Goal: Information Seeking & Learning: Find contact information

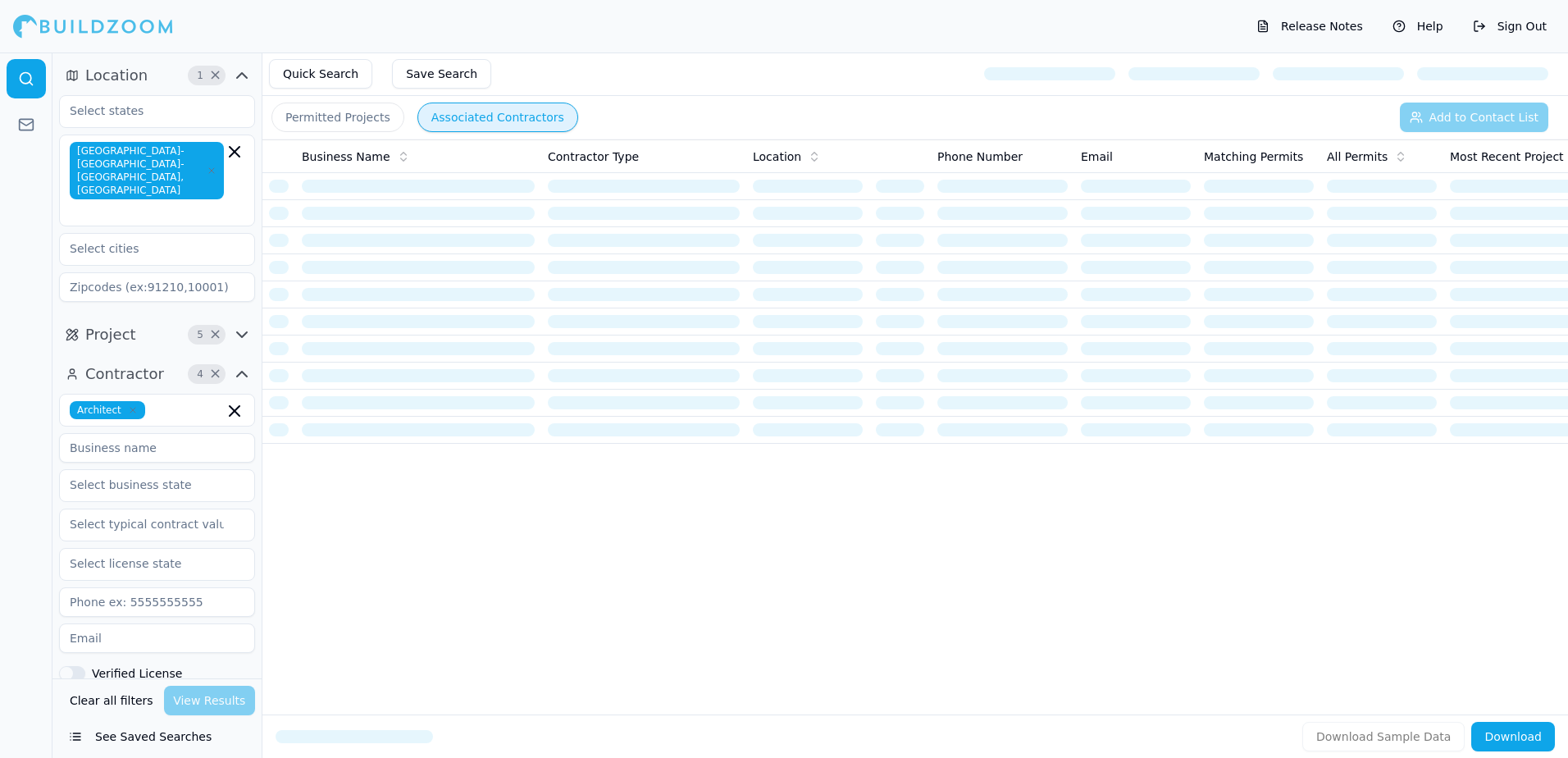
click at [309, 119] on button "Permitted Projects" at bounding box center [337, 117] width 133 height 29
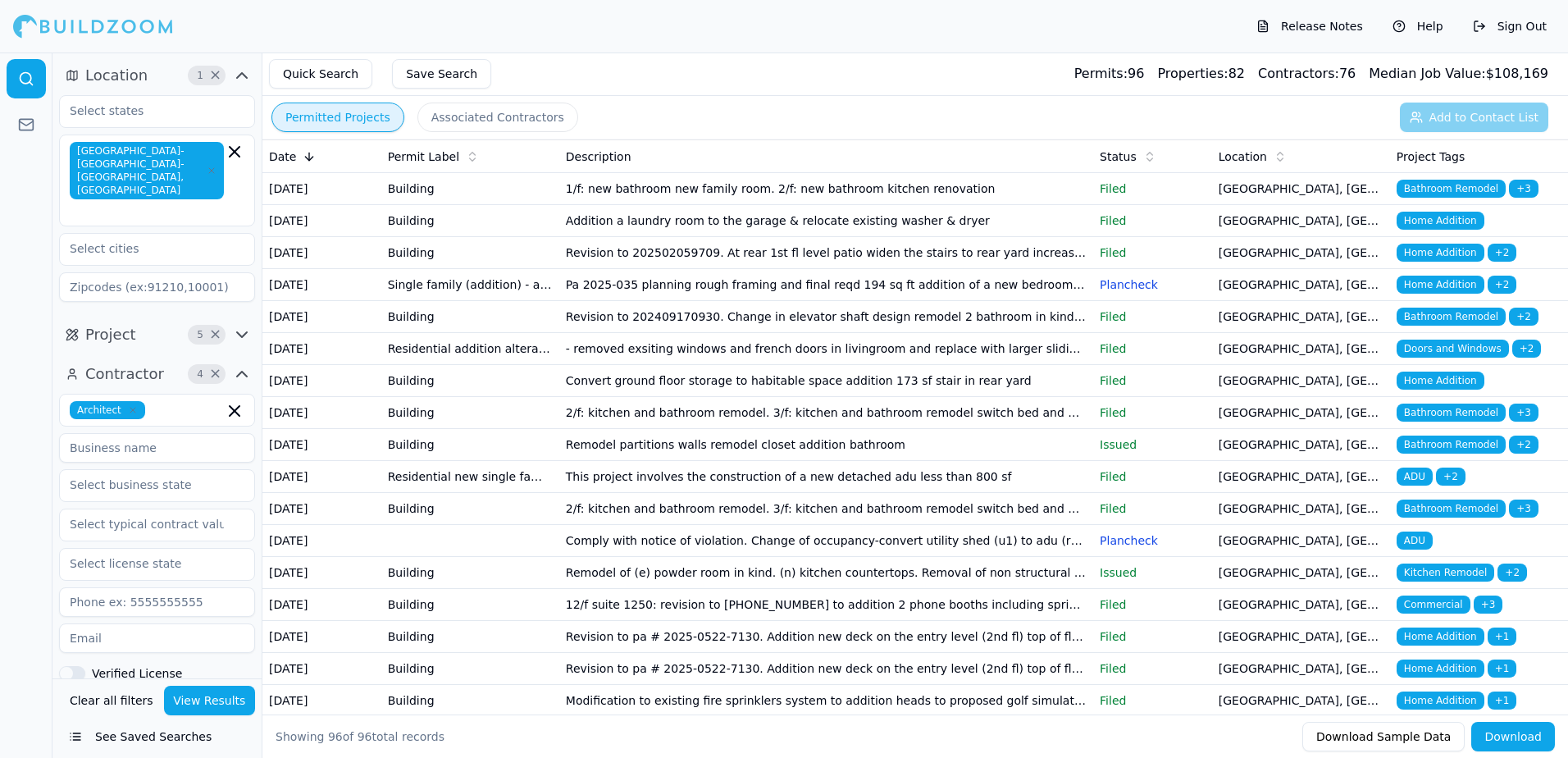
click at [1456, 187] on span "Bathroom Remodel" at bounding box center [1451, 189] width 109 height 18
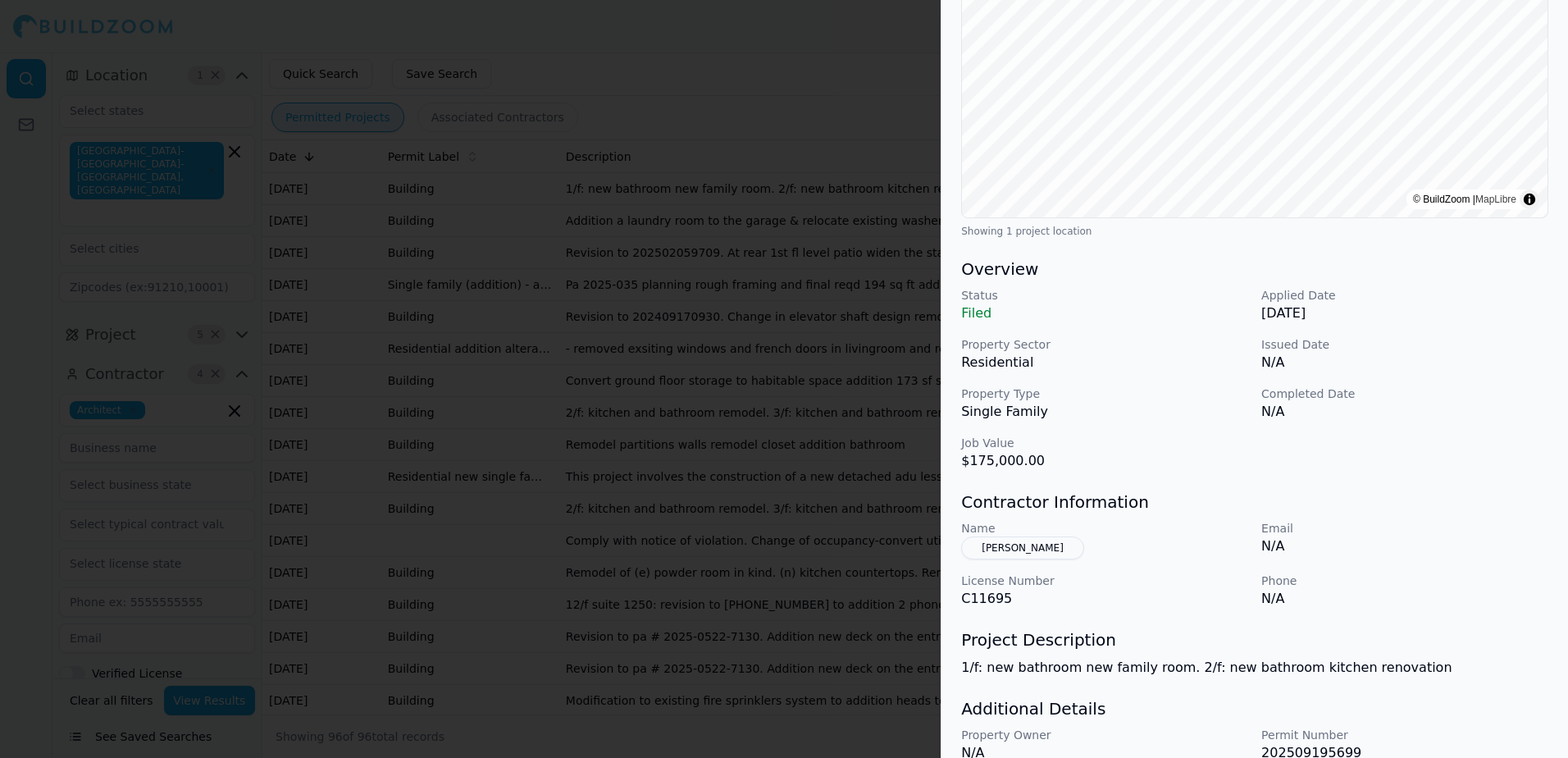
scroll to position [332, 0]
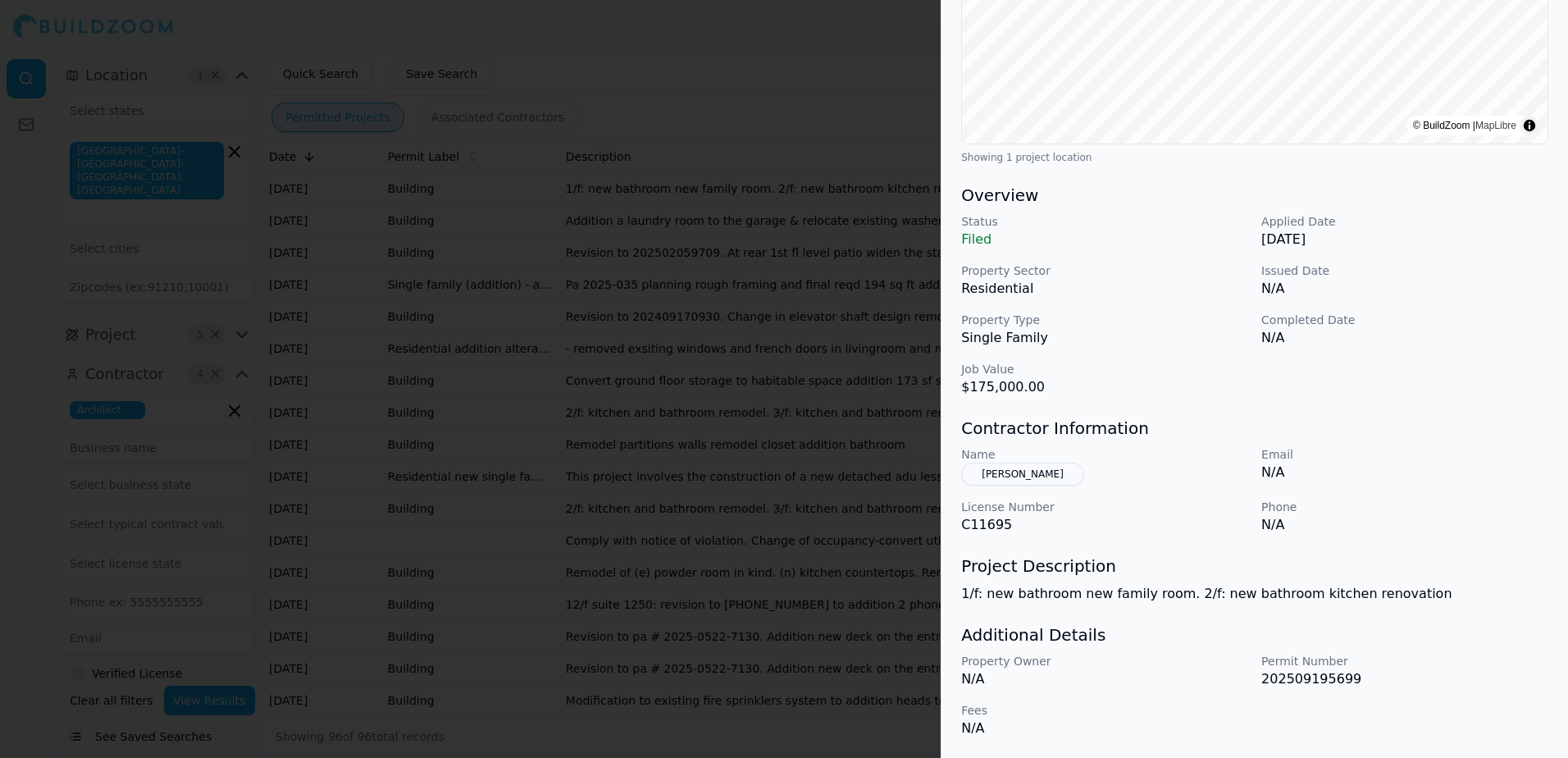
click at [1018, 475] on button "[PERSON_NAME]" at bounding box center [1023, 473] width 123 height 23
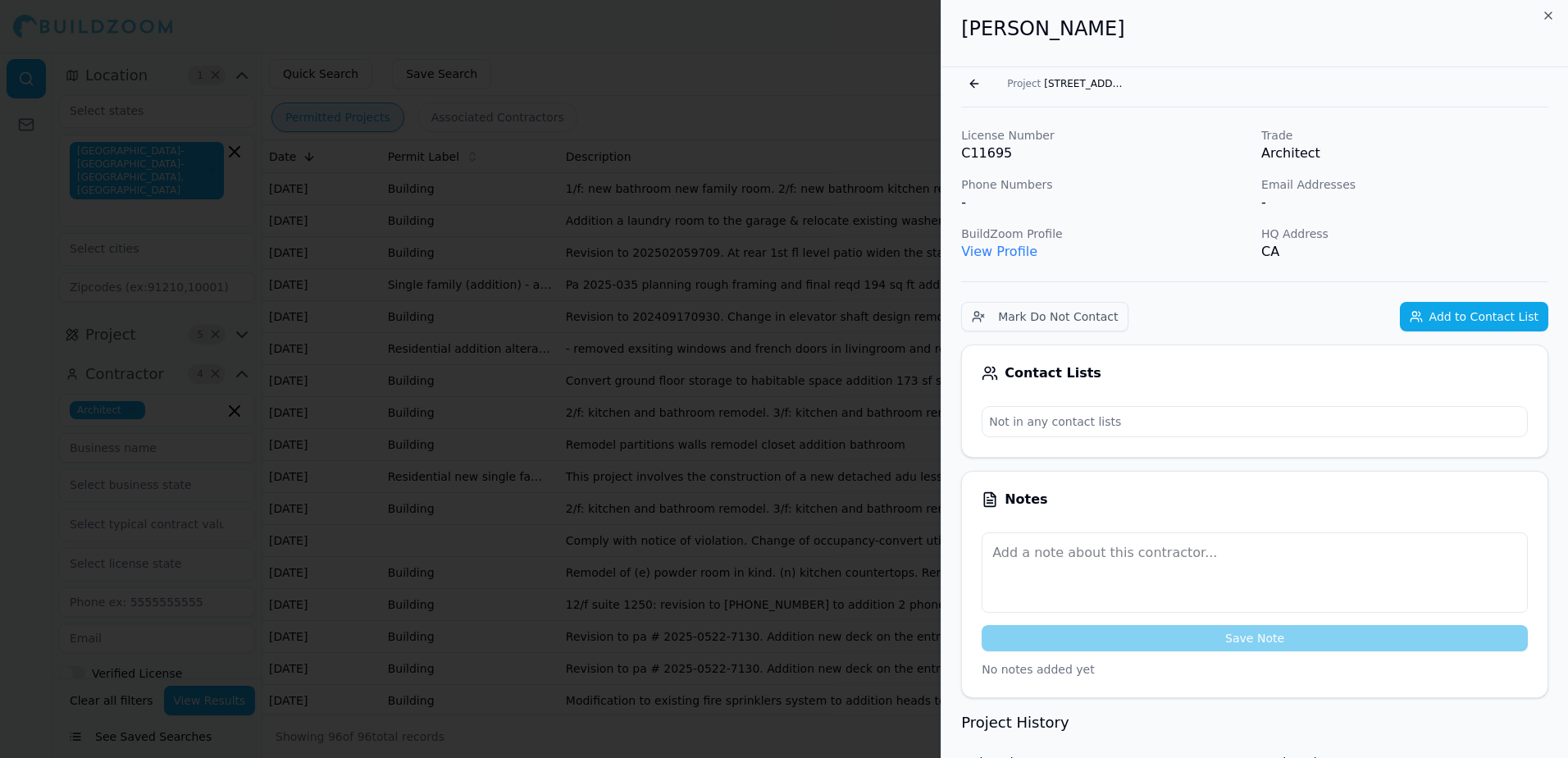
scroll to position [0, 0]
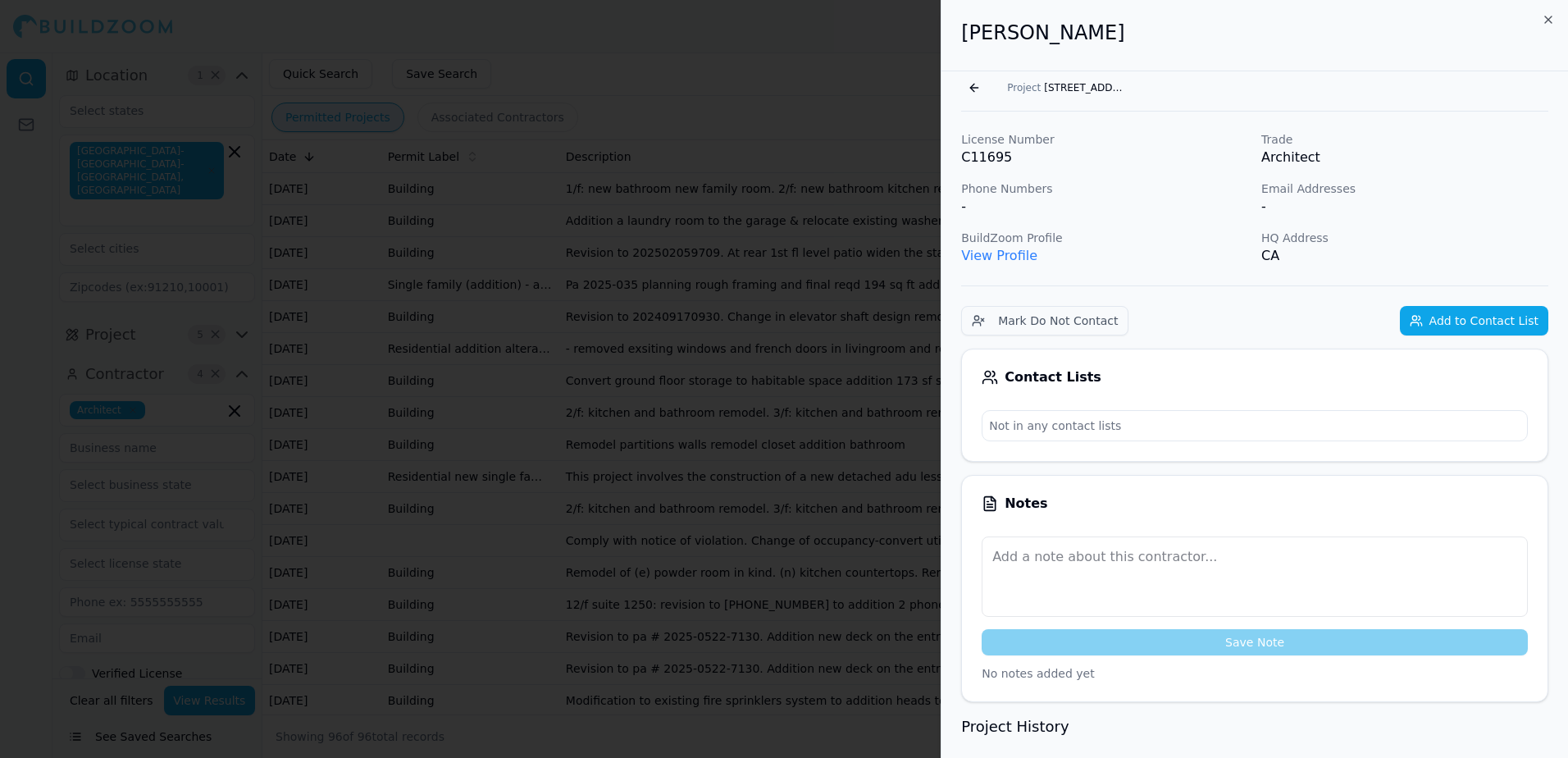
click at [1008, 254] on link "View Profile" at bounding box center [999, 254] width 76 height 16
click at [993, 253] on link "View Profile" at bounding box center [999, 254] width 76 height 16
click at [1005, 253] on link "View Profile" at bounding box center [999, 254] width 76 height 16
click at [971, 89] on button "Go back" at bounding box center [975, 88] width 27 height 27
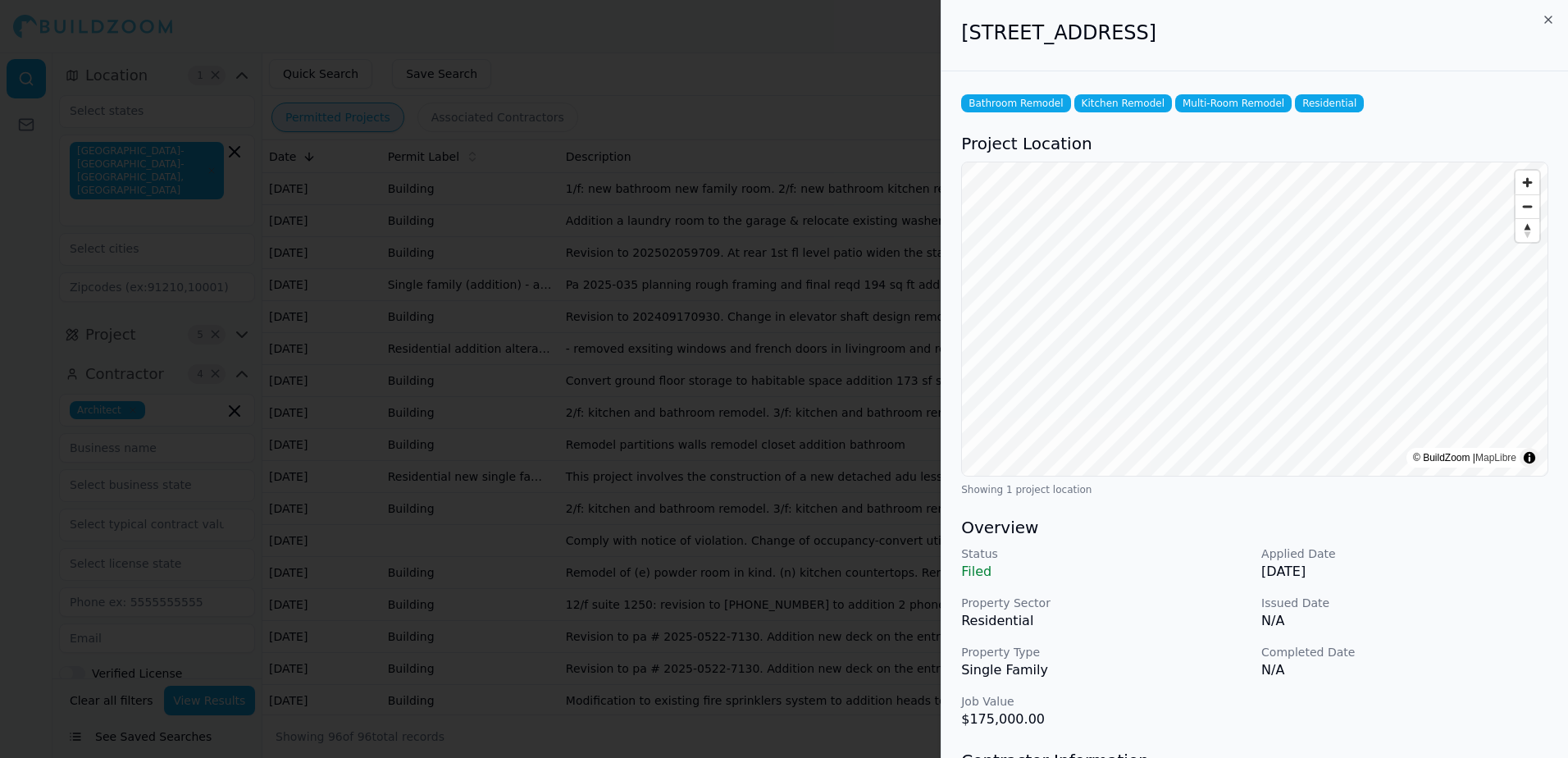
click at [870, 66] on div at bounding box center [784, 379] width 1568 height 758
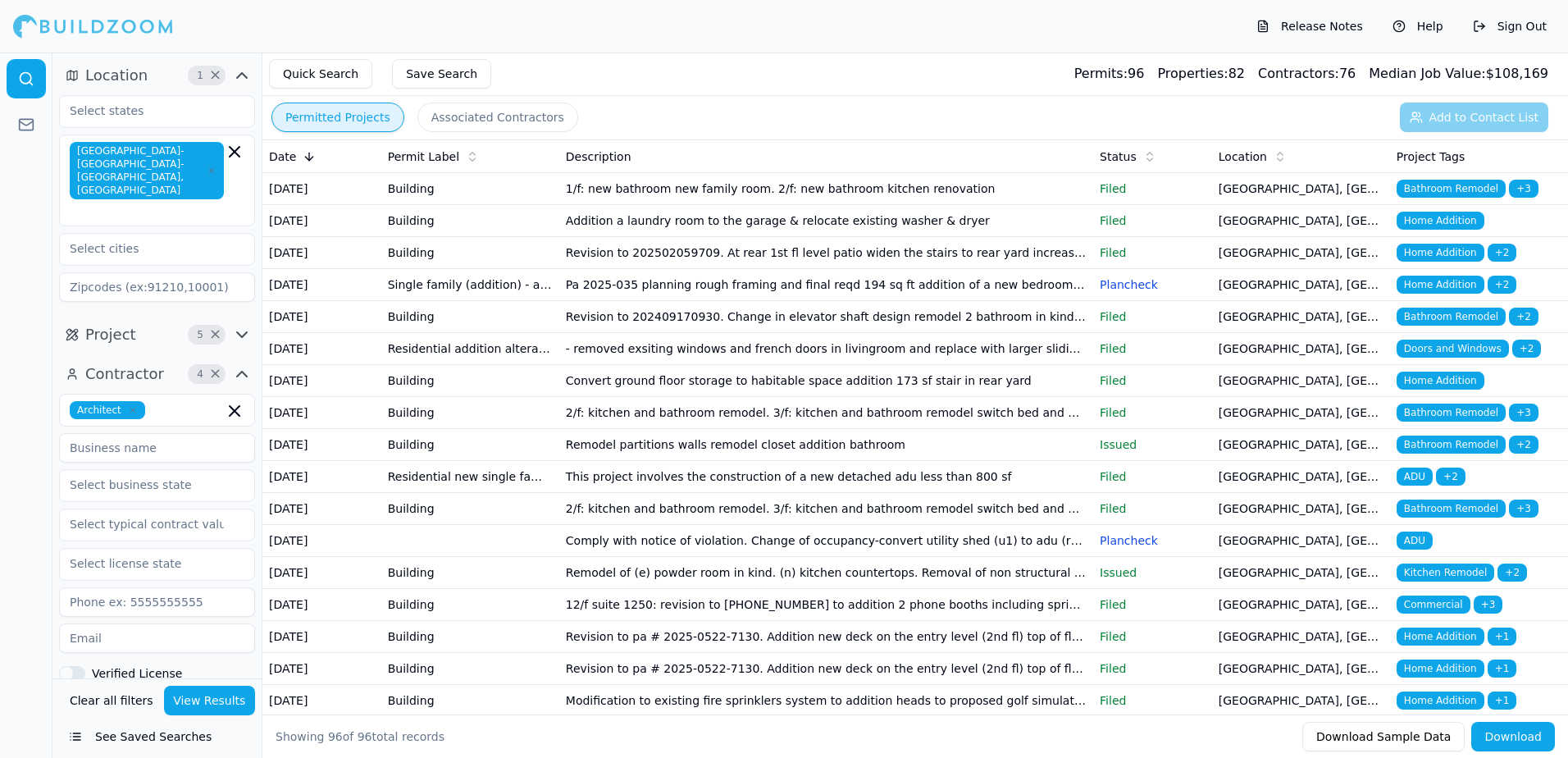
click at [1411, 230] on span "Home Addition" at bounding box center [1441, 221] width 88 height 18
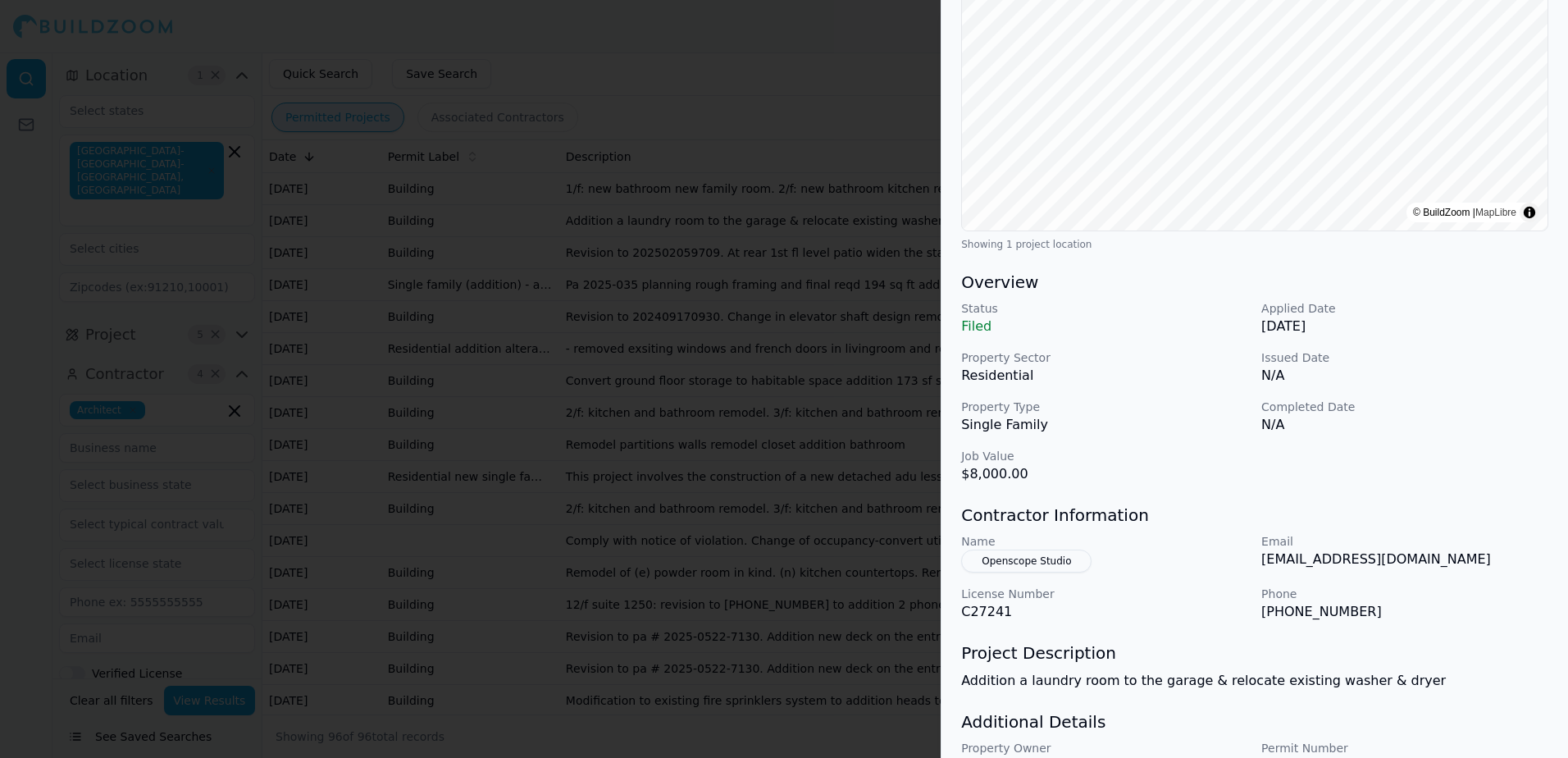
scroll to position [246, 0]
click at [852, 67] on div at bounding box center [784, 379] width 1568 height 758
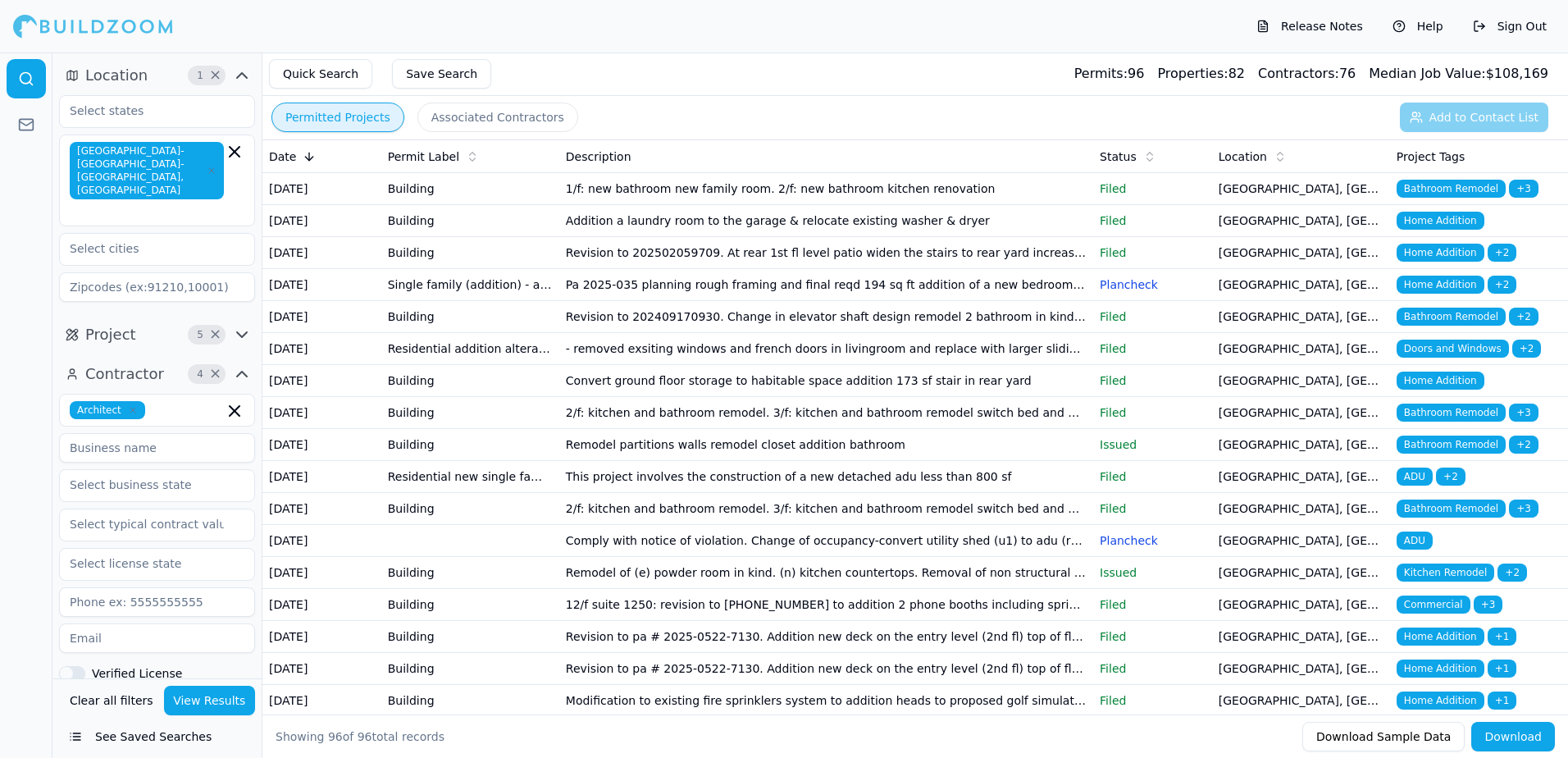
click at [1439, 262] on span "Home Addition" at bounding box center [1441, 253] width 88 height 18
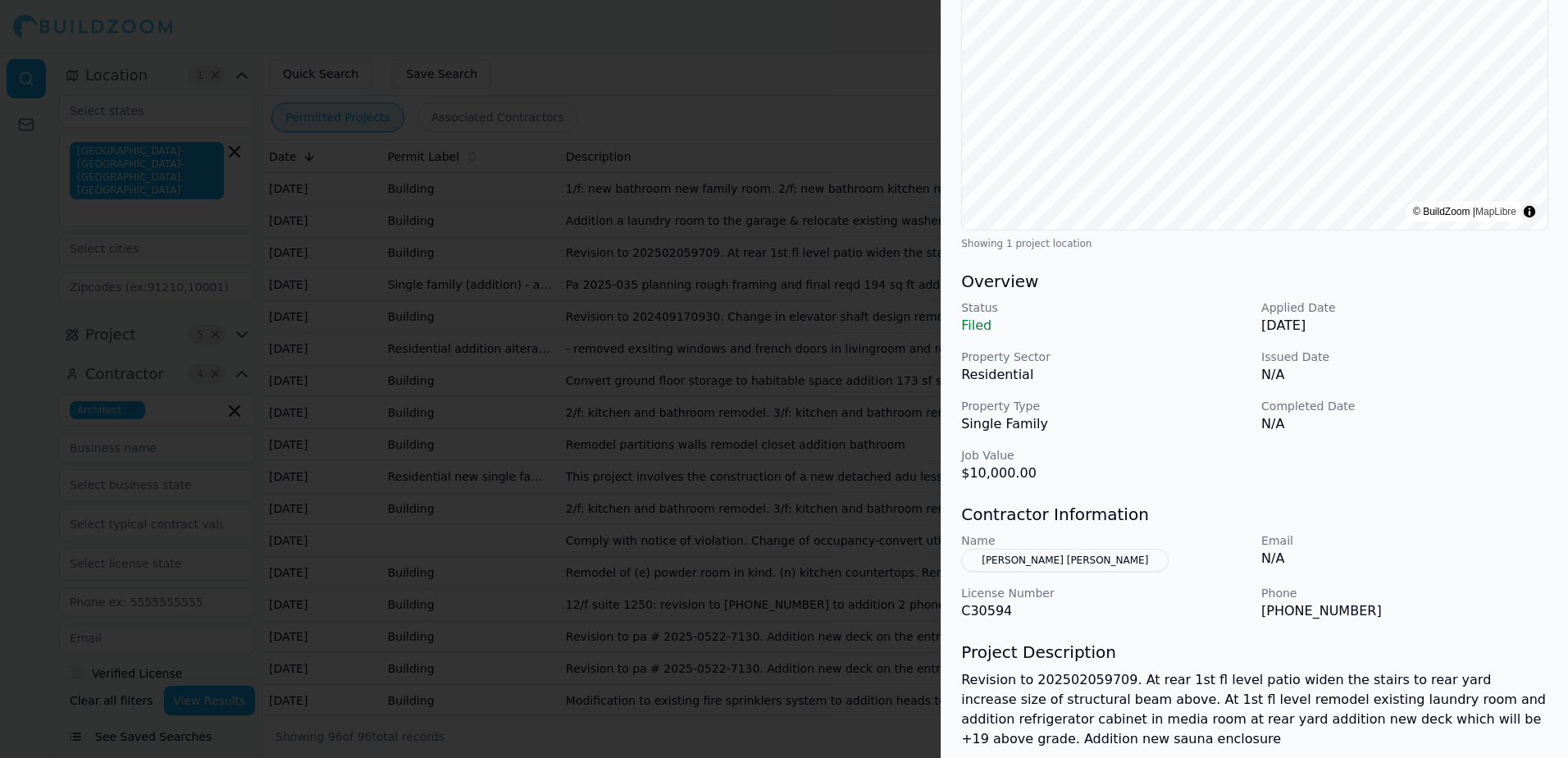
click at [1015, 562] on button "[PERSON_NAME] [PERSON_NAME]" at bounding box center [1065, 559] width 208 height 23
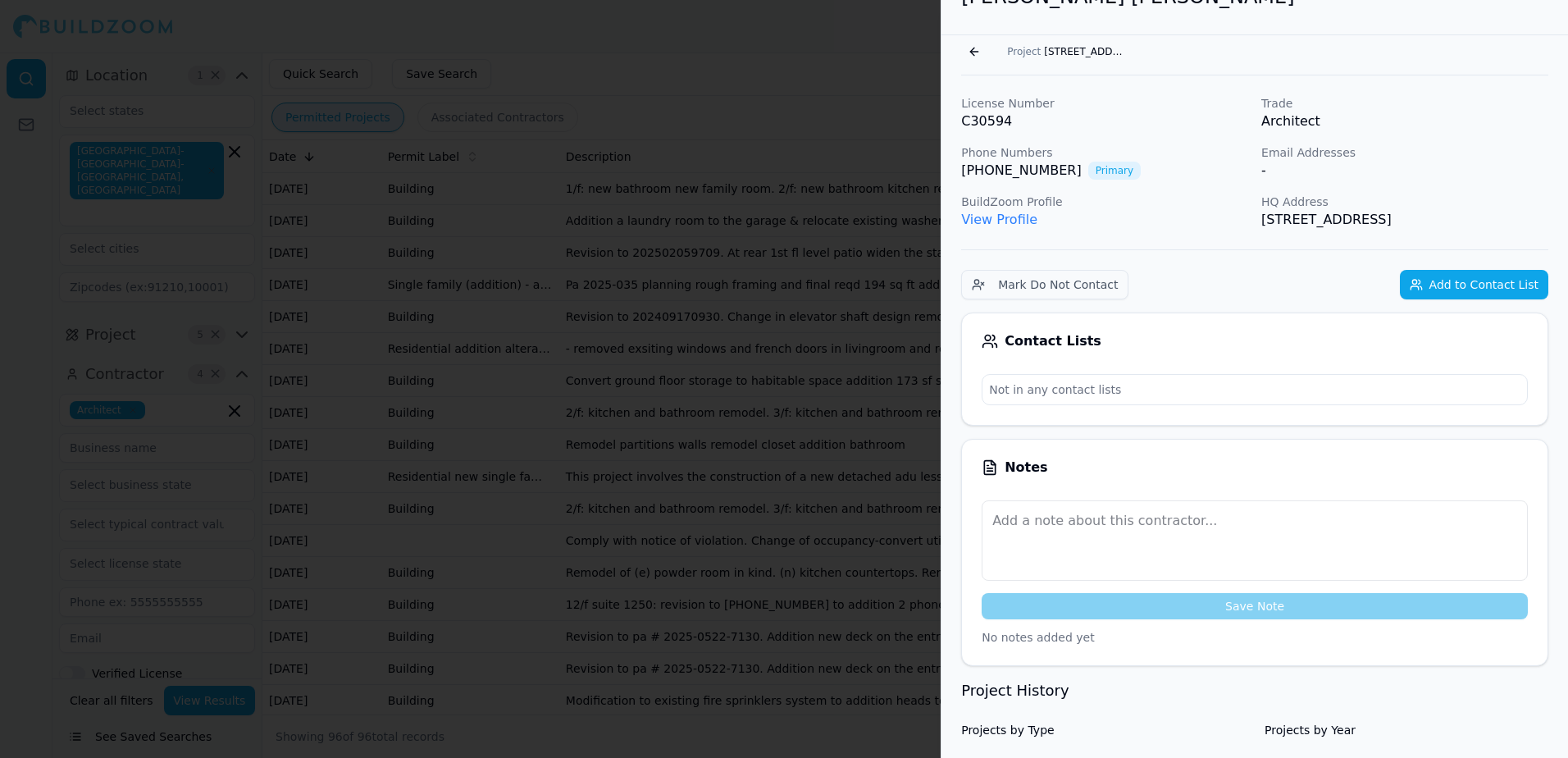
scroll to position [0, 0]
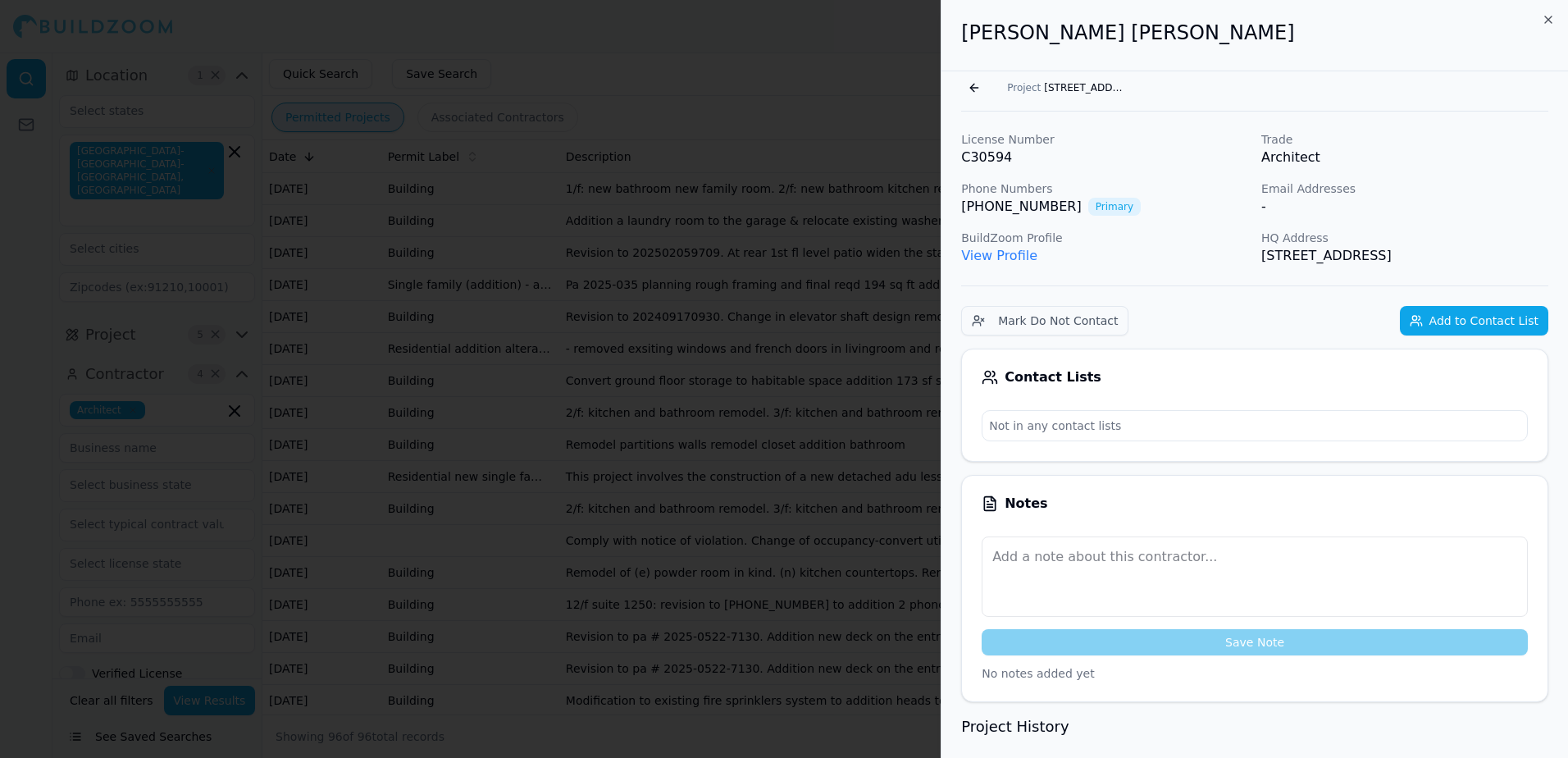
click at [987, 254] on link "View Profile" at bounding box center [999, 254] width 76 height 16
click at [1506, 335] on button "Add to Contact List" at bounding box center [1475, 320] width 148 height 29
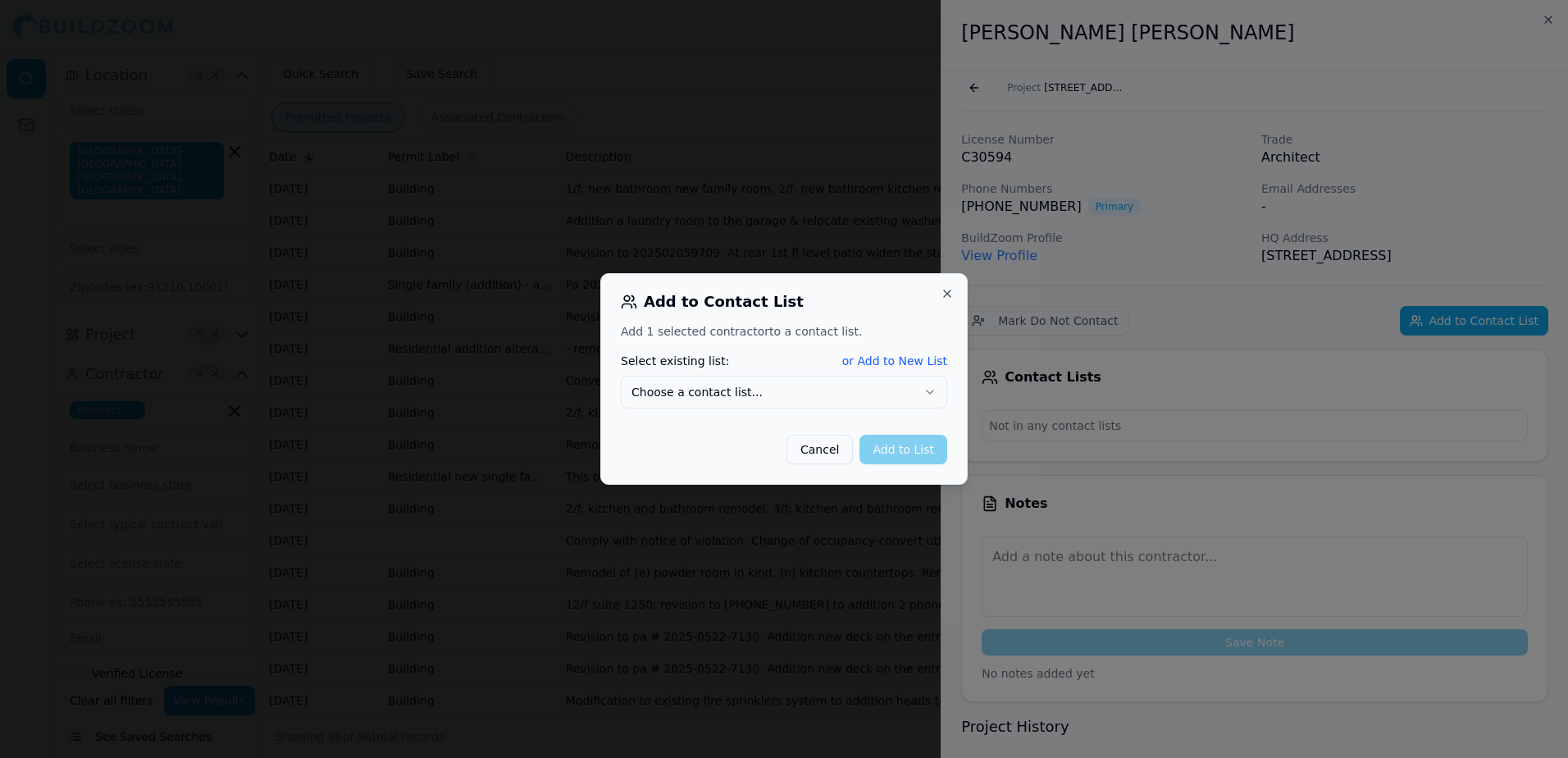
click at [858, 108] on div at bounding box center [784, 379] width 1568 height 758
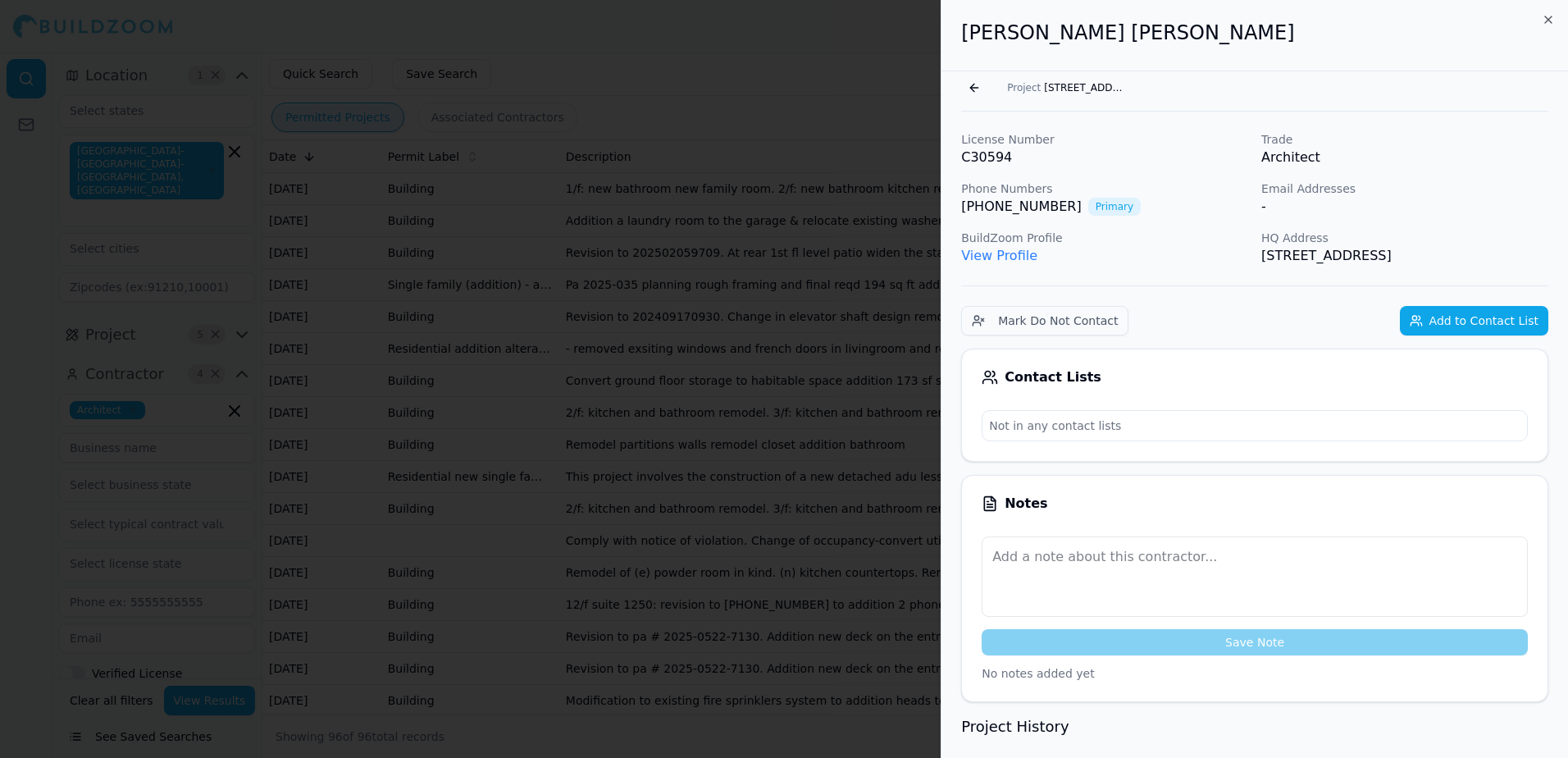
click at [977, 92] on button "Go back" at bounding box center [975, 88] width 27 height 27
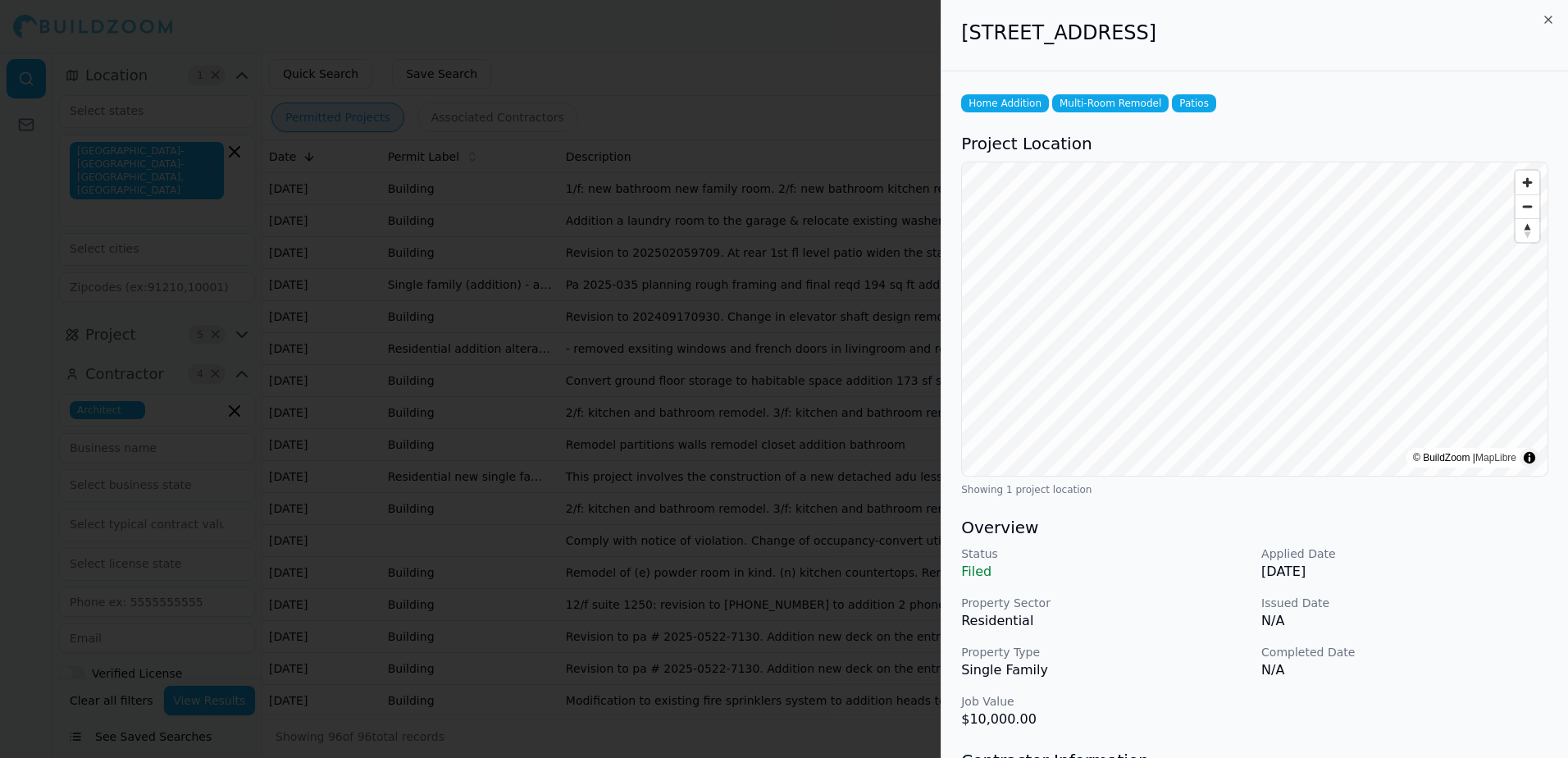
click at [855, 51] on div at bounding box center [784, 379] width 1568 height 758
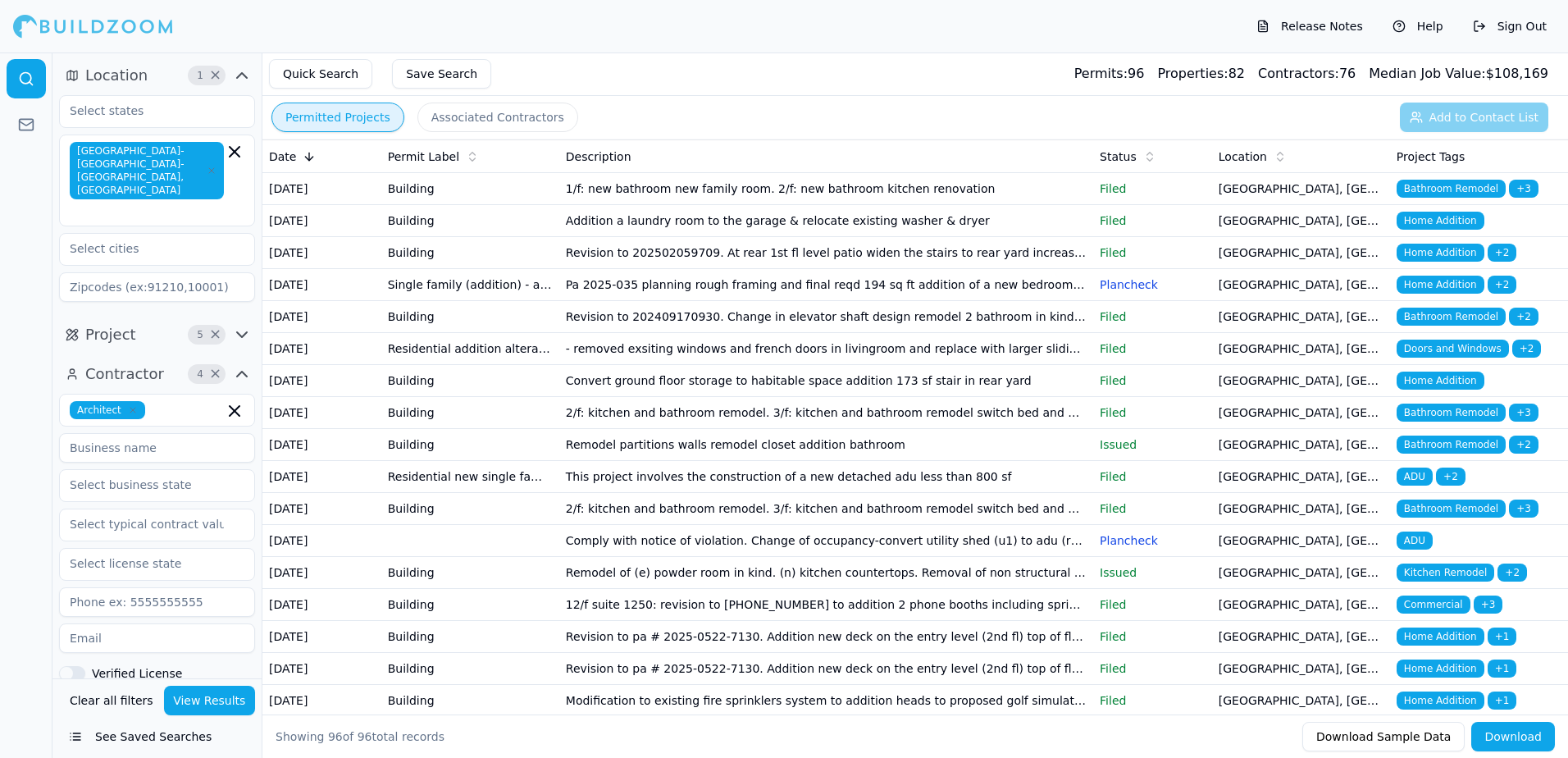
click at [1443, 262] on span "Home Addition" at bounding box center [1441, 253] width 88 height 18
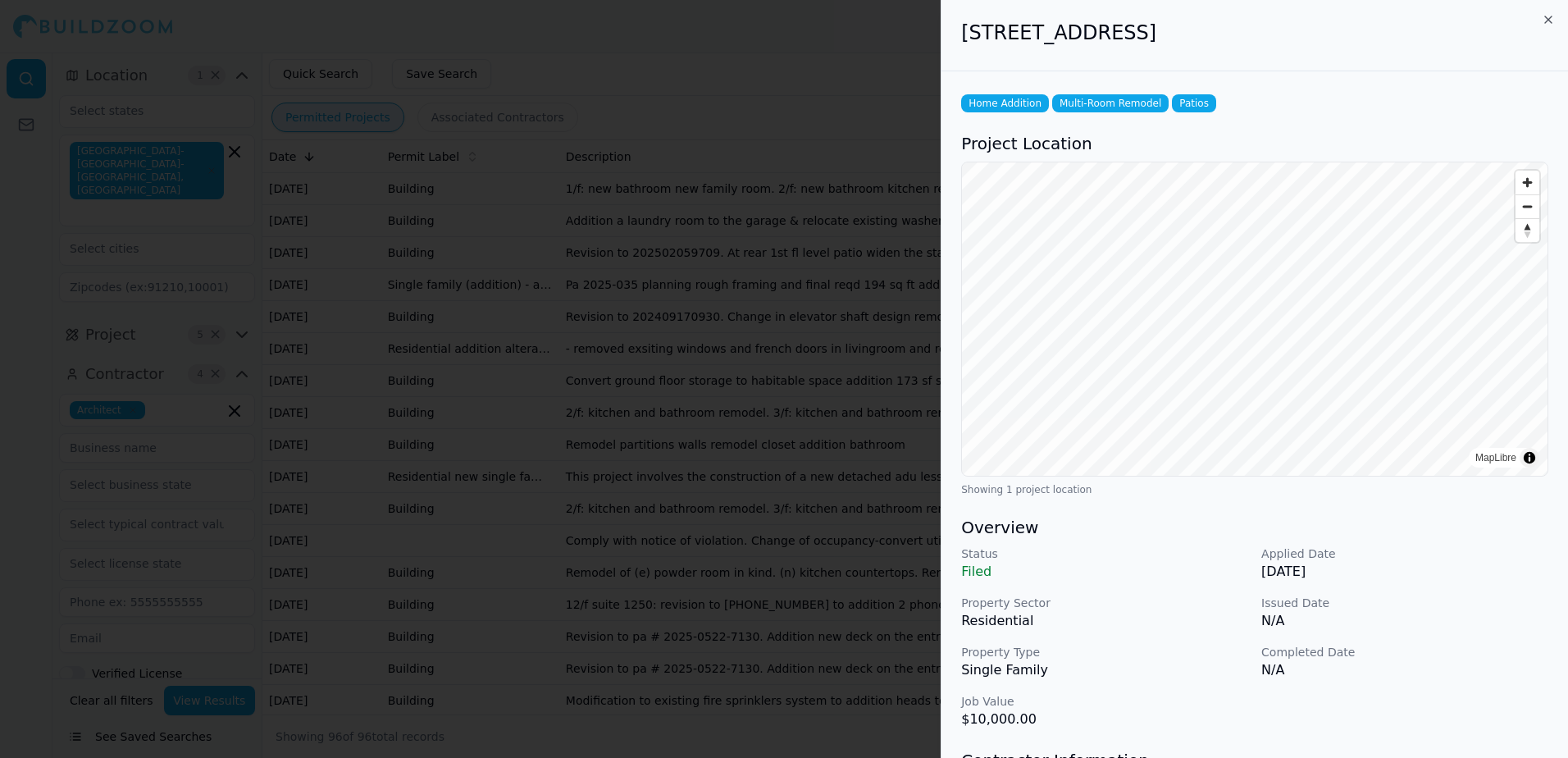
click at [837, 19] on div at bounding box center [784, 379] width 1568 height 758
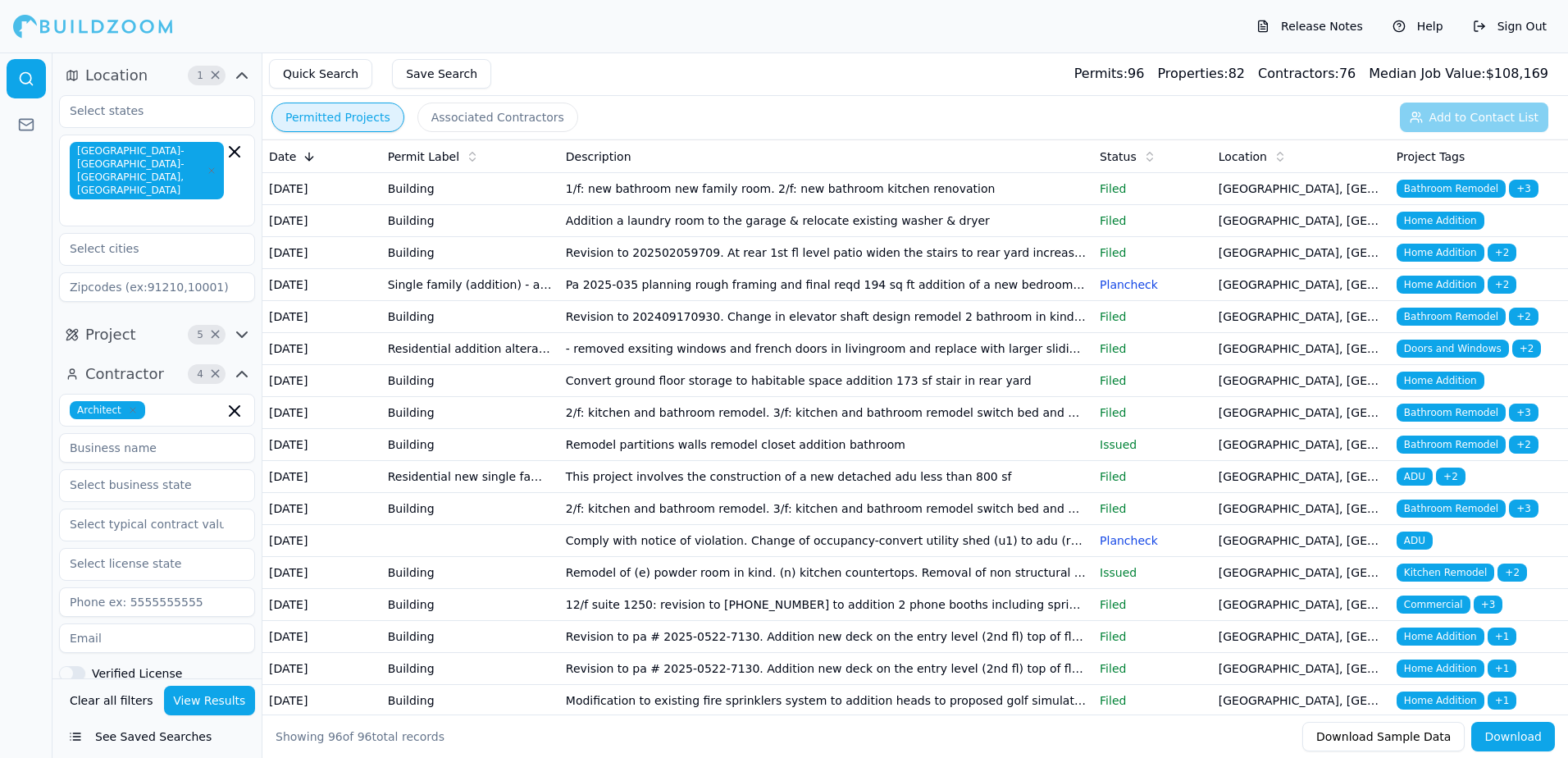
click at [1451, 294] on span "Home Addition" at bounding box center [1441, 285] width 88 height 18
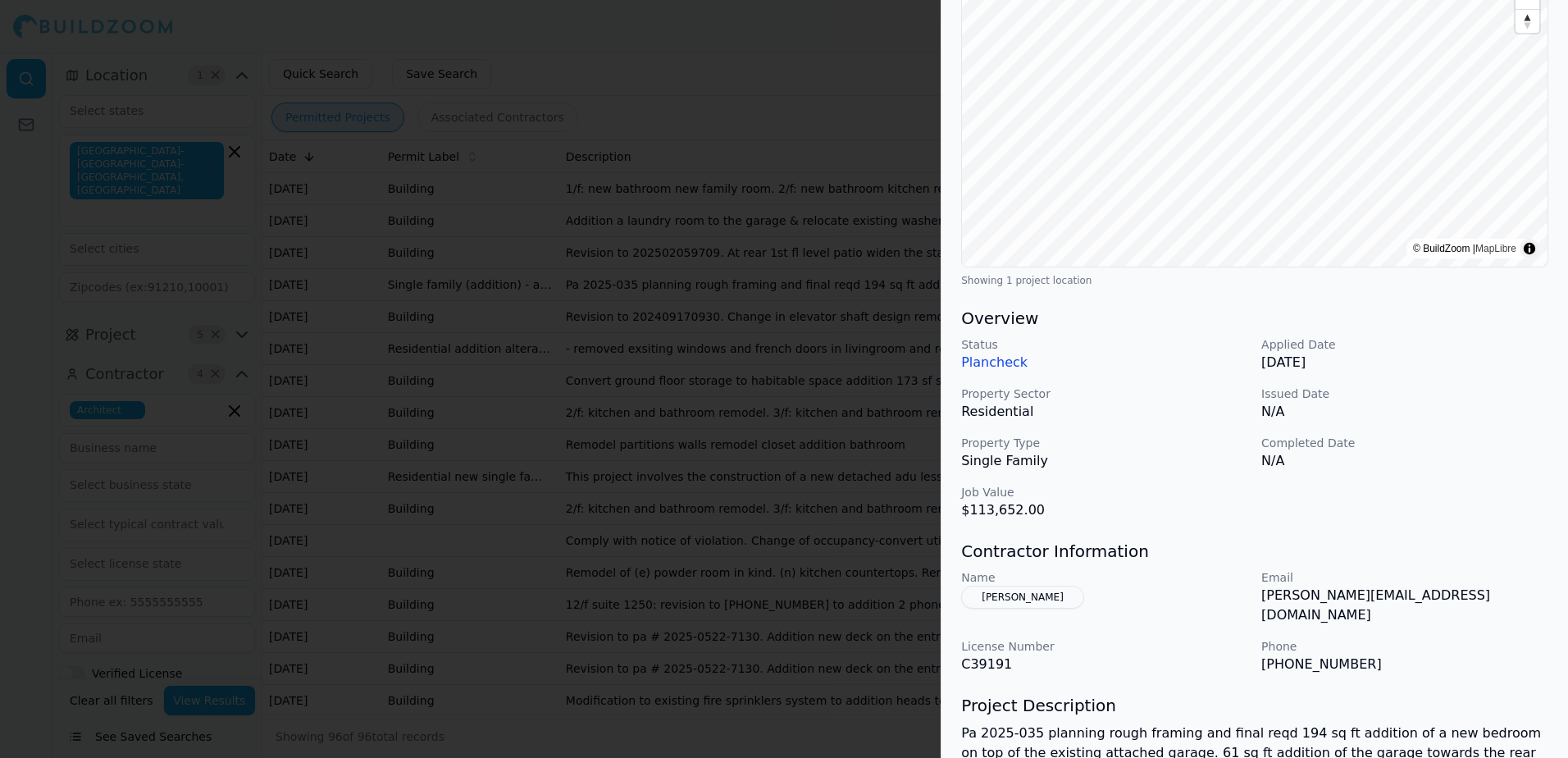
scroll to position [208, 0]
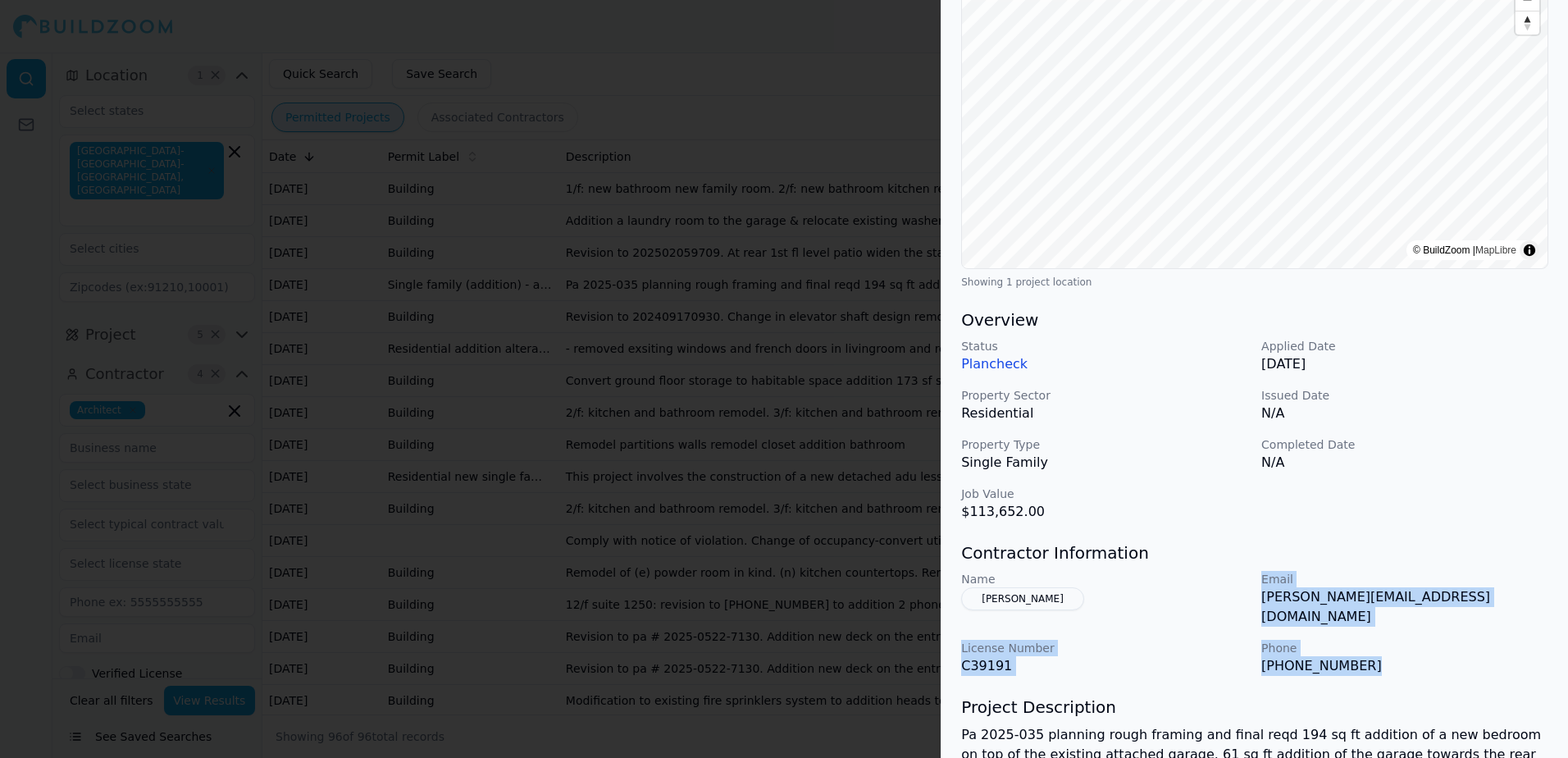
drag, startPoint x: 1261, startPoint y: 577, endPoint x: 1379, endPoint y: 652, distance: 139.8
click at [1379, 652] on div "Name [PERSON_NAME] Email [PERSON_NAME][EMAIL_ADDRESS][DOMAIN_NAME] License Numb…" at bounding box center [1255, 623] width 587 height 105
drag, startPoint x: 1379, startPoint y: 652, endPoint x: 1333, endPoint y: 597, distance: 71.7
copy div "Email [PERSON_NAME][EMAIL_ADDRESS][DOMAIN_NAME] License Number C39191 Phone [PH…"
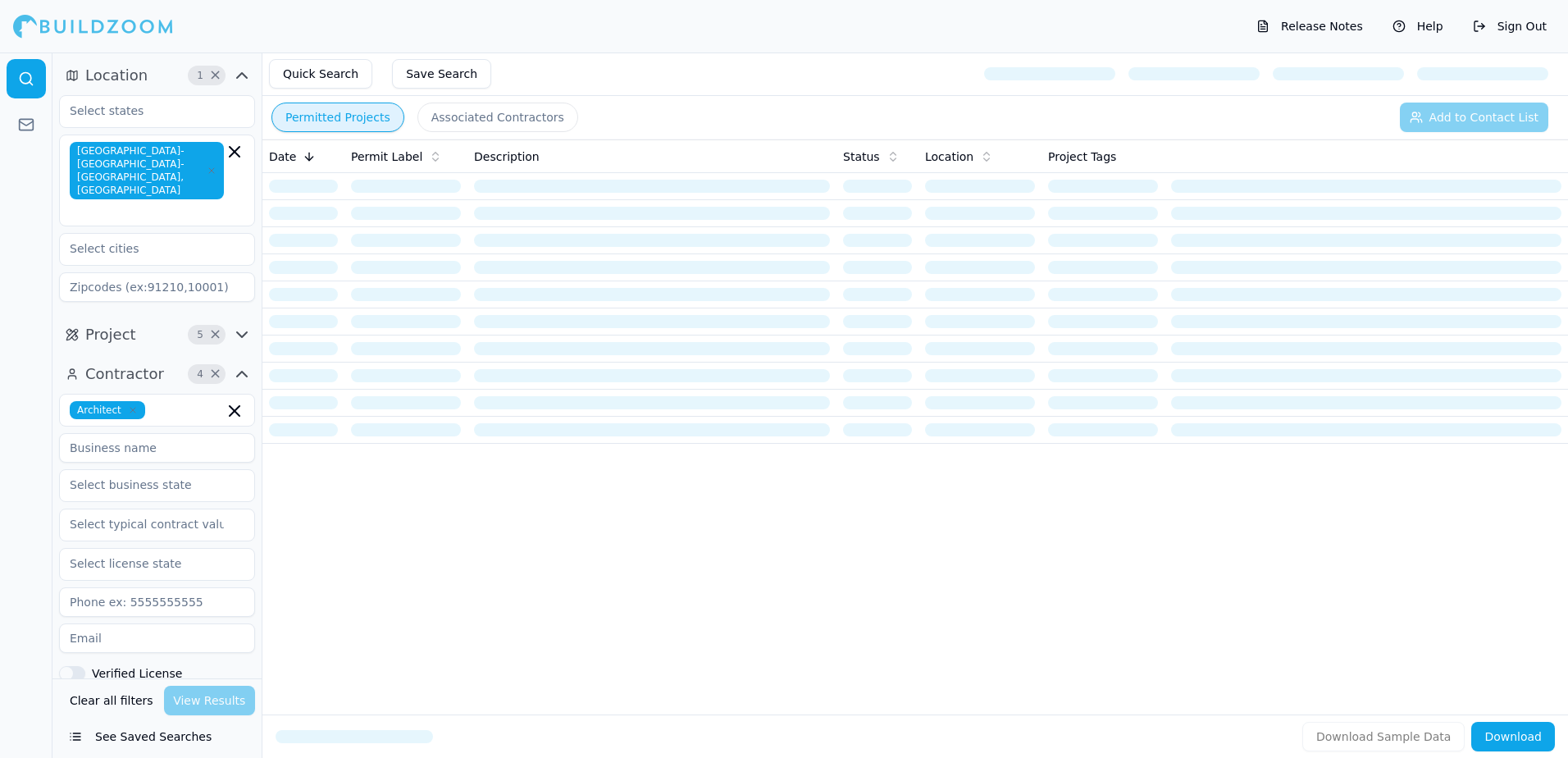
click at [334, 114] on button "Permitted Projects" at bounding box center [337, 117] width 133 height 29
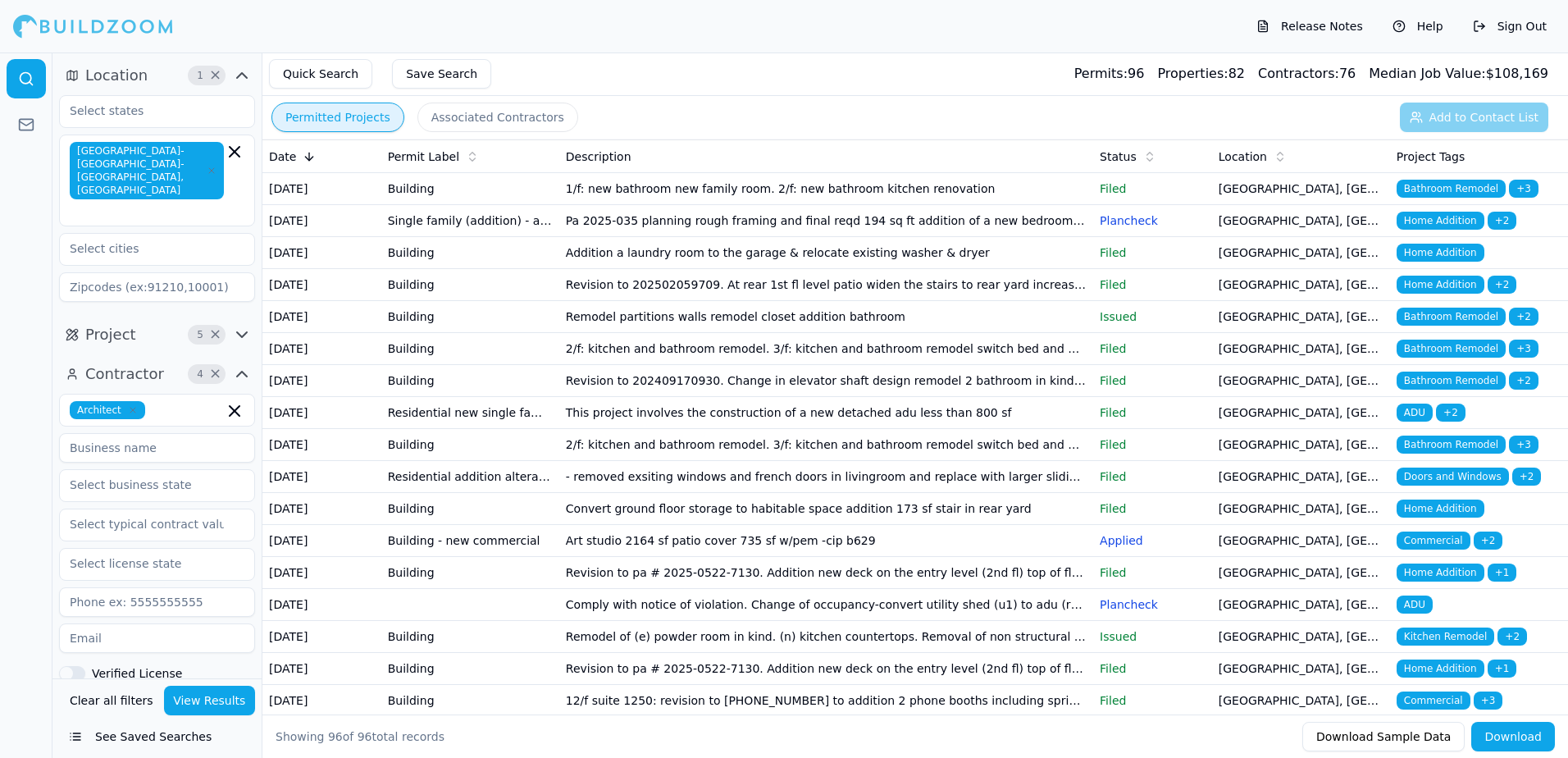
click at [1418, 230] on span "Home Addition" at bounding box center [1441, 221] width 88 height 18
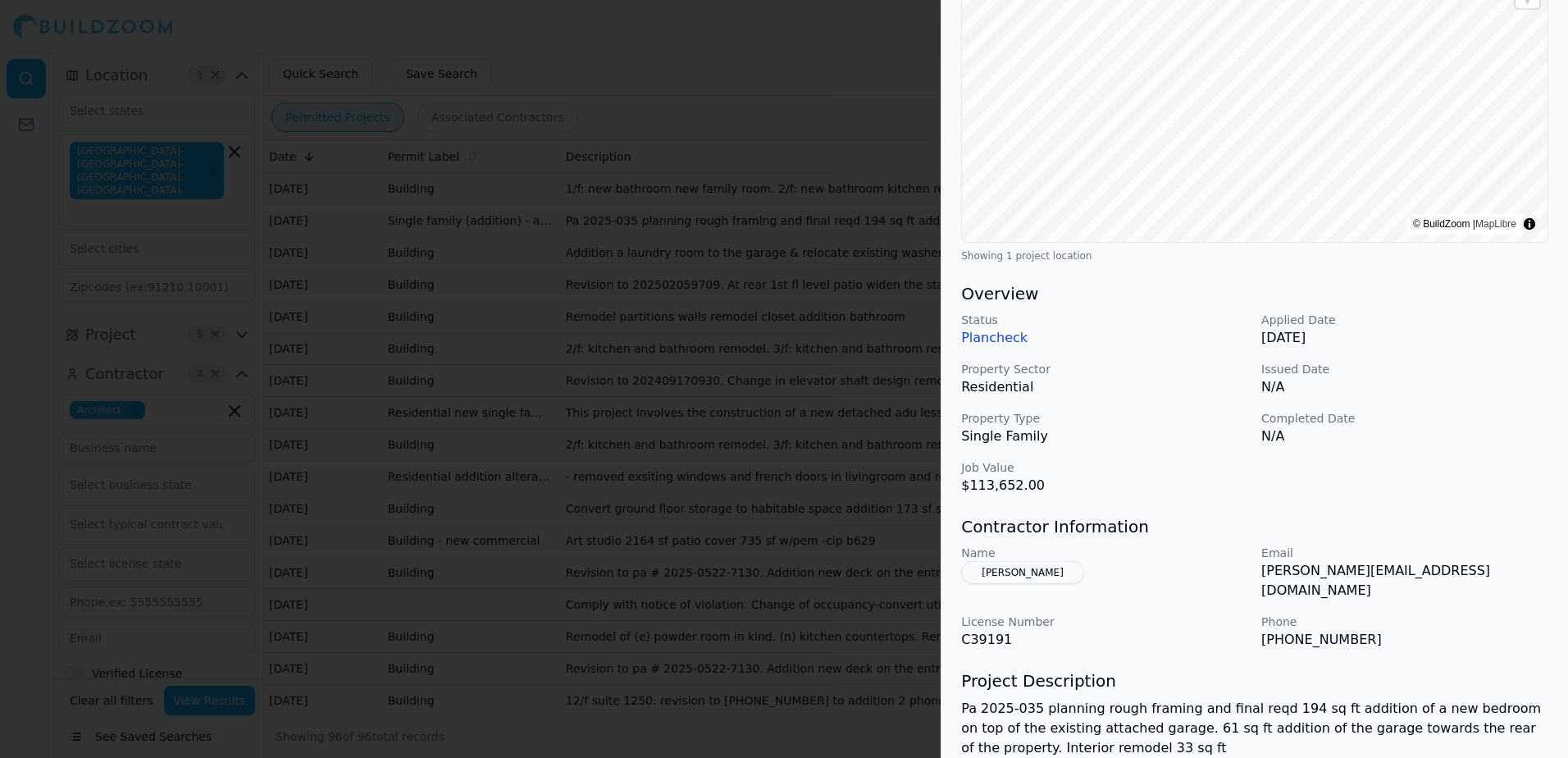
scroll to position [246, 0]
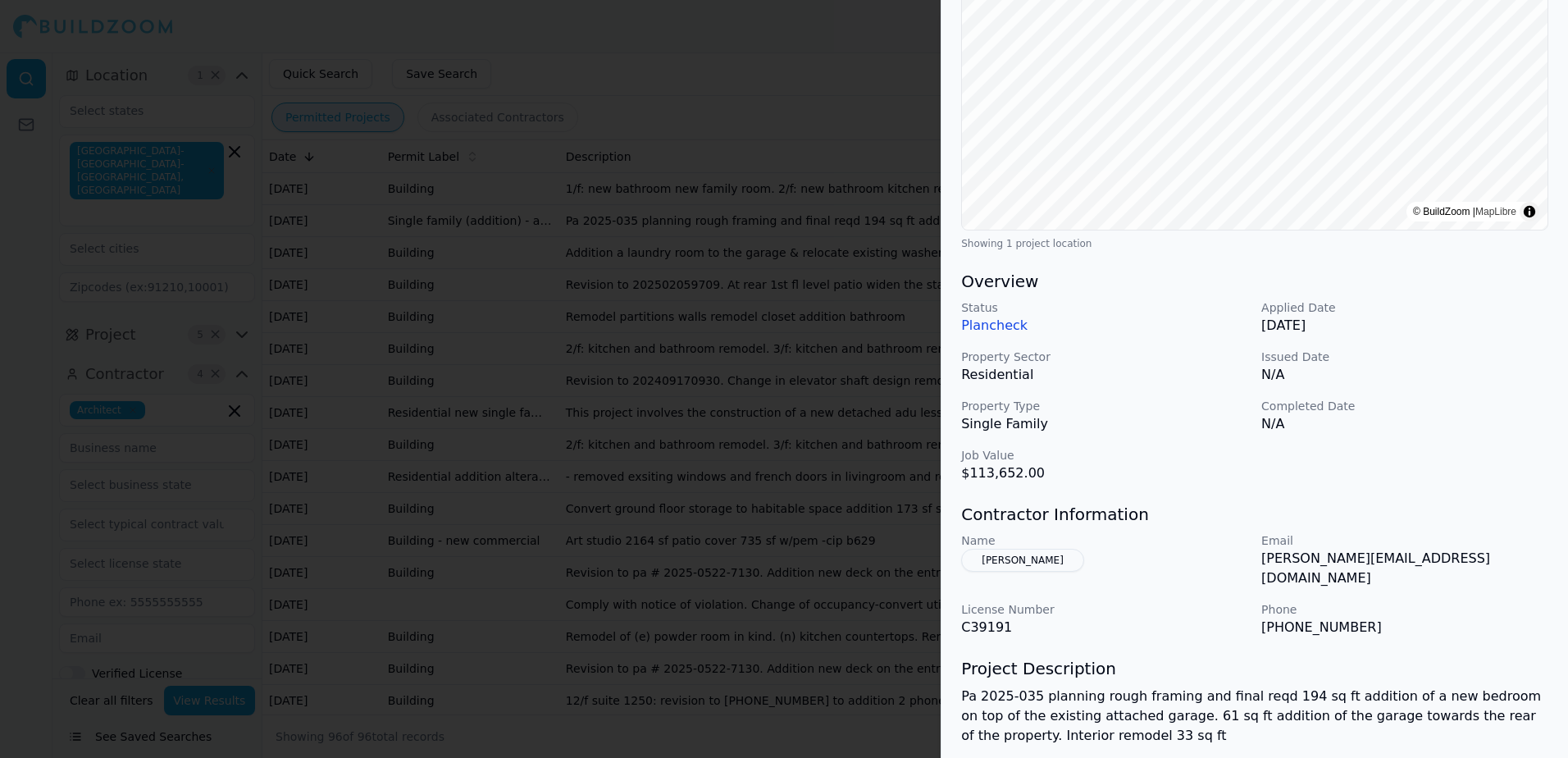
click at [1041, 558] on button "[PERSON_NAME]" at bounding box center [1023, 559] width 123 height 23
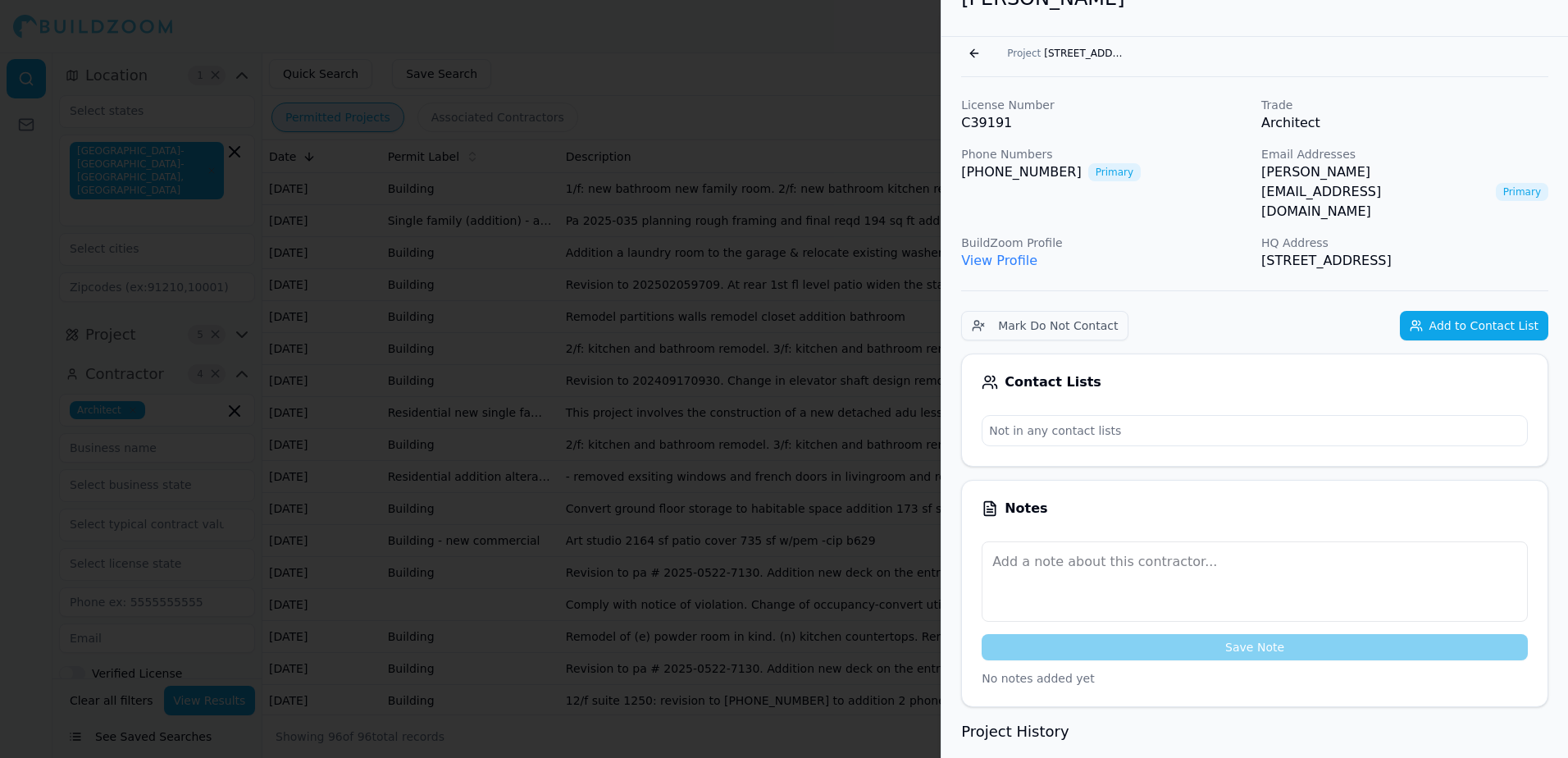
scroll to position [0, 0]
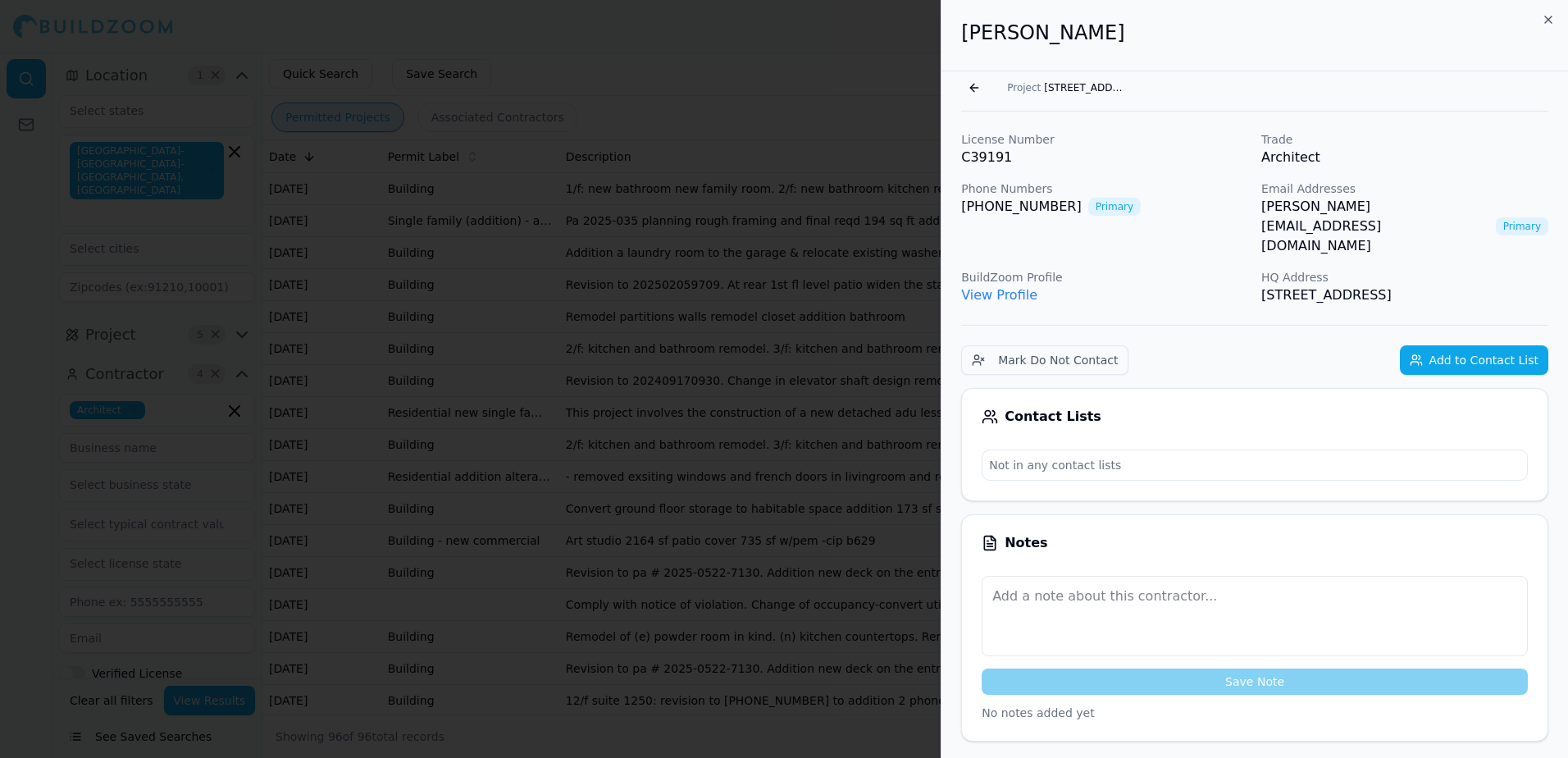
click at [992, 287] on link "View Profile" at bounding box center [999, 294] width 76 height 16
click at [974, 91] on button "Go back" at bounding box center [975, 88] width 27 height 27
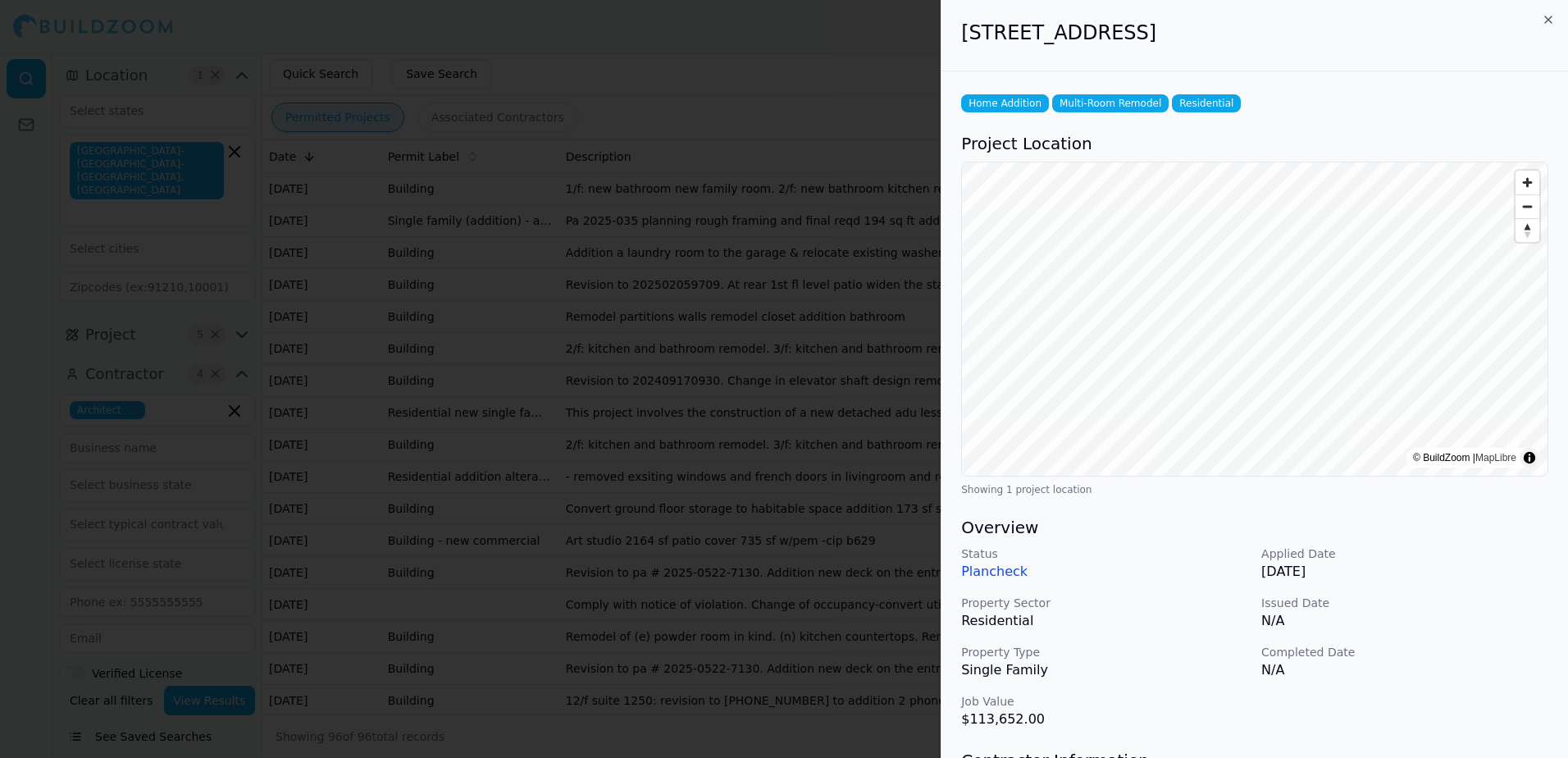
drag, startPoint x: 964, startPoint y: 35, endPoint x: 1311, endPoint y: 42, distance: 347.1
click at [1311, 42] on h2 "[STREET_ADDRESS]" at bounding box center [1255, 32] width 587 height 27
drag, startPoint x: 1311, startPoint y: 42, endPoint x: 1257, endPoint y: 31, distance: 55.1
copy h2 "[STREET_ADDRESS]"
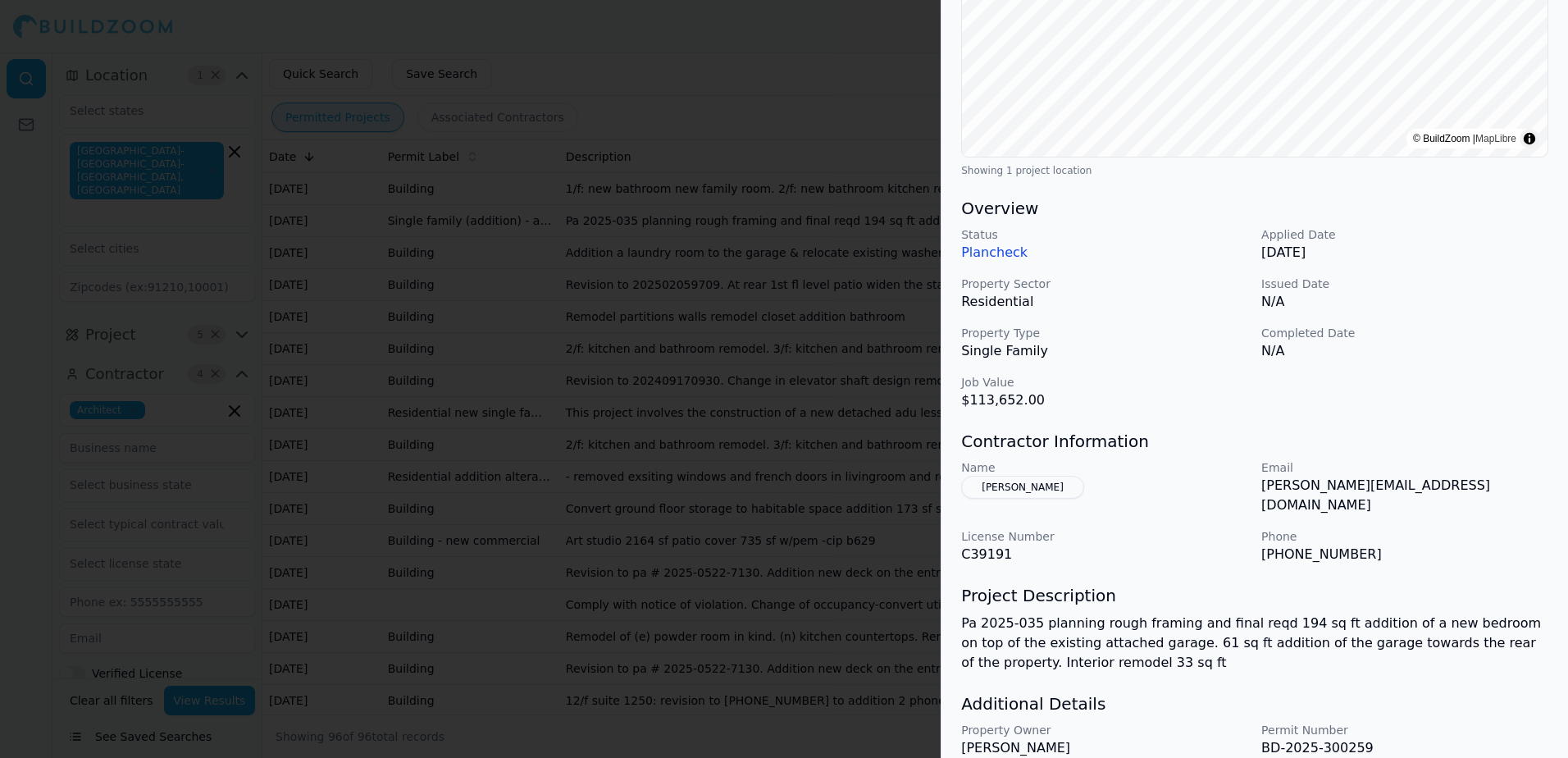
scroll to position [328, 0]
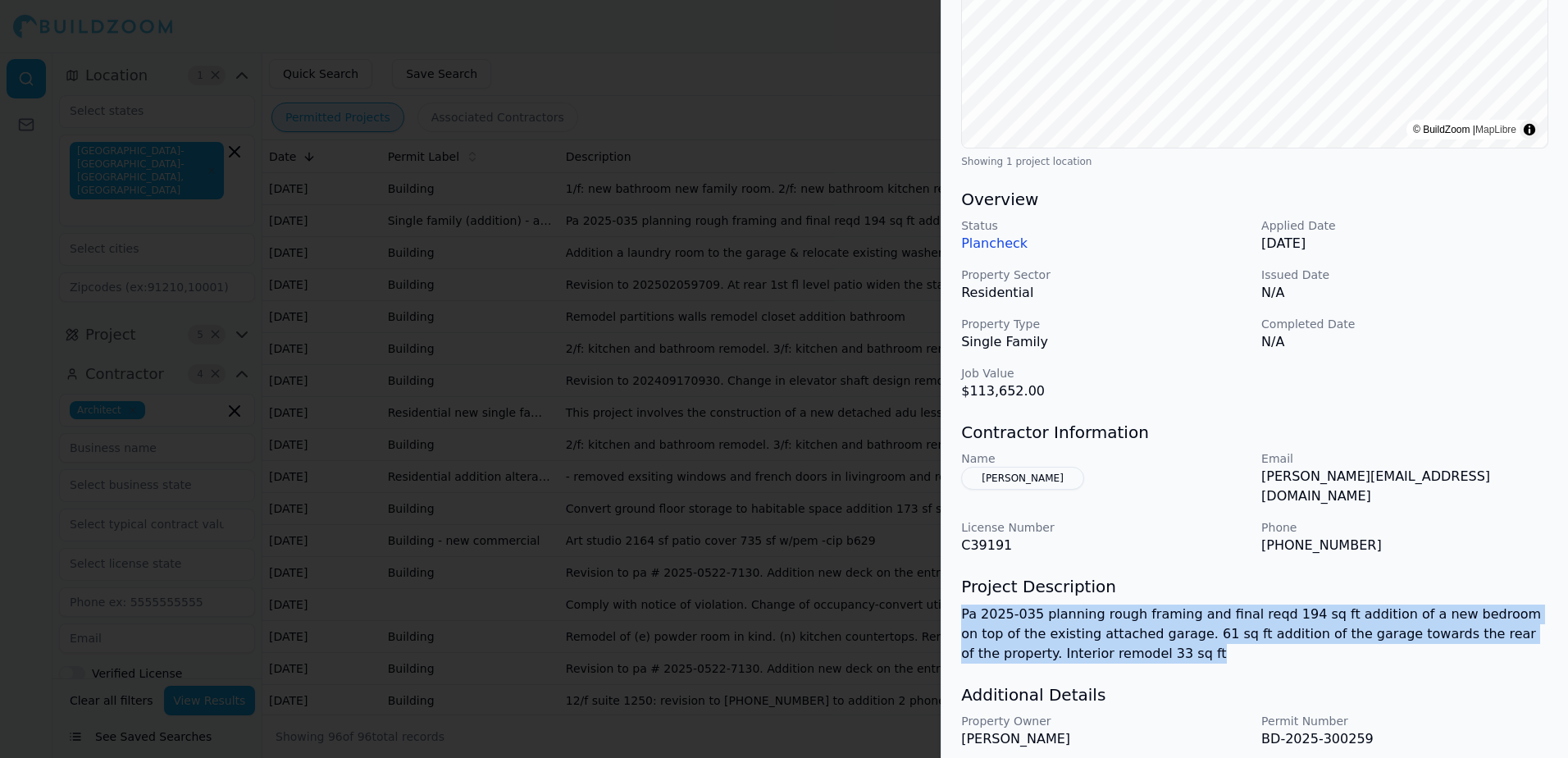
drag, startPoint x: 962, startPoint y: 599, endPoint x: 1098, endPoint y: 641, distance: 142.3
click at [1098, 641] on p "Pa 2025-035 planning rough framing and final reqd 194 sq ft addition of a new b…" at bounding box center [1255, 633] width 587 height 59
drag, startPoint x: 1098, startPoint y: 641, endPoint x: 1096, endPoint y: 605, distance: 36.1
copy p "Pa 2025-035 planning rough framing and final reqd 194 sq ft addition of a new b…"
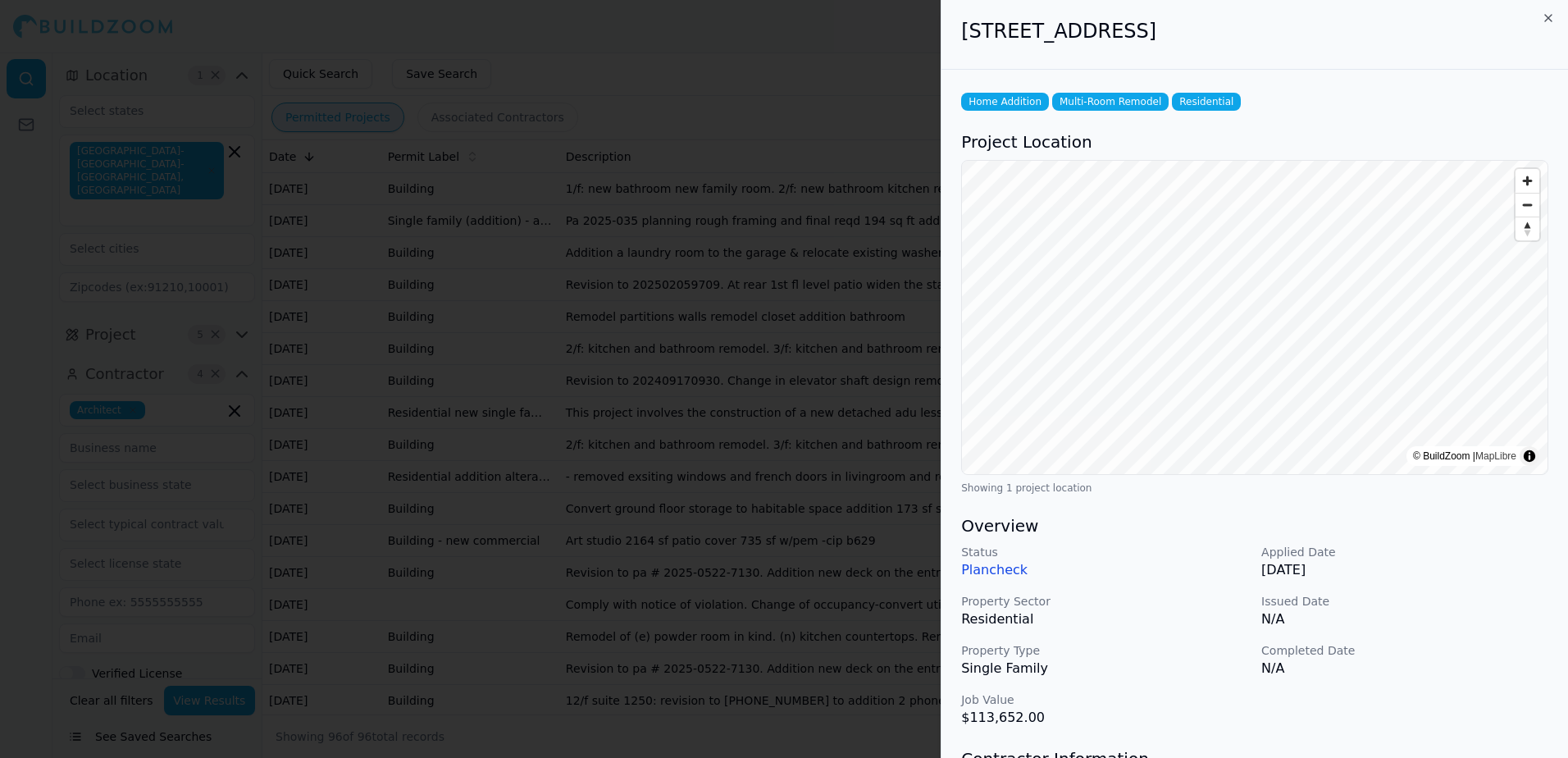
scroll to position [0, 0]
click at [893, 75] on div at bounding box center [784, 379] width 1568 height 758
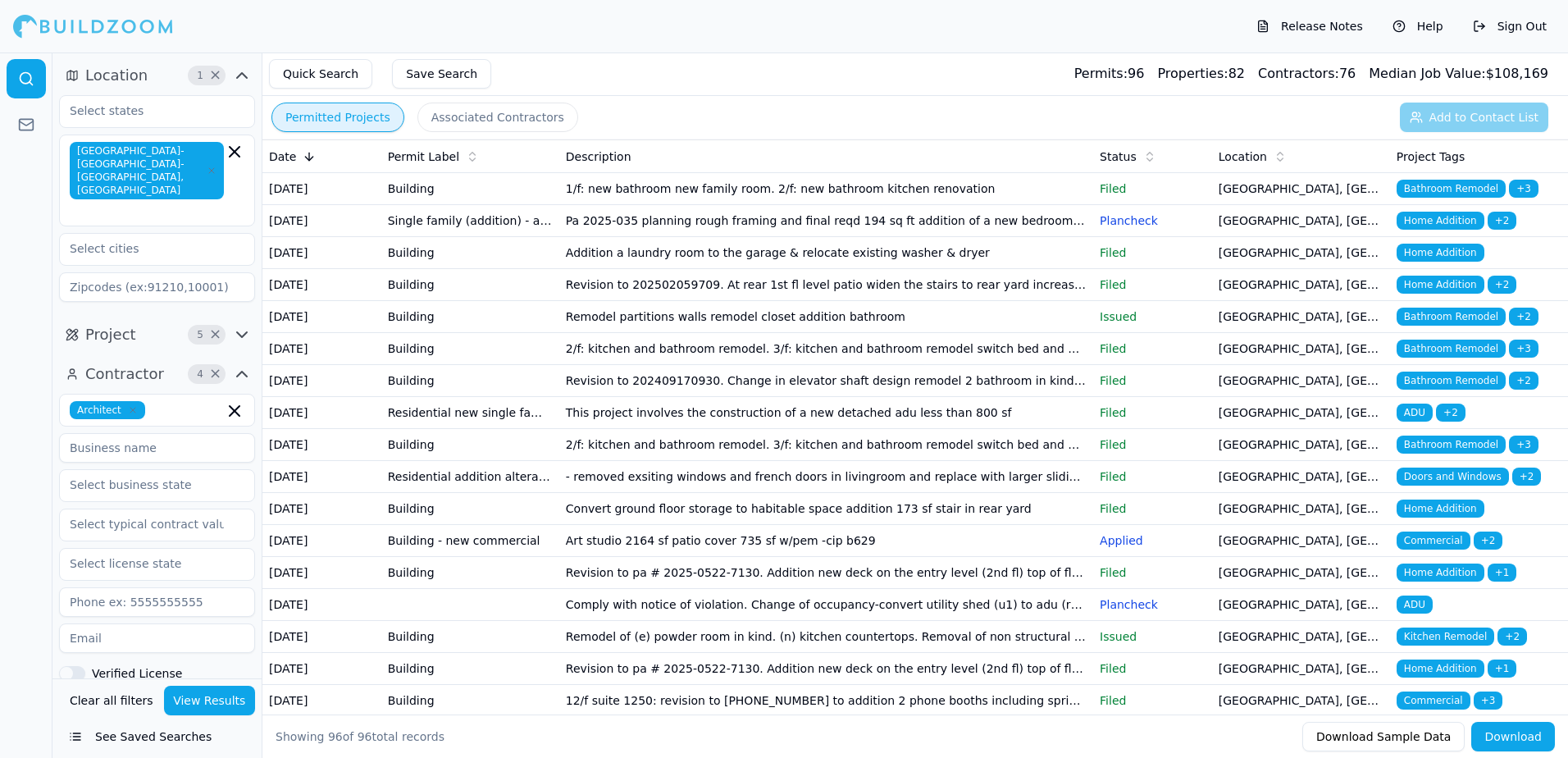
click at [1447, 262] on span "Home Addition" at bounding box center [1441, 253] width 88 height 18
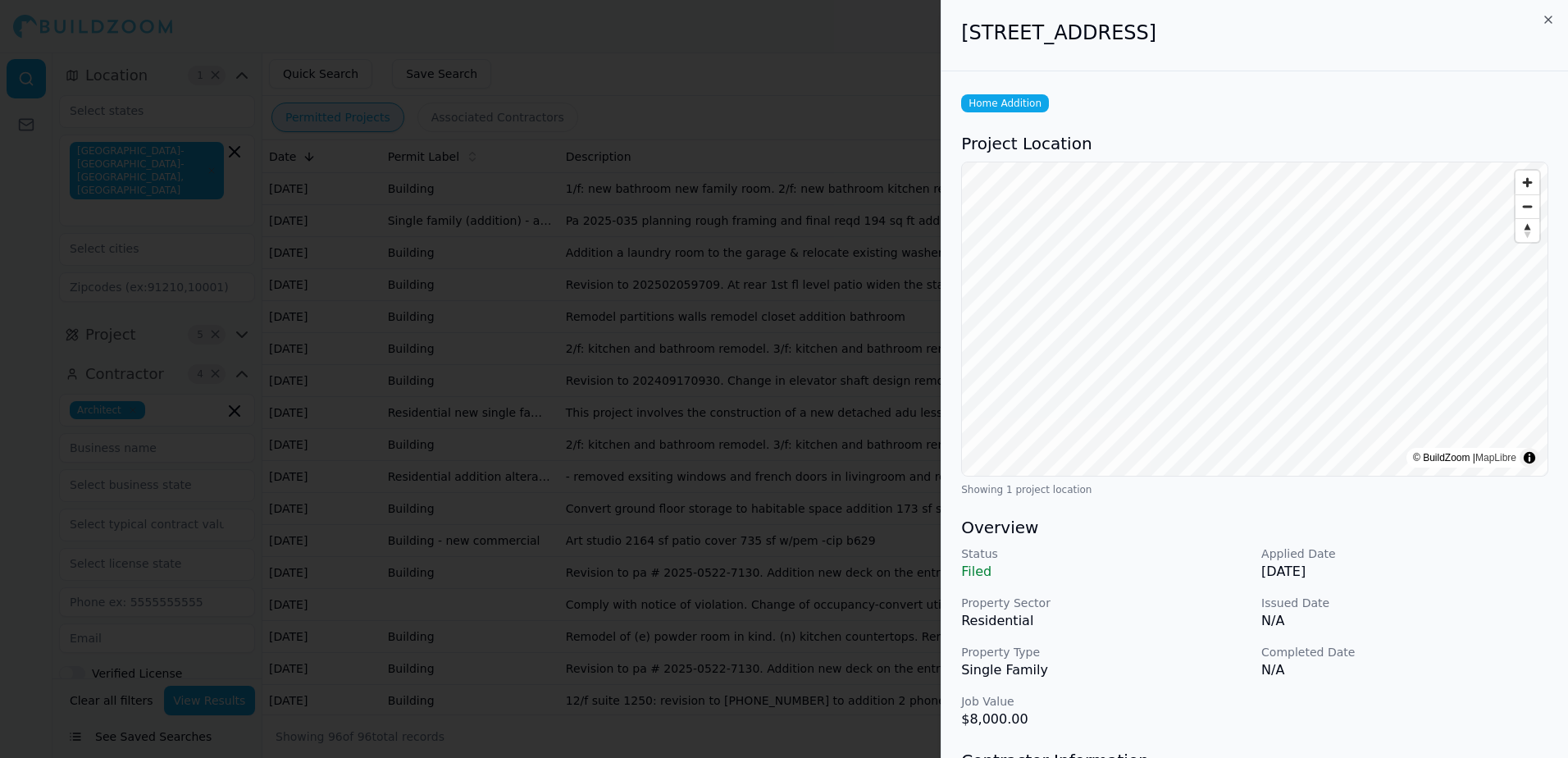
click at [898, 48] on div at bounding box center [784, 379] width 1568 height 758
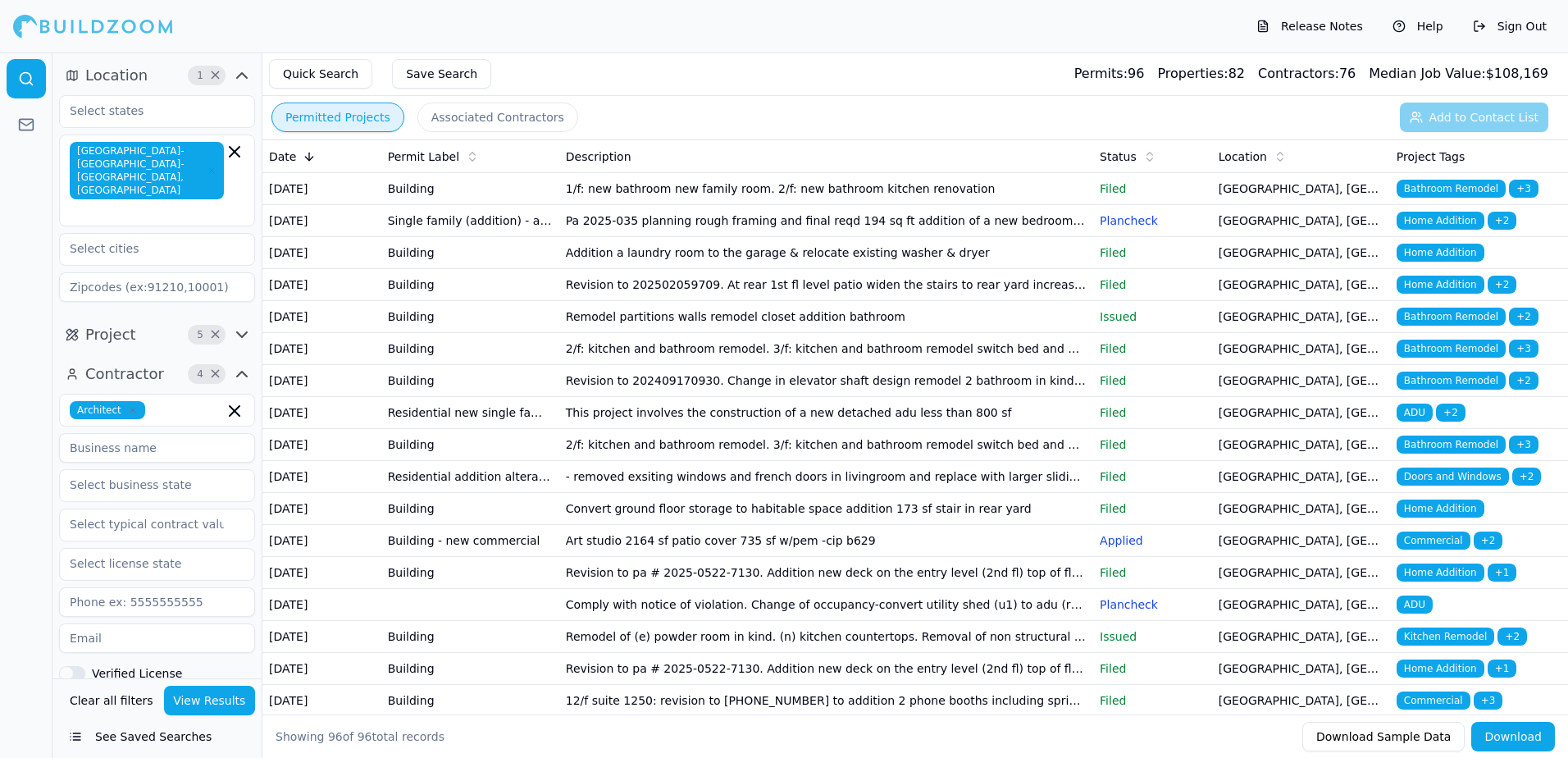
click at [1421, 294] on span "Home Addition" at bounding box center [1441, 285] width 88 height 18
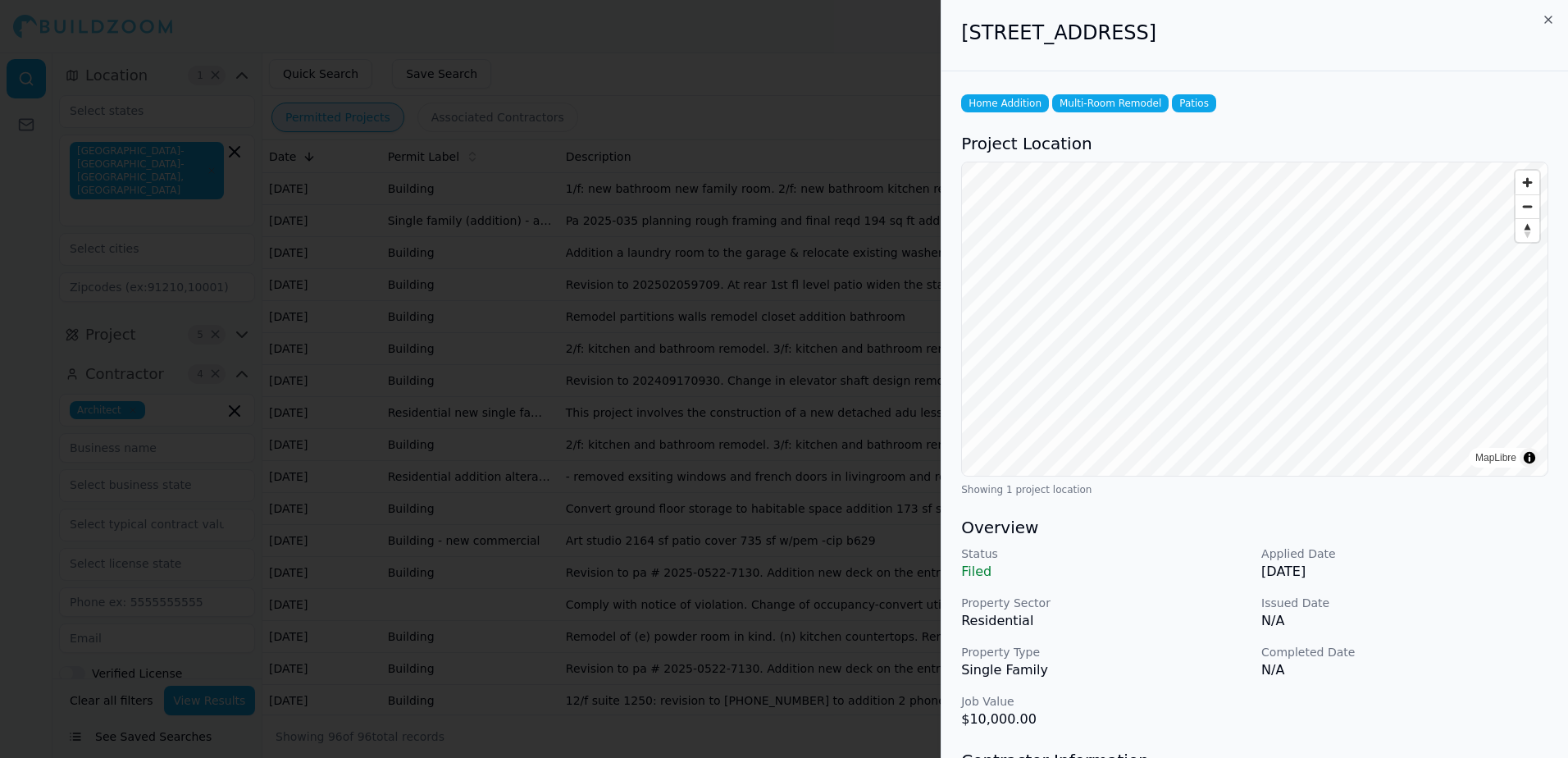
click at [878, 59] on div at bounding box center [784, 379] width 1568 height 758
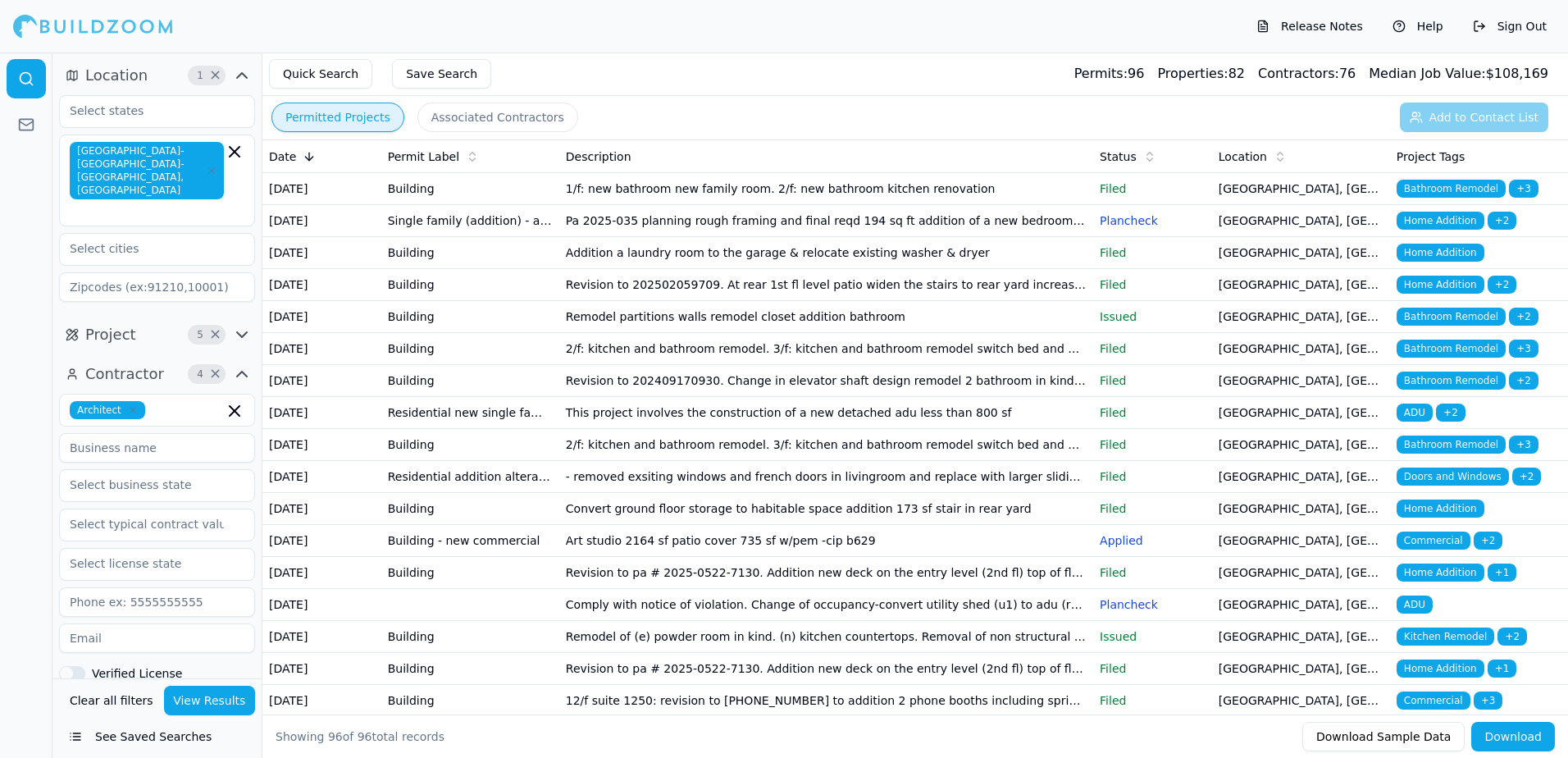
click at [1432, 230] on span "Home Addition" at bounding box center [1441, 221] width 88 height 18
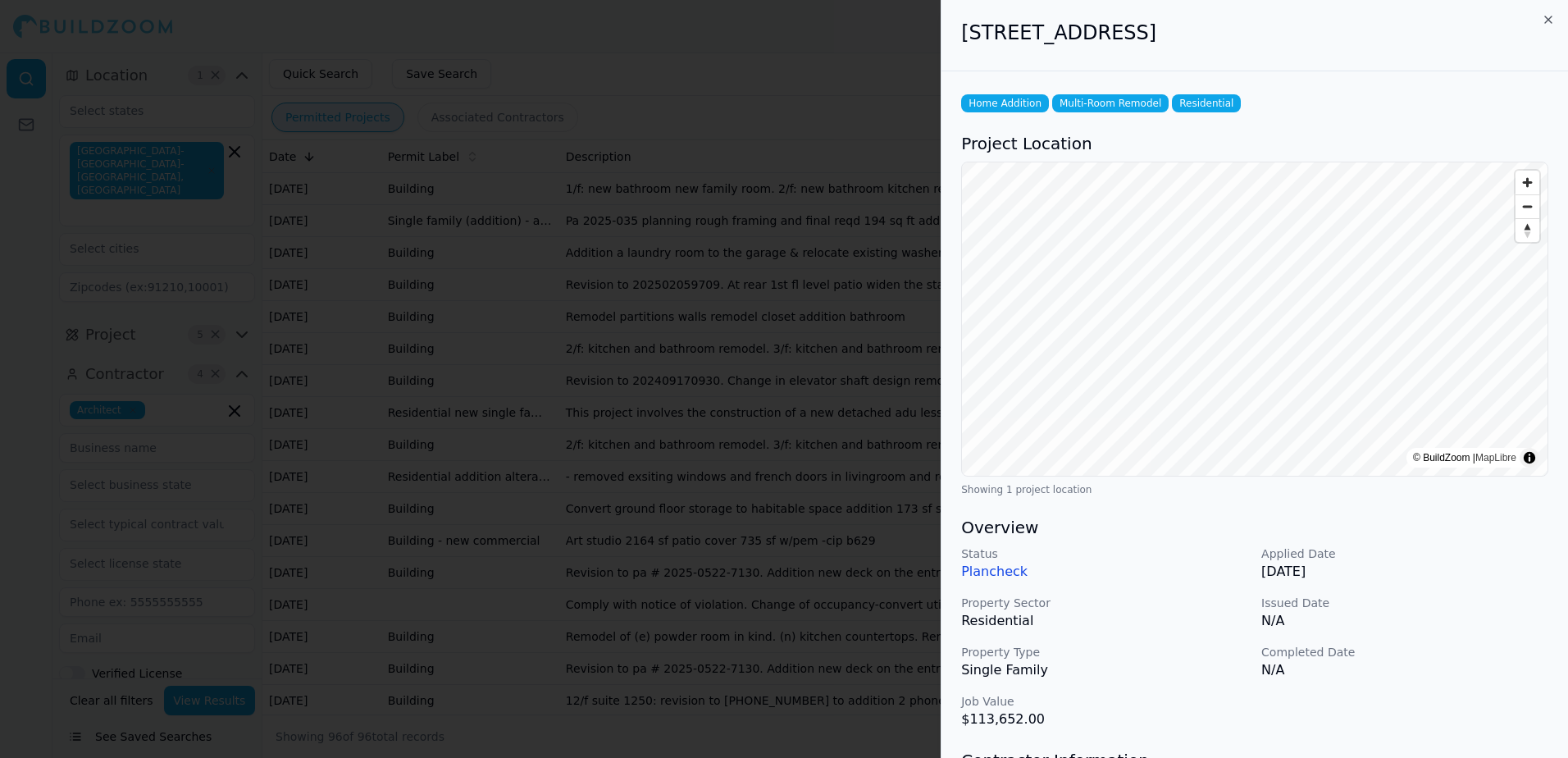
click at [611, 50] on div at bounding box center [784, 379] width 1568 height 758
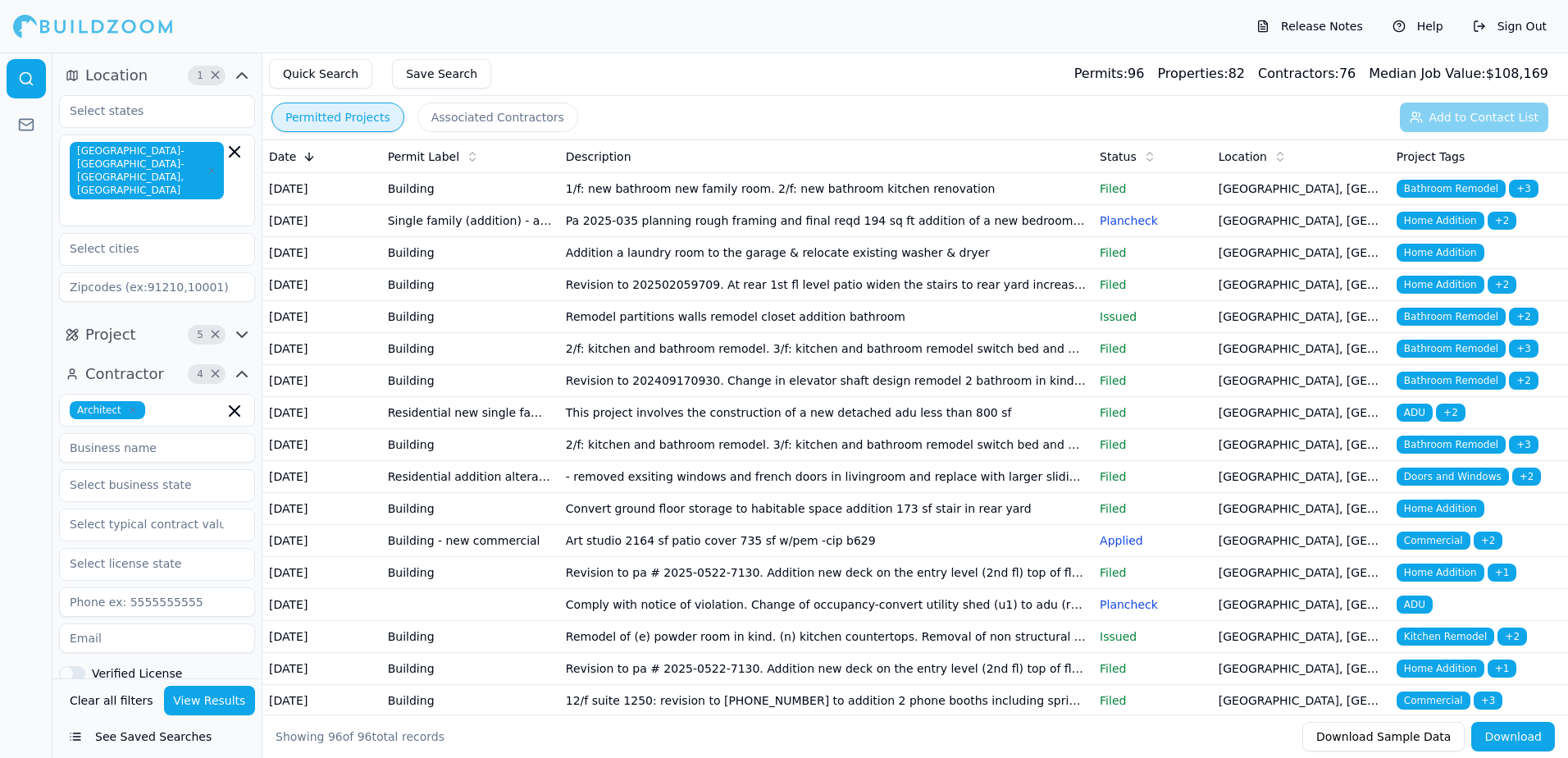
click at [641, 301] on td "Revision to 202502059709. At rear 1st fl level patio widen the stairs to rear y…" at bounding box center [826, 285] width 534 height 32
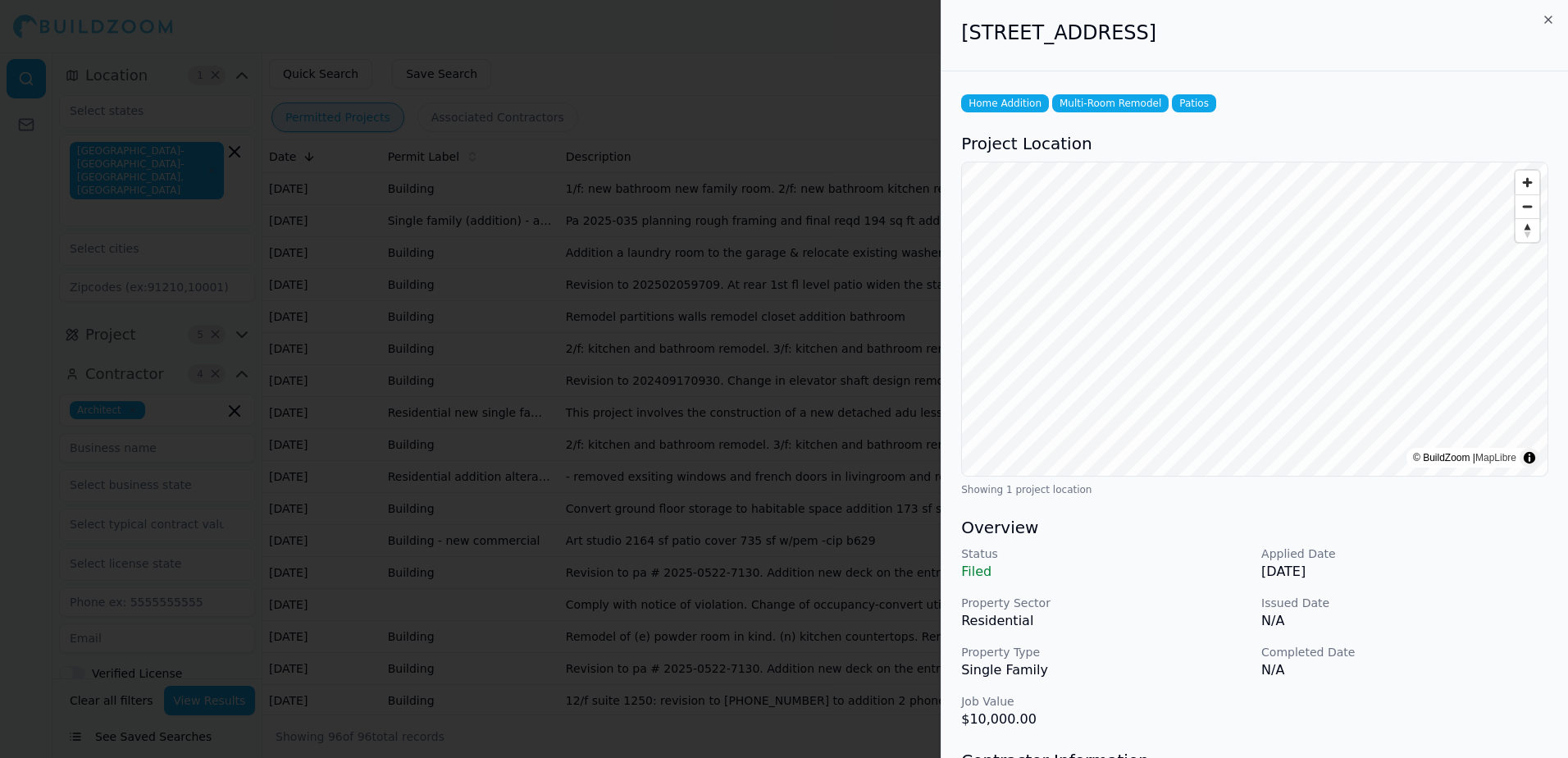
click at [702, 62] on div at bounding box center [784, 379] width 1568 height 758
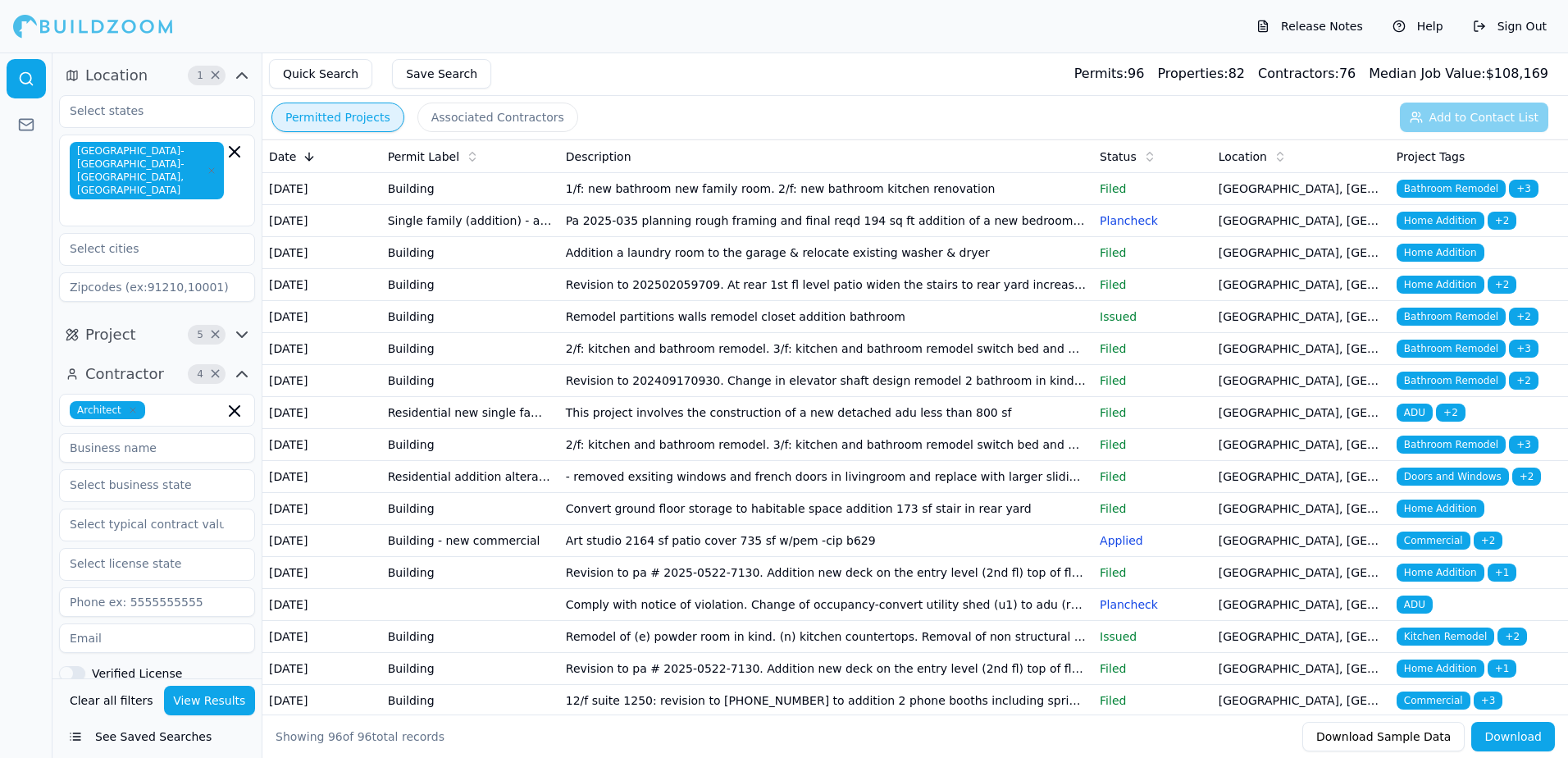
click at [674, 333] on td "Remodel partitions walls remodel closet addition bathroom" at bounding box center [826, 317] width 534 height 32
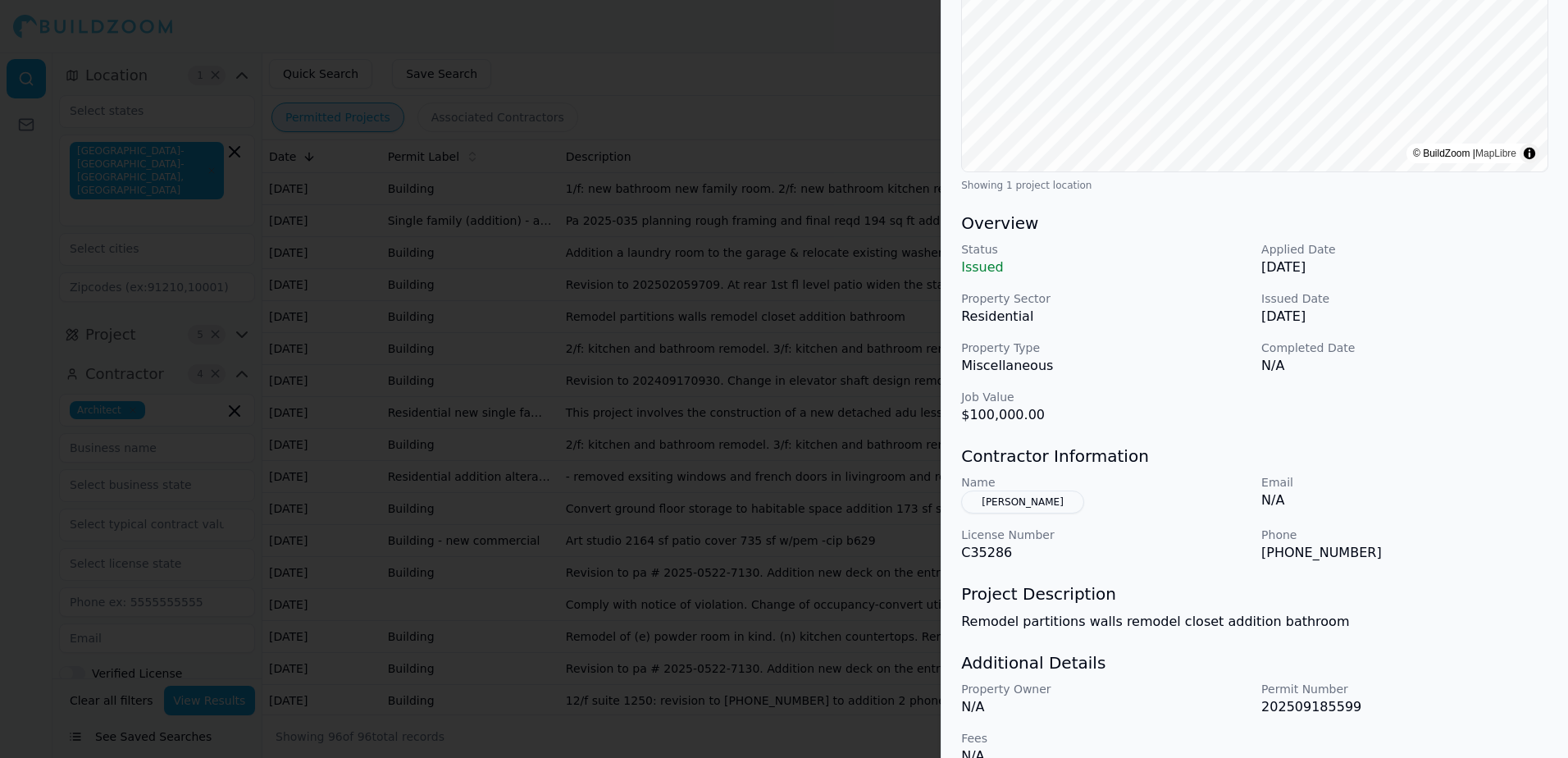
scroll to position [332, 0]
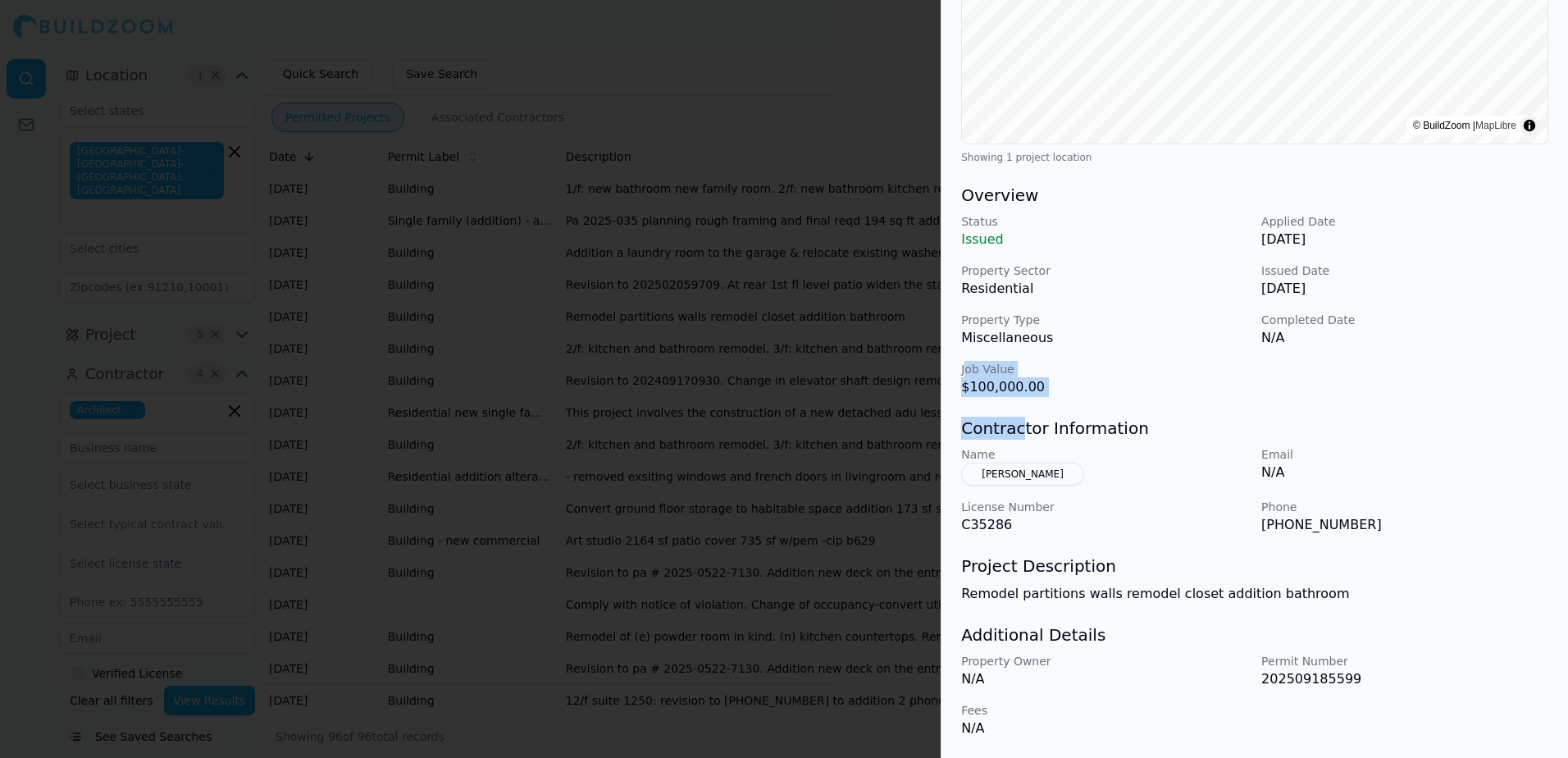
drag, startPoint x: 964, startPoint y: 366, endPoint x: 1018, endPoint y: 428, distance: 82.2
click at [1018, 428] on div "Bathroom Remodel Home Addition Multi-Room Remodel Project Location © BuildZoom …" at bounding box center [1255, 248] width 626 height 1018
drag, startPoint x: 1018, startPoint y: 428, endPoint x: 1098, endPoint y: 404, distance: 83.5
click at [1098, 405] on div "Bathroom Remodel Home Addition Multi-Room Remodel Project Location © BuildZoom …" at bounding box center [1255, 248] width 626 height 1018
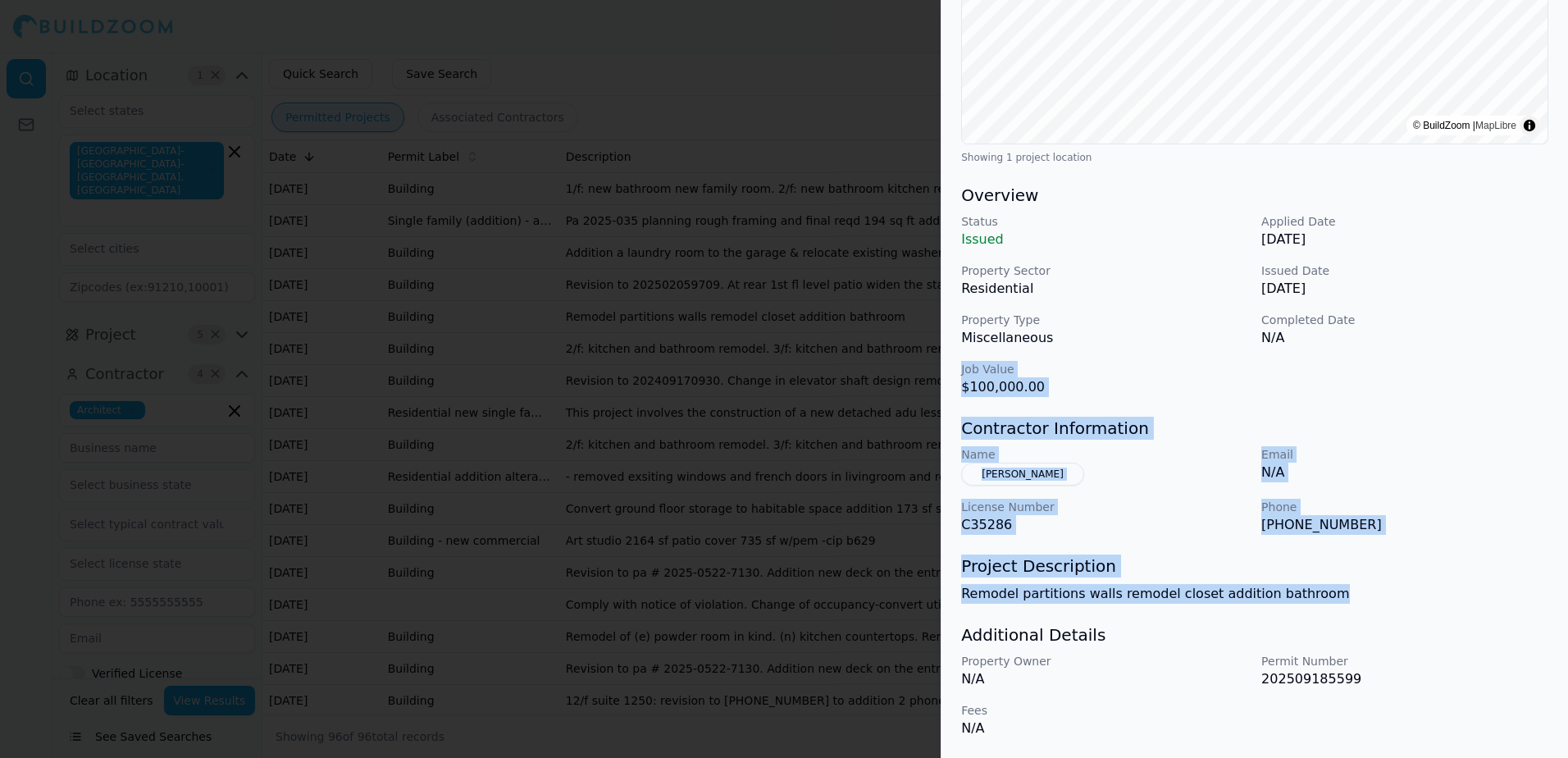
drag, startPoint x: 960, startPoint y: 368, endPoint x: 1364, endPoint y: 588, distance: 460.0
click at [1364, 588] on div "Bathroom Remodel Home Addition Multi-Room Remodel Project Location © BuildZoom …" at bounding box center [1255, 248] width 626 height 1018
drag, startPoint x: 1364, startPoint y: 588, endPoint x: 1320, endPoint y: 523, distance: 78.5
copy div "Job Value $100,000.00 Contractor Information Name Jain Akshat Email N/A License…"
click at [1168, 520] on p "C35286" at bounding box center [1105, 524] width 287 height 19
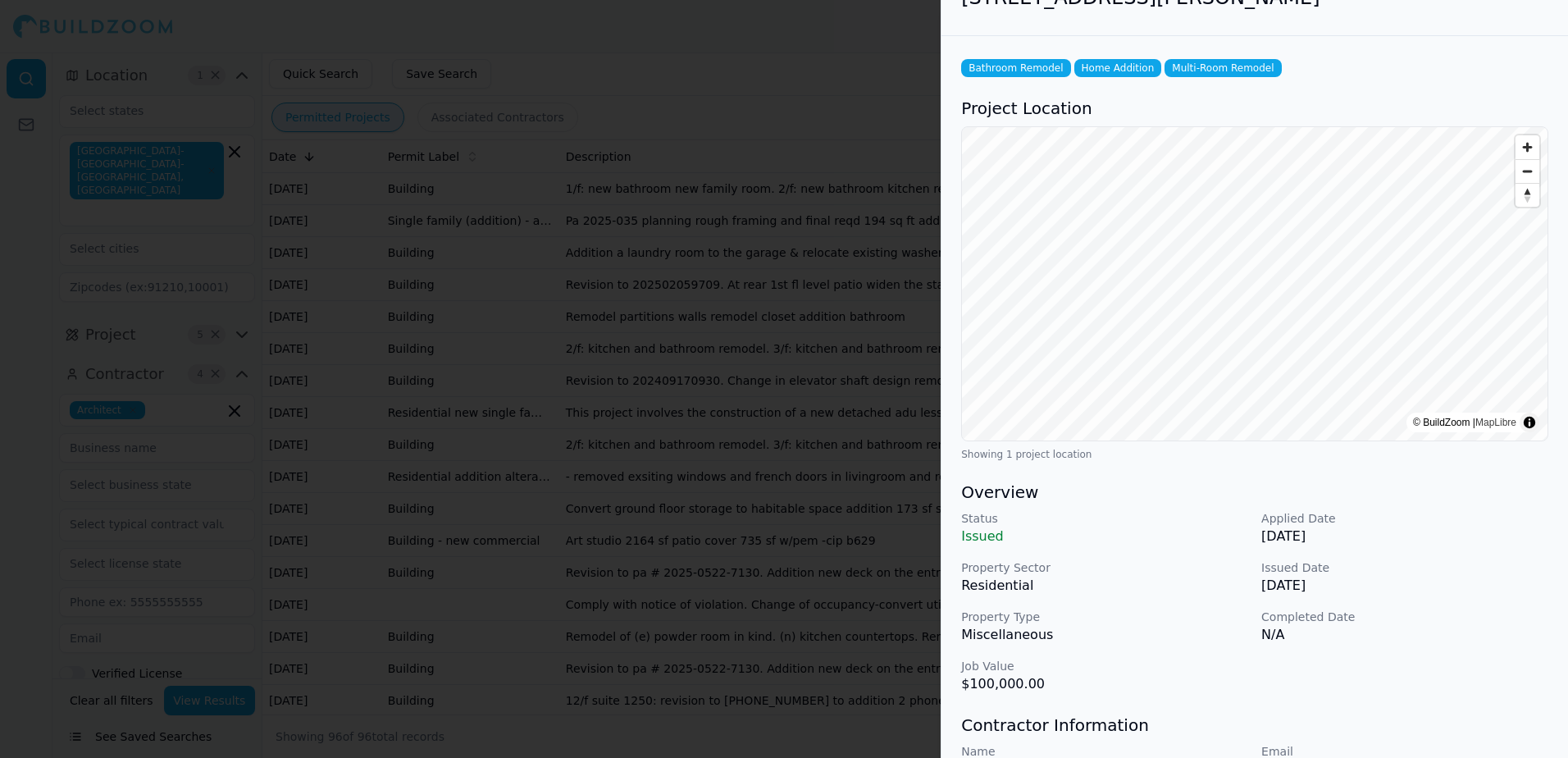
scroll to position [0, 0]
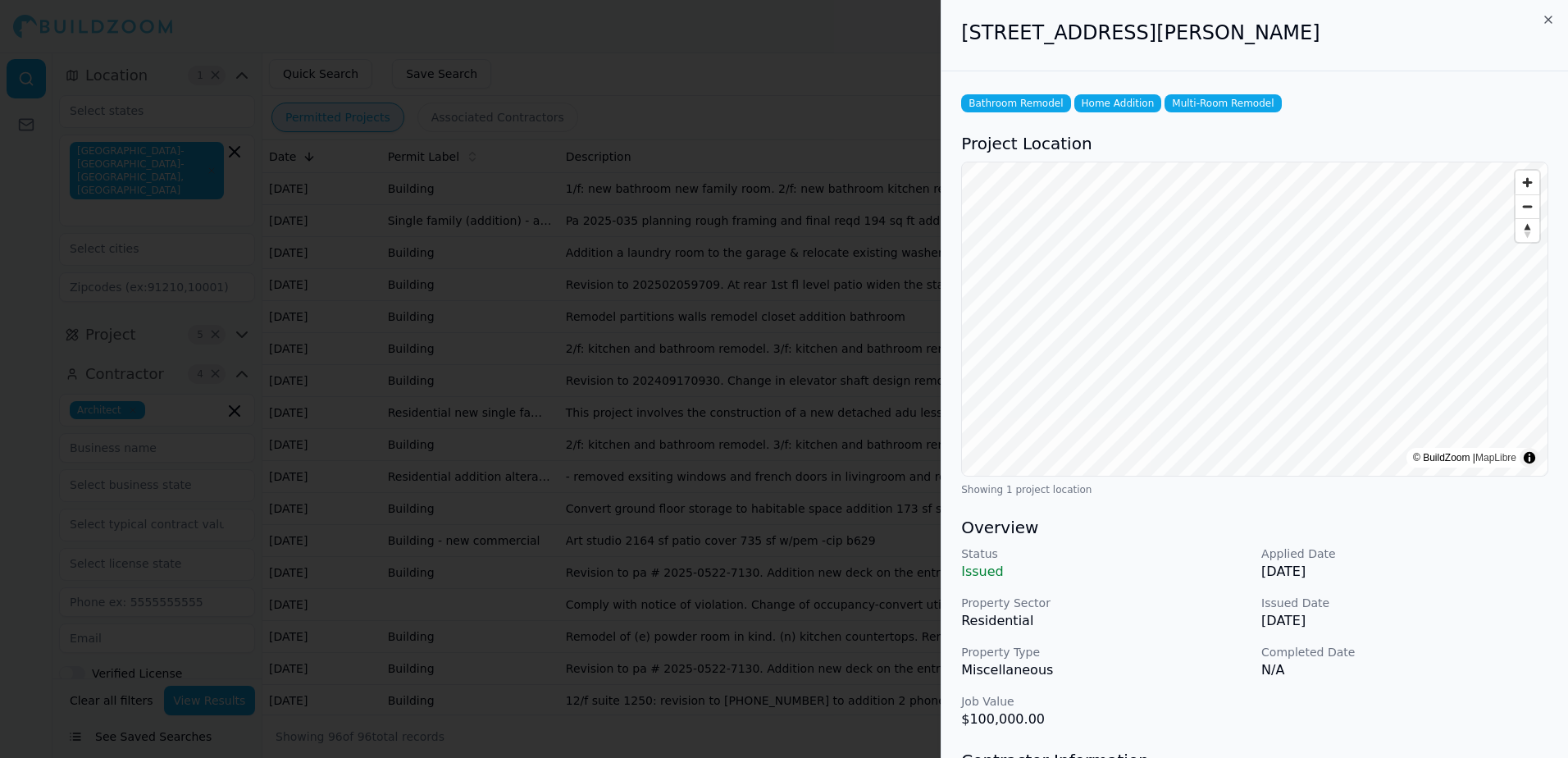
drag, startPoint x: 967, startPoint y: 36, endPoint x: 1330, endPoint y: 33, distance: 363.0
click at [1330, 33] on h2 "461 Guerrero St, San Francisco, CA, 94110" at bounding box center [1255, 32] width 587 height 27
drag, startPoint x: 1330, startPoint y: 33, endPoint x: 1269, endPoint y: 36, distance: 61.1
copy h2 "461 Guerrero St, San Francisco, CA, 94110"
click at [904, 60] on div at bounding box center [784, 379] width 1568 height 758
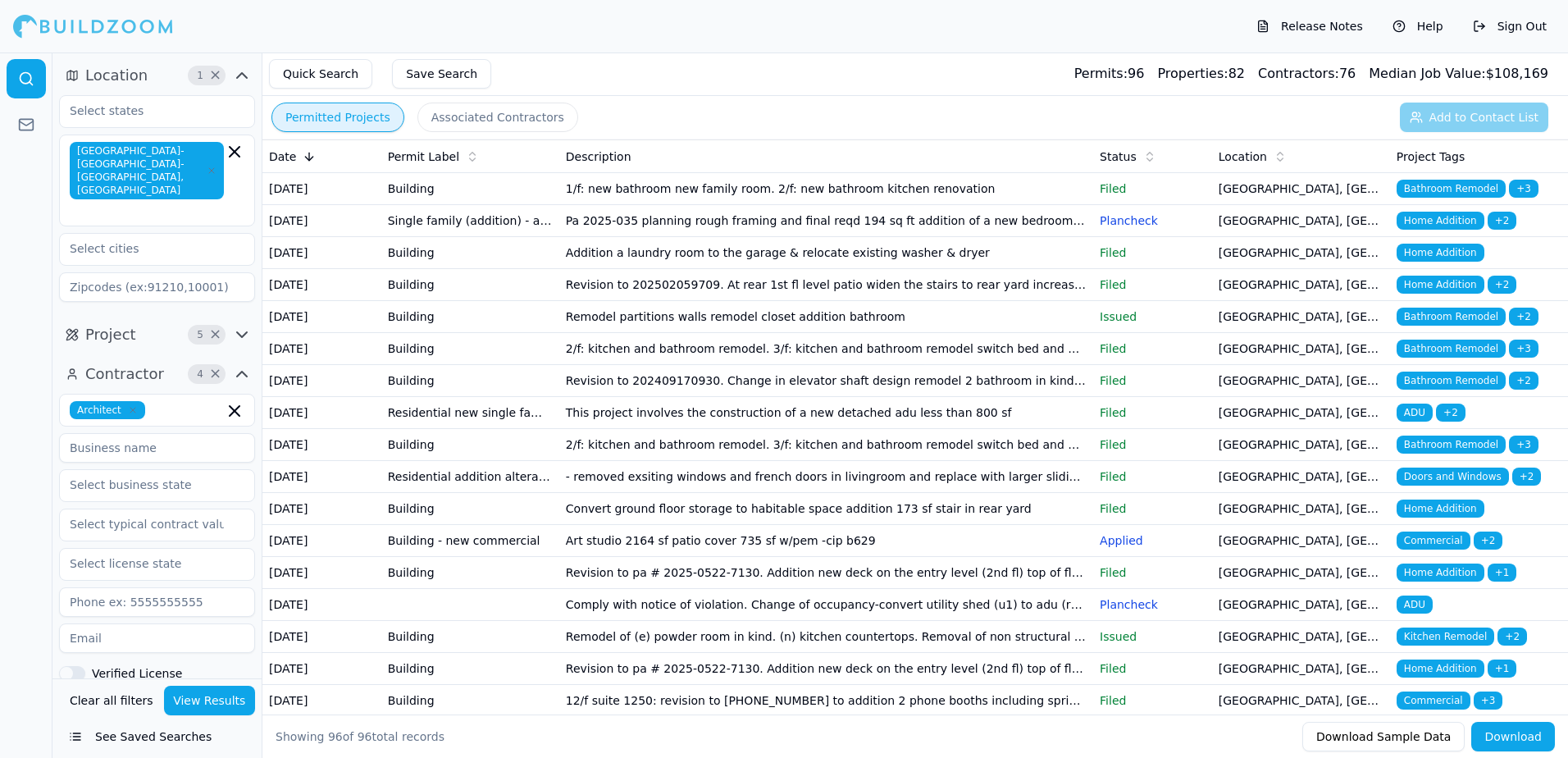
click at [1450, 294] on span "Home Addition" at bounding box center [1441, 285] width 88 height 18
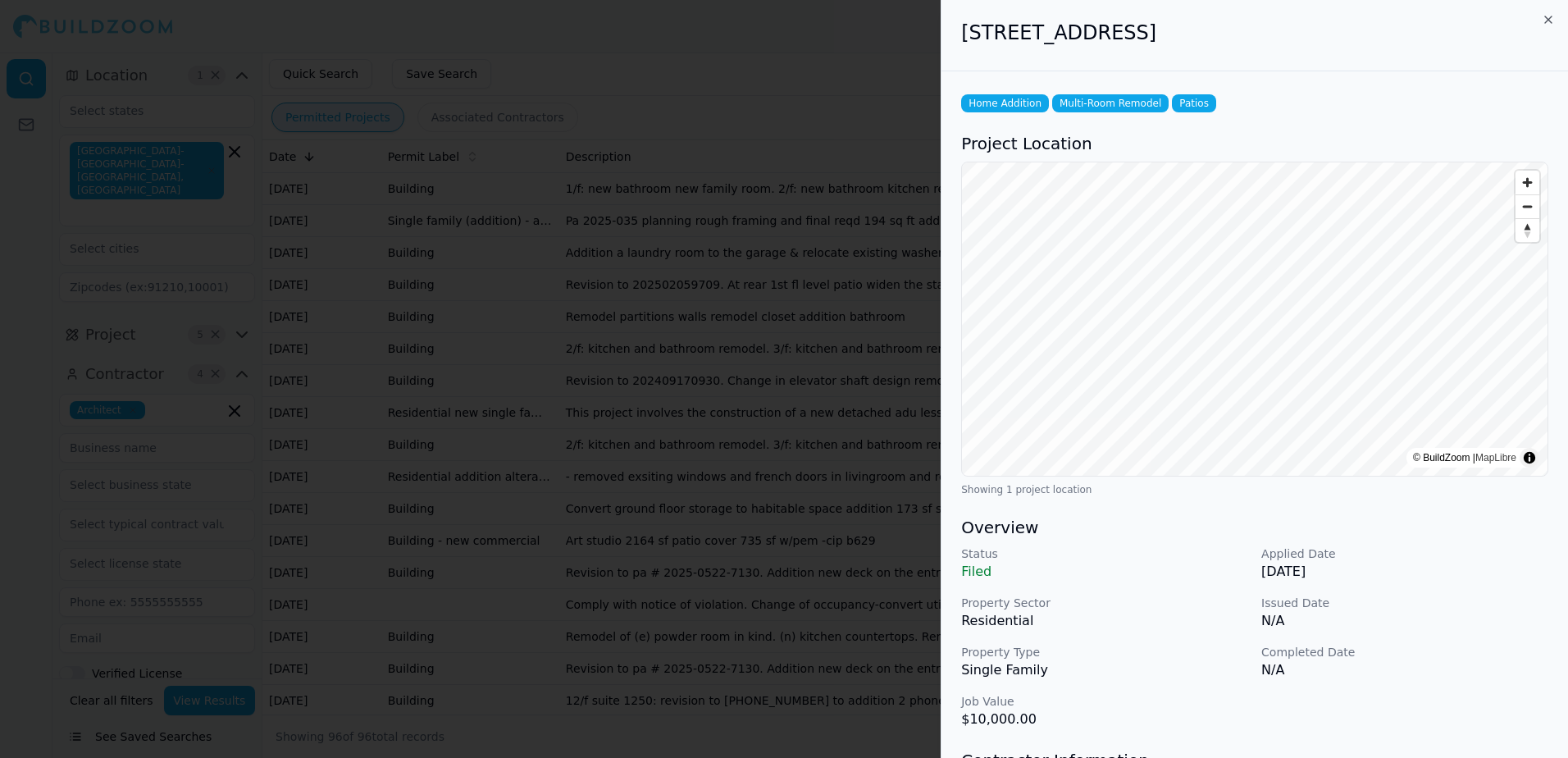
click at [823, 37] on div at bounding box center [784, 379] width 1568 height 758
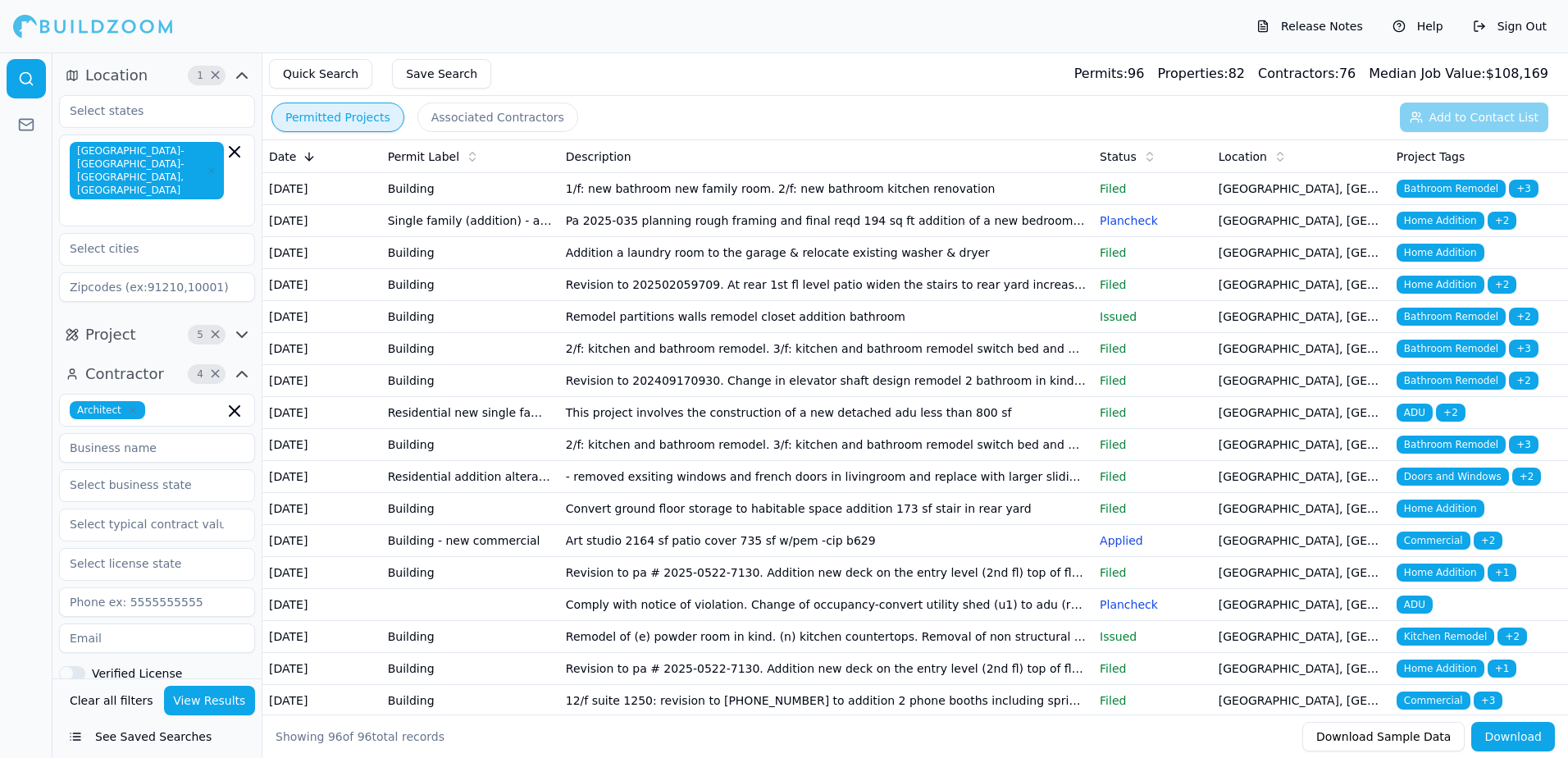
click at [1468, 326] on span "Bathroom Remodel" at bounding box center [1451, 317] width 109 height 18
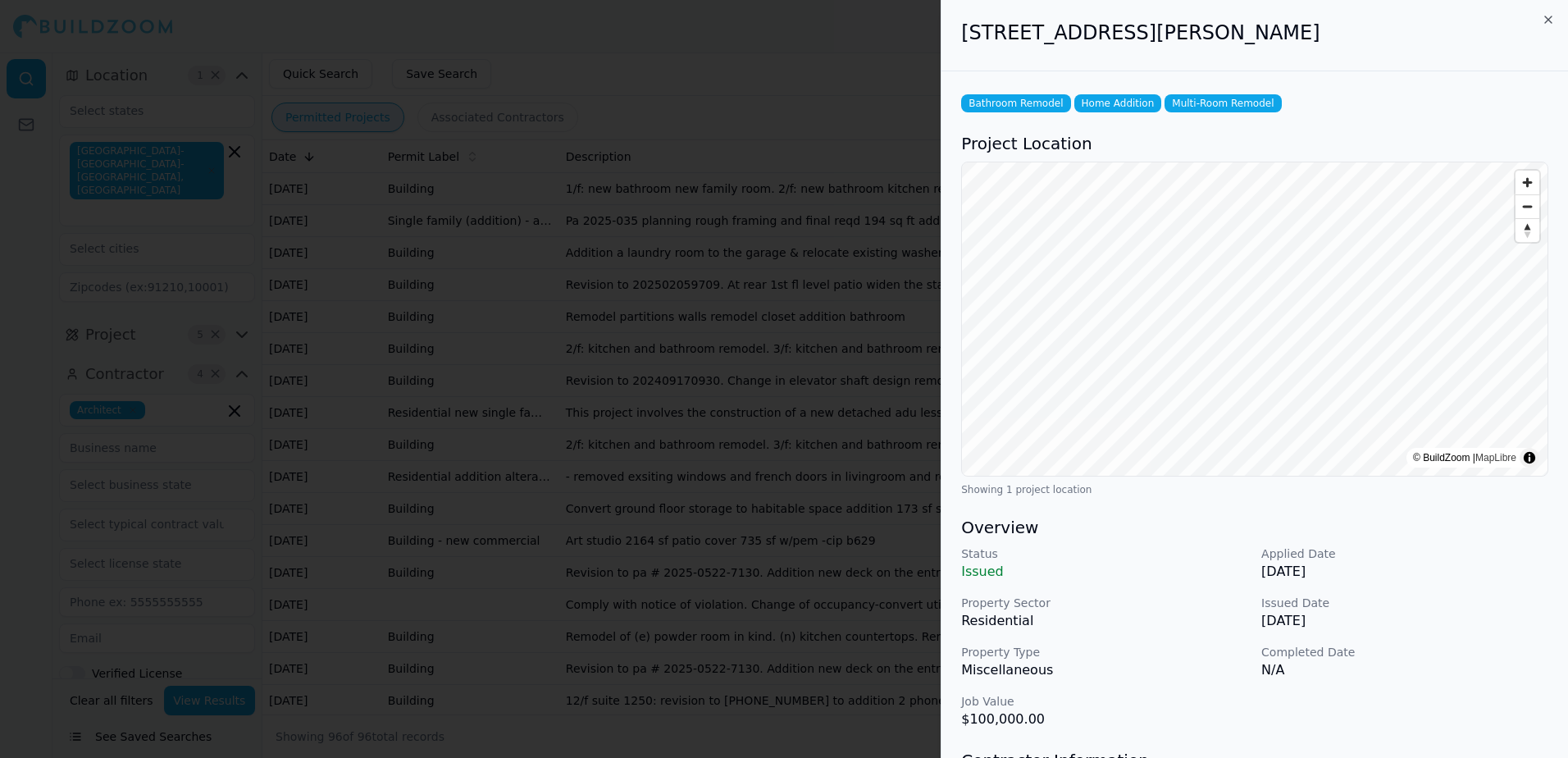
click at [875, 49] on div at bounding box center [784, 379] width 1568 height 758
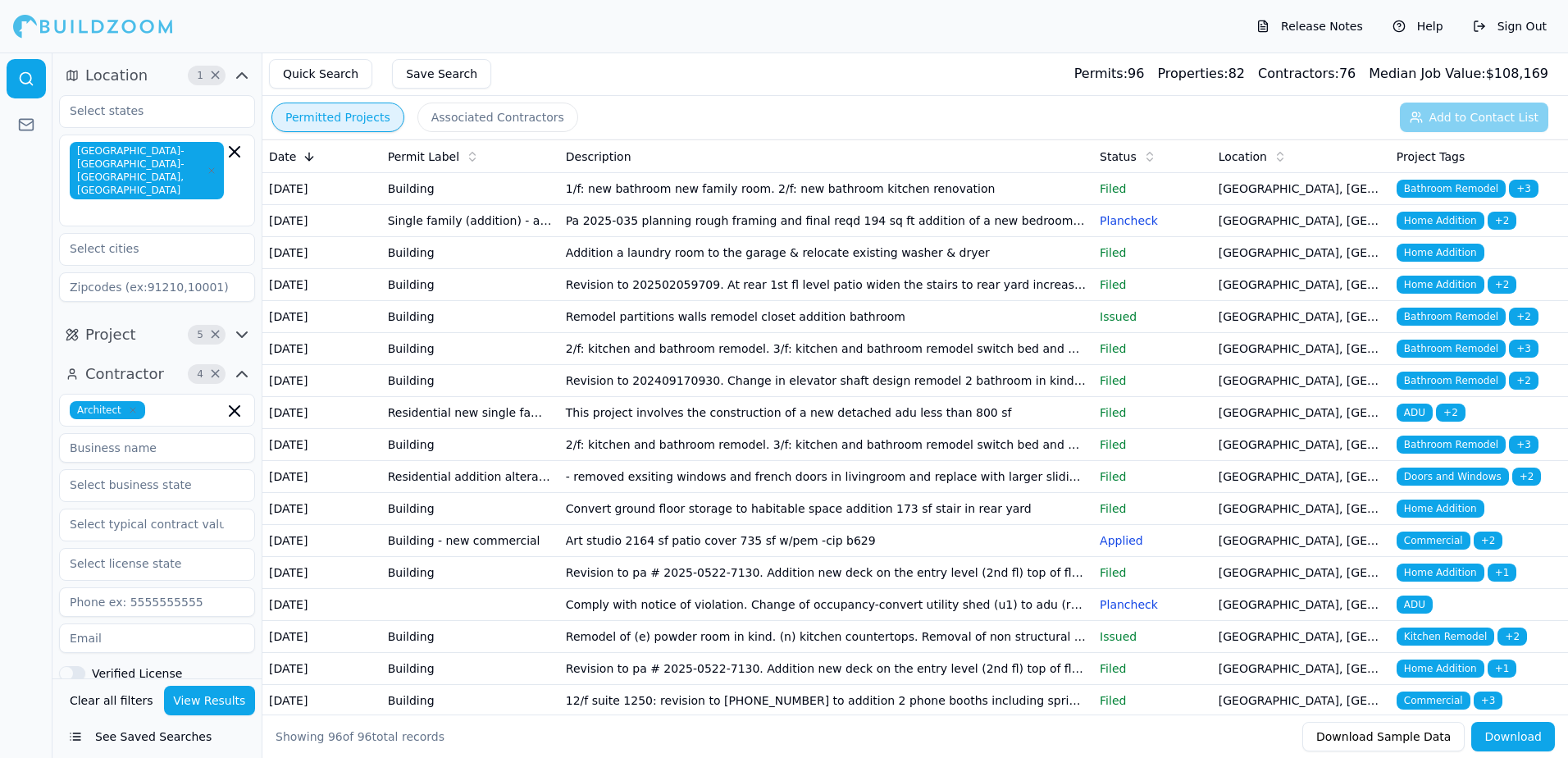
click at [1450, 326] on span "Bathroom Remodel" at bounding box center [1451, 317] width 109 height 18
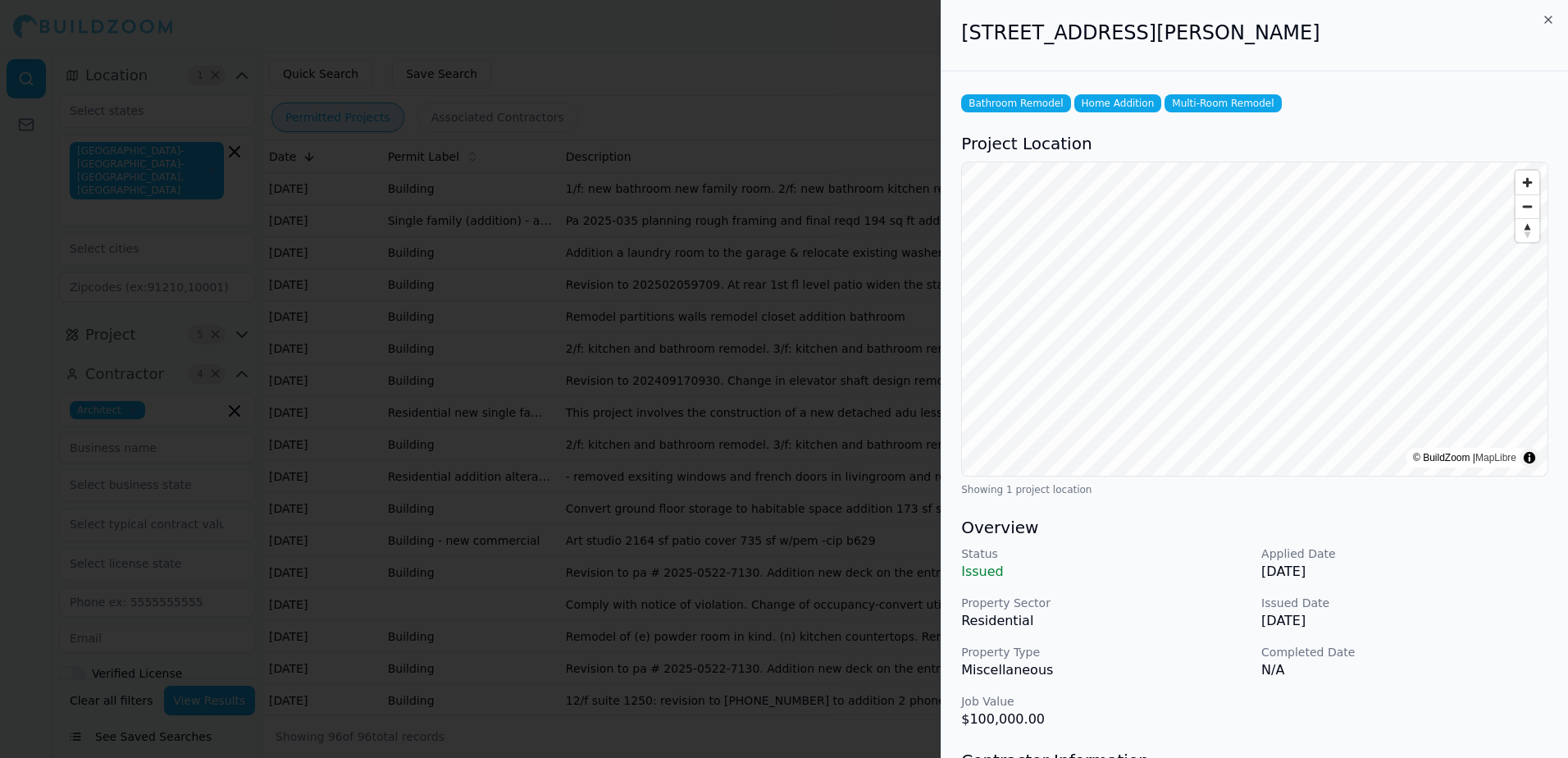
click at [900, 63] on div at bounding box center [784, 379] width 1568 height 758
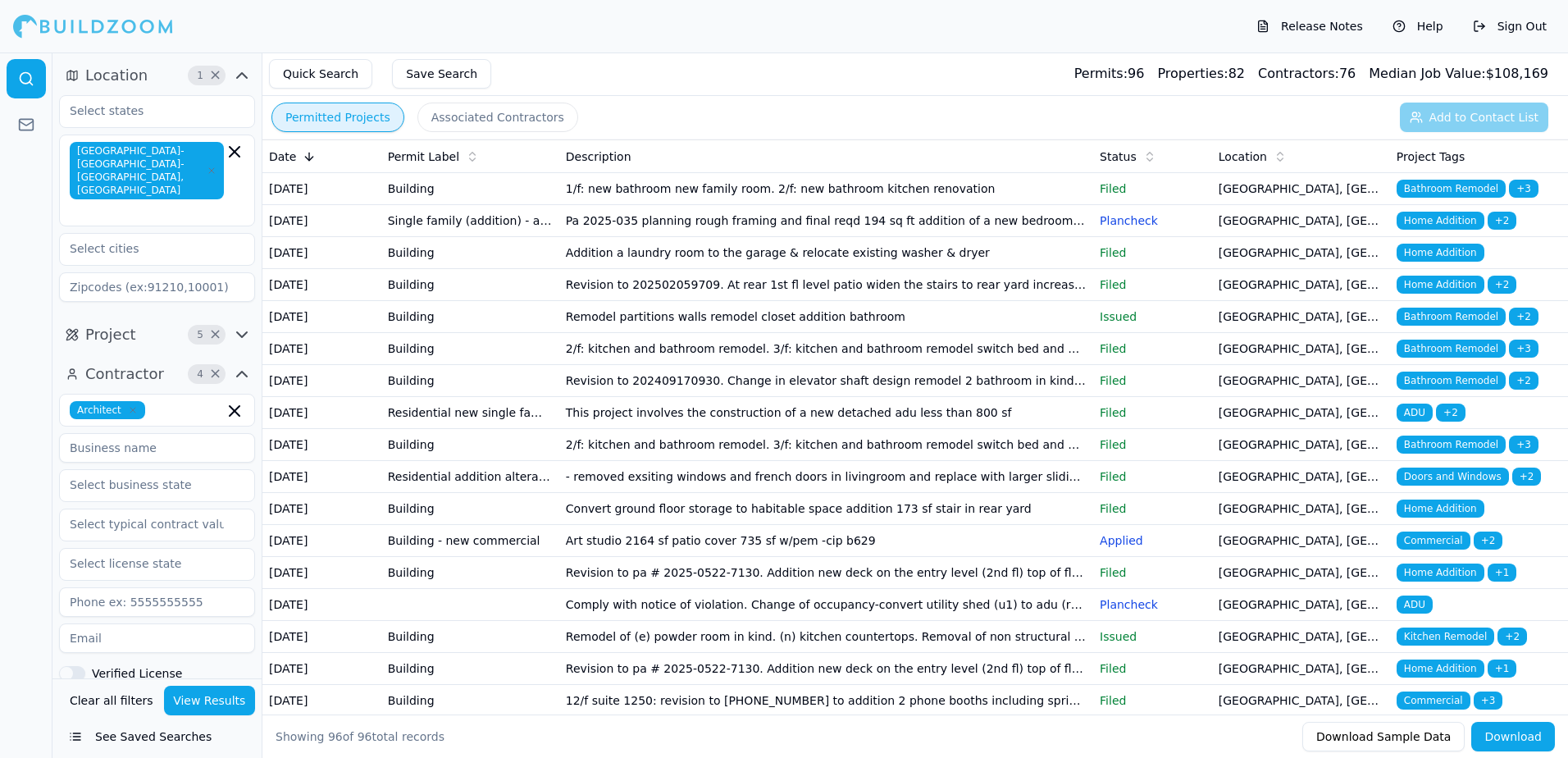
click at [1449, 358] on span "Bathroom Remodel" at bounding box center [1451, 349] width 109 height 18
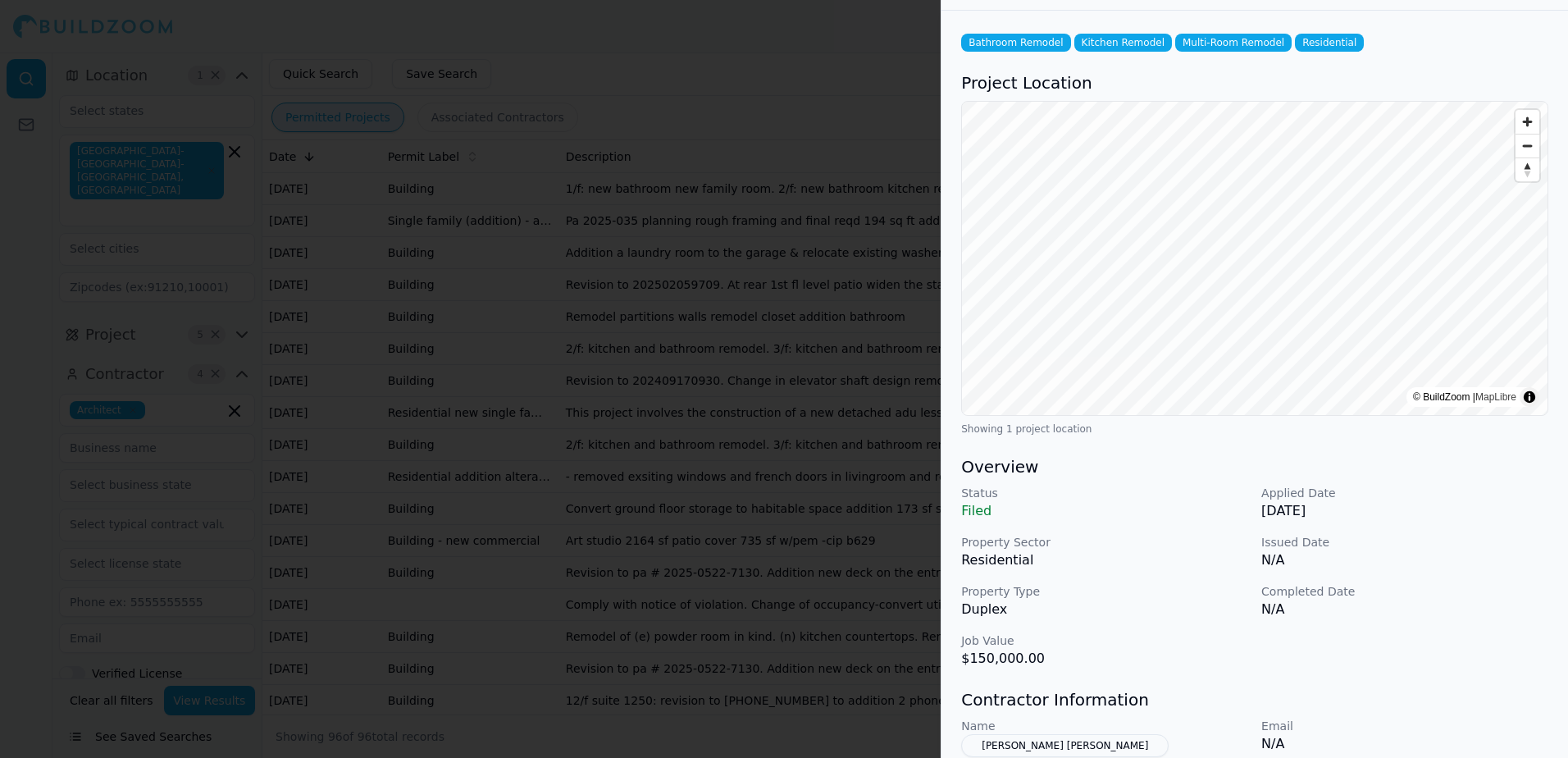
scroll to position [328, 0]
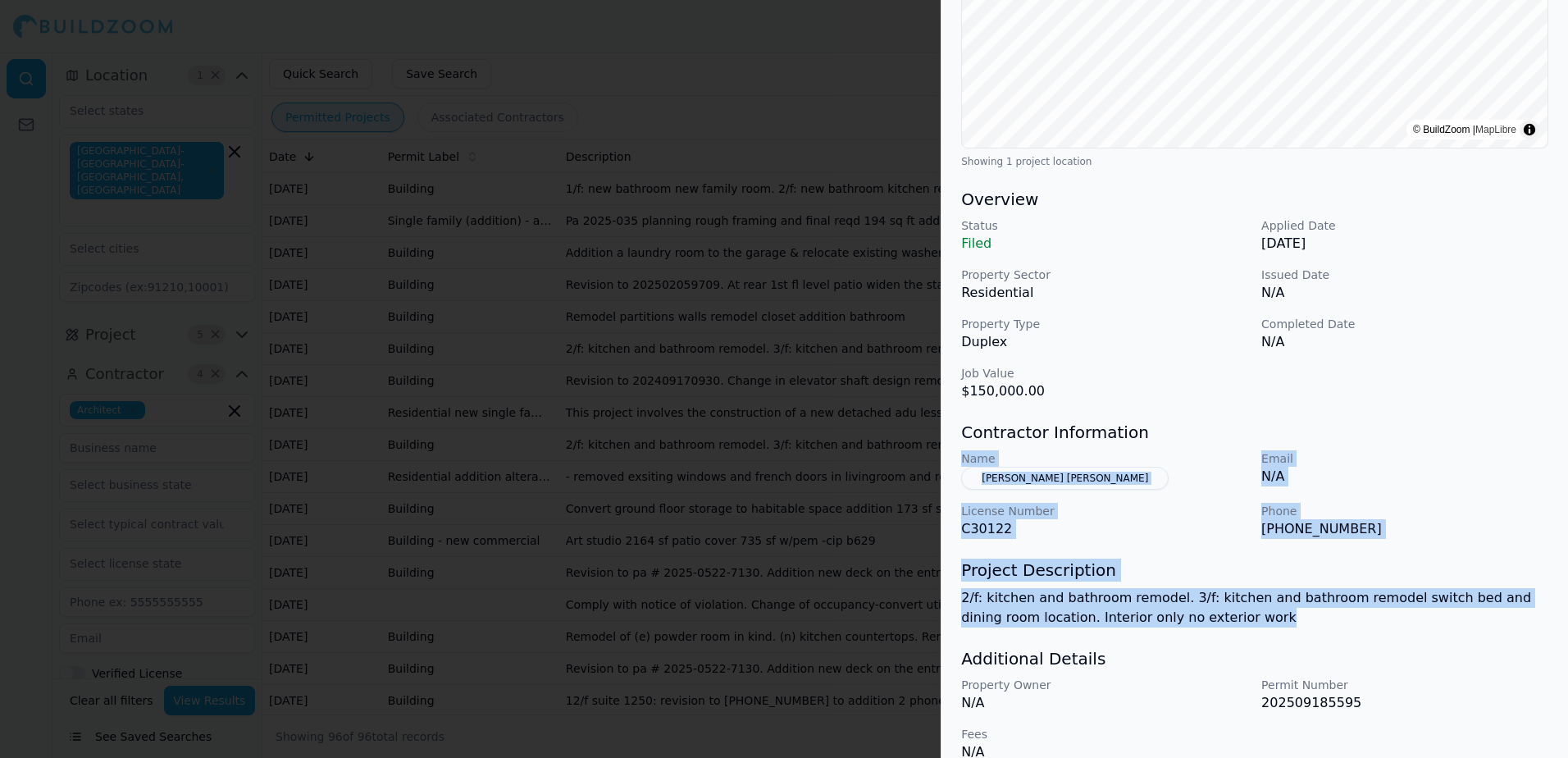
drag, startPoint x: 964, startPoint y: 460, endPoint x: 1384, endPoint y: 621, distance: 449.8
click at [1384, 621] on div "Bathroom Remodel Kitchen Remodel Multi-Room Remodel Residential Project Locatio…" at bounding box center [1255, 263] width 626 height 1038
drag, startPoint x: 1384, startPoint y: 621, endPoint x: 1377, endPoint y: 602, distance: 20.2
copy div "Name Lavine Sven Erik Email N/A License Number C30122 Phone (415) 647-7061 Proj…"
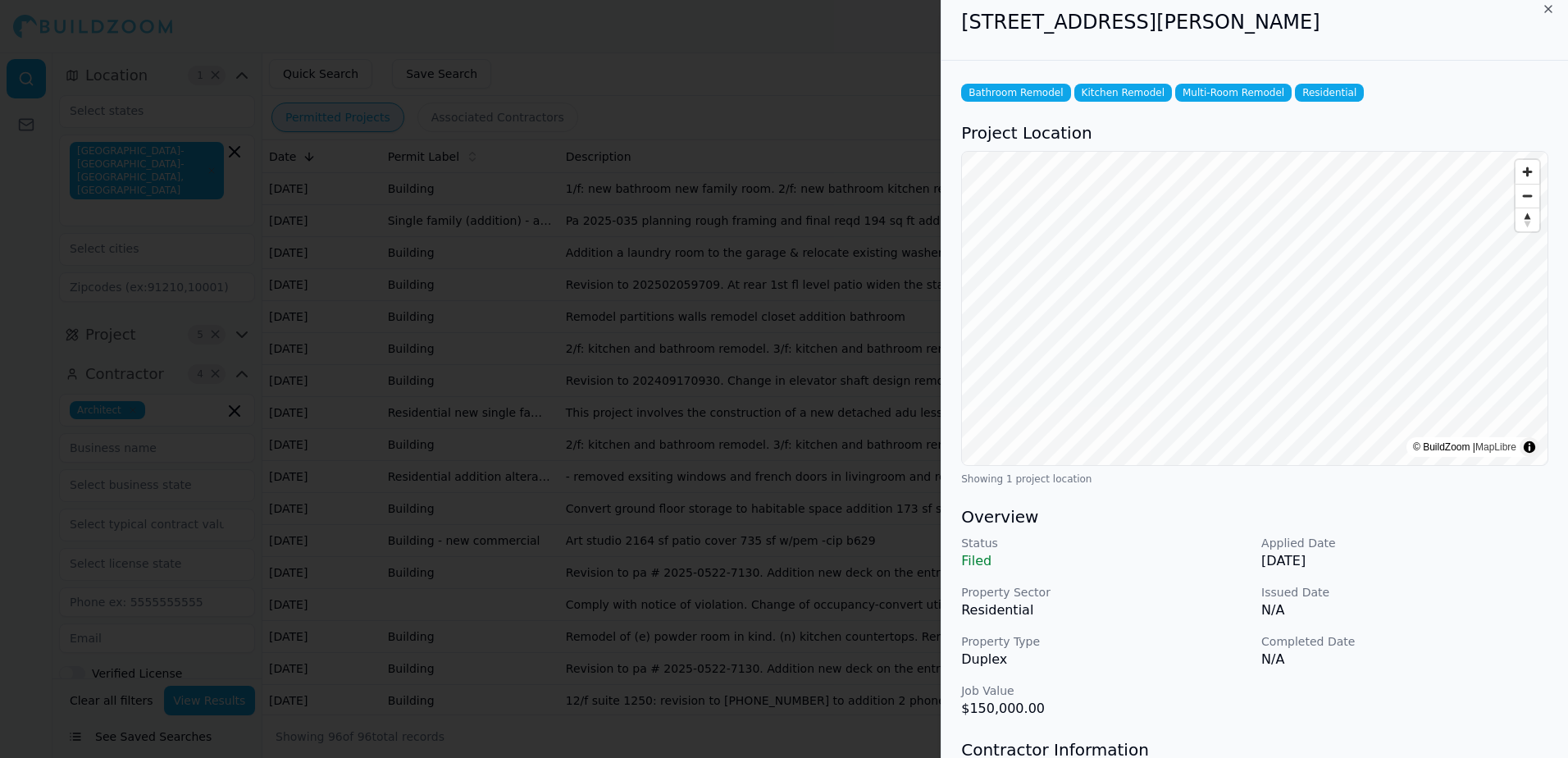
scroll to position [0, 0]
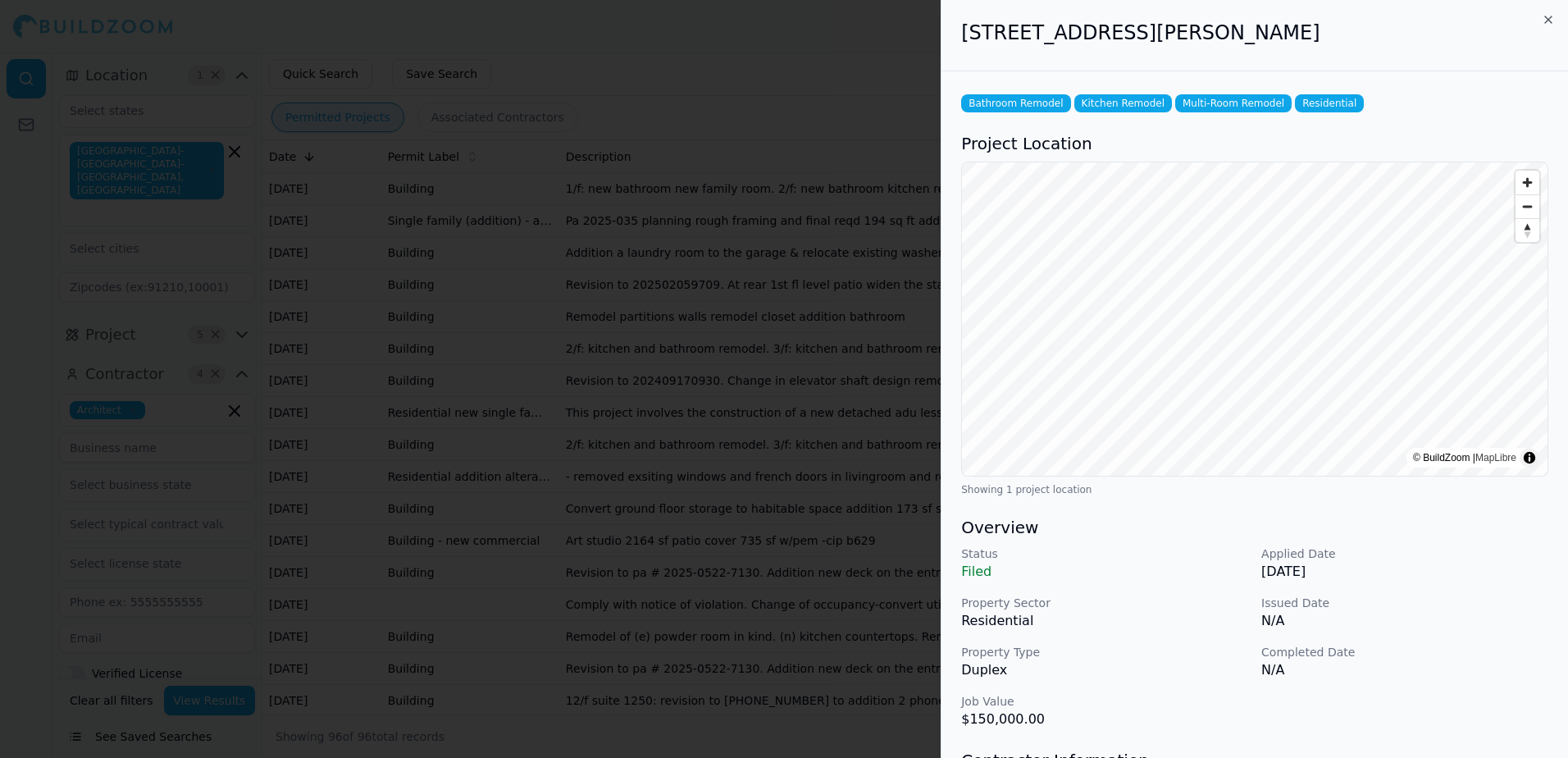
drag, startPoint x: 963, startPoint y: 34, endPoint x: 1350, endPoint y: 42, distance: 387.1
click at [1350, 42] on h2 "82 Woodward St, San Francisco, CA, 94103" at bounding box center [1255, 32] width 587 height 27
drag, startPoint x: 1350, startPoint y: 42, endPoint x: 1233, endPoint y: 27, distance: 118.0
copy h2 "82 Woodward St, San Francisco, CA, 94103"
click at [916, 51] on div at bounding box center [784, 379] width 1568 height 758
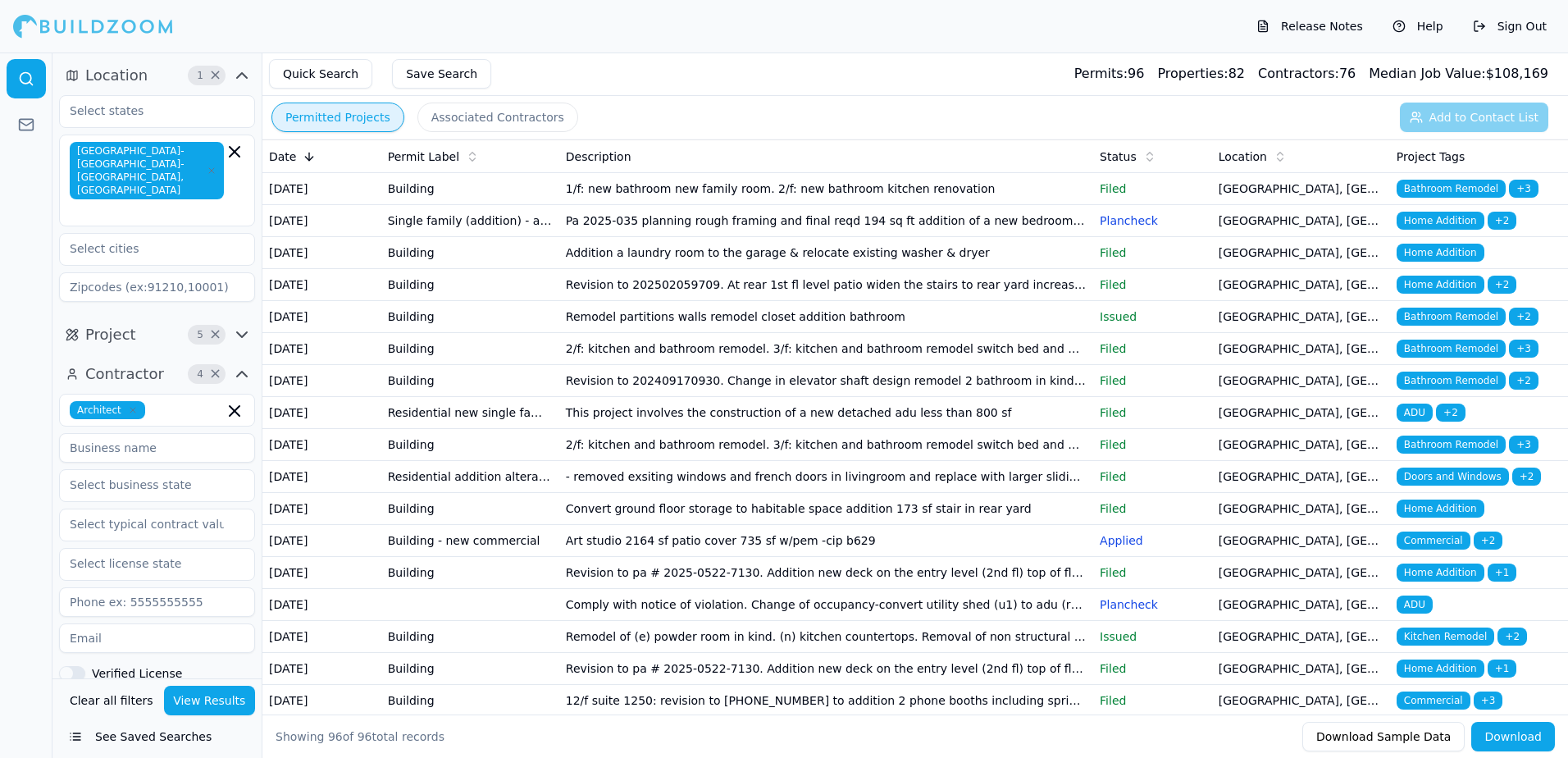
click at [1450, 326] on span "Bathroom Remodel" at bounding box center [1451, 317] width 109 height 18
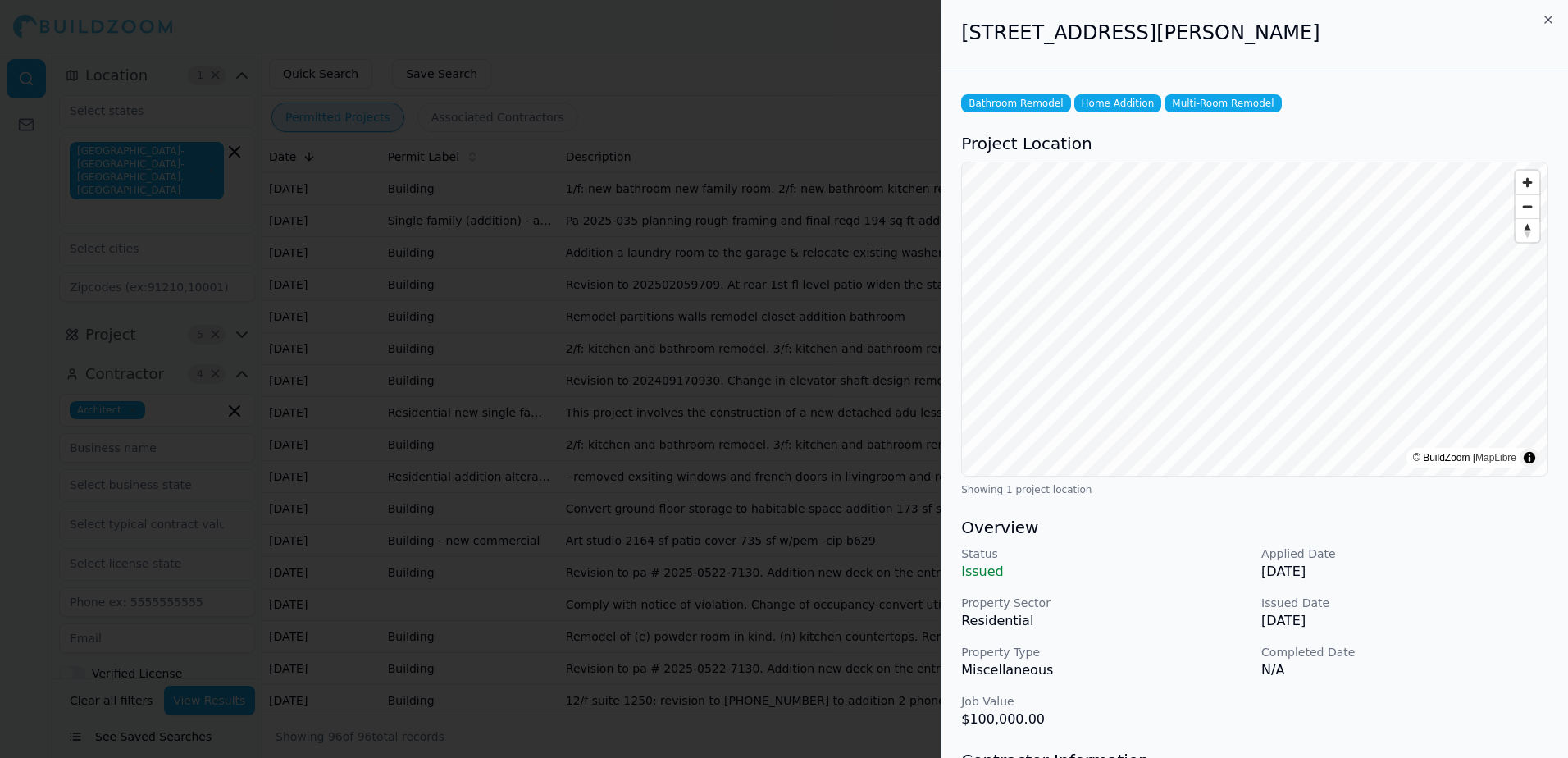
click at [777, 42] on div at bounding box center [784, 379] width 1568 height 758
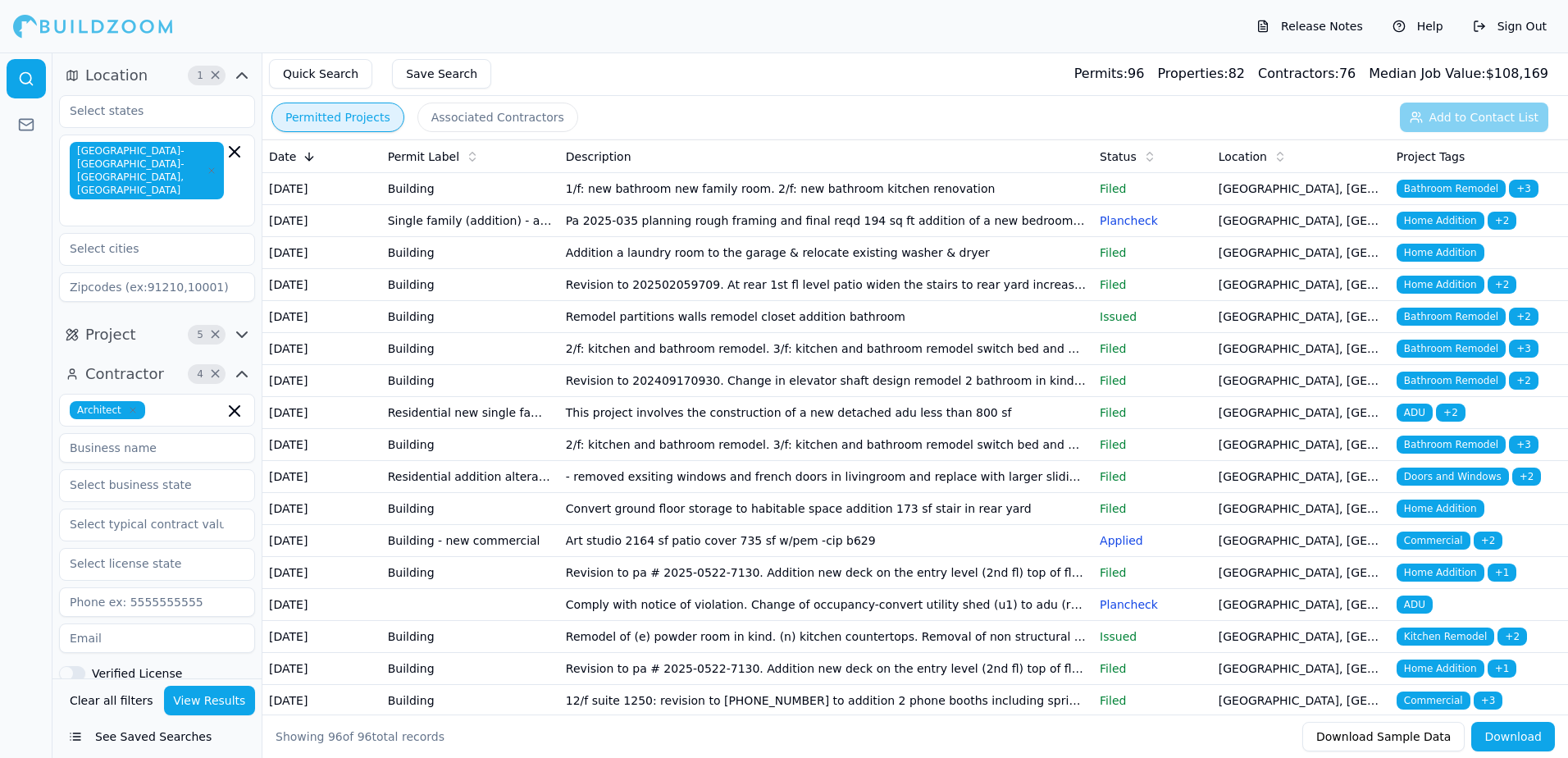
click at [1436, 358] on span "Bathroom Remodel" at bounding box center [1451, 349] width 109 height 18
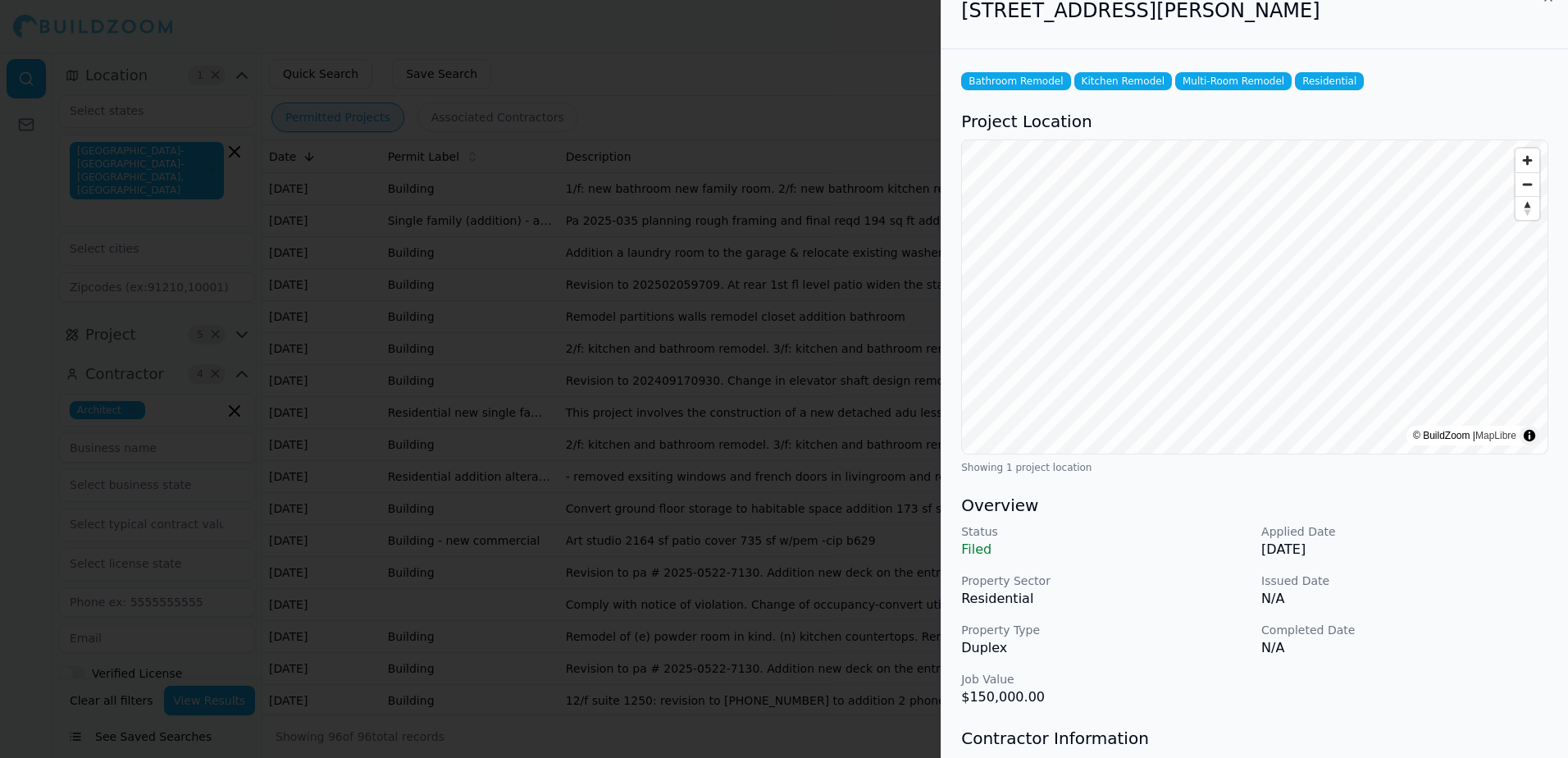
scroll to position [82, 0]
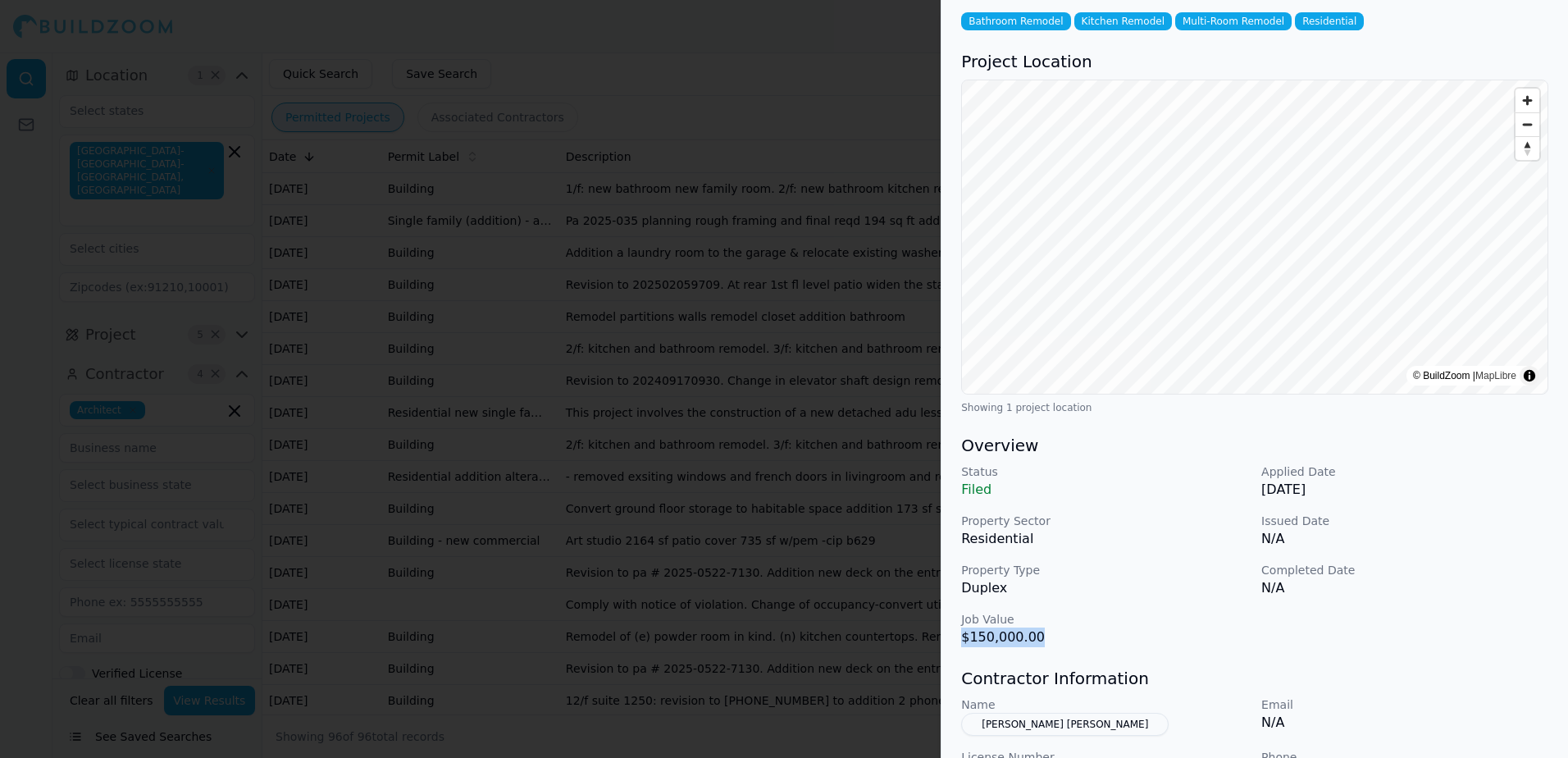
drag, startPoint x: 962, startPoint y: 635, endPoint x: 1041, endPoint y: 641, distance: 79.2
click at [1041, 641] on p "$150,000.00" at bounding box center [1105, 636] width 287 height 19
click at [1044, 637] on p "$150,000.00" at bounding box center [1105, 636] width 287 height 19
drag, startPoint x: 961, startPoint y: 619, endPoint x: 1050, endPoint y: 648, distance: 93.6
click at [1050, 648] on div "Bathroom Remodel Kitchen Remodel Multi-Room Remodel Residential Project Locatio…" at bounding box center [1255, 508] width 626 height 1038
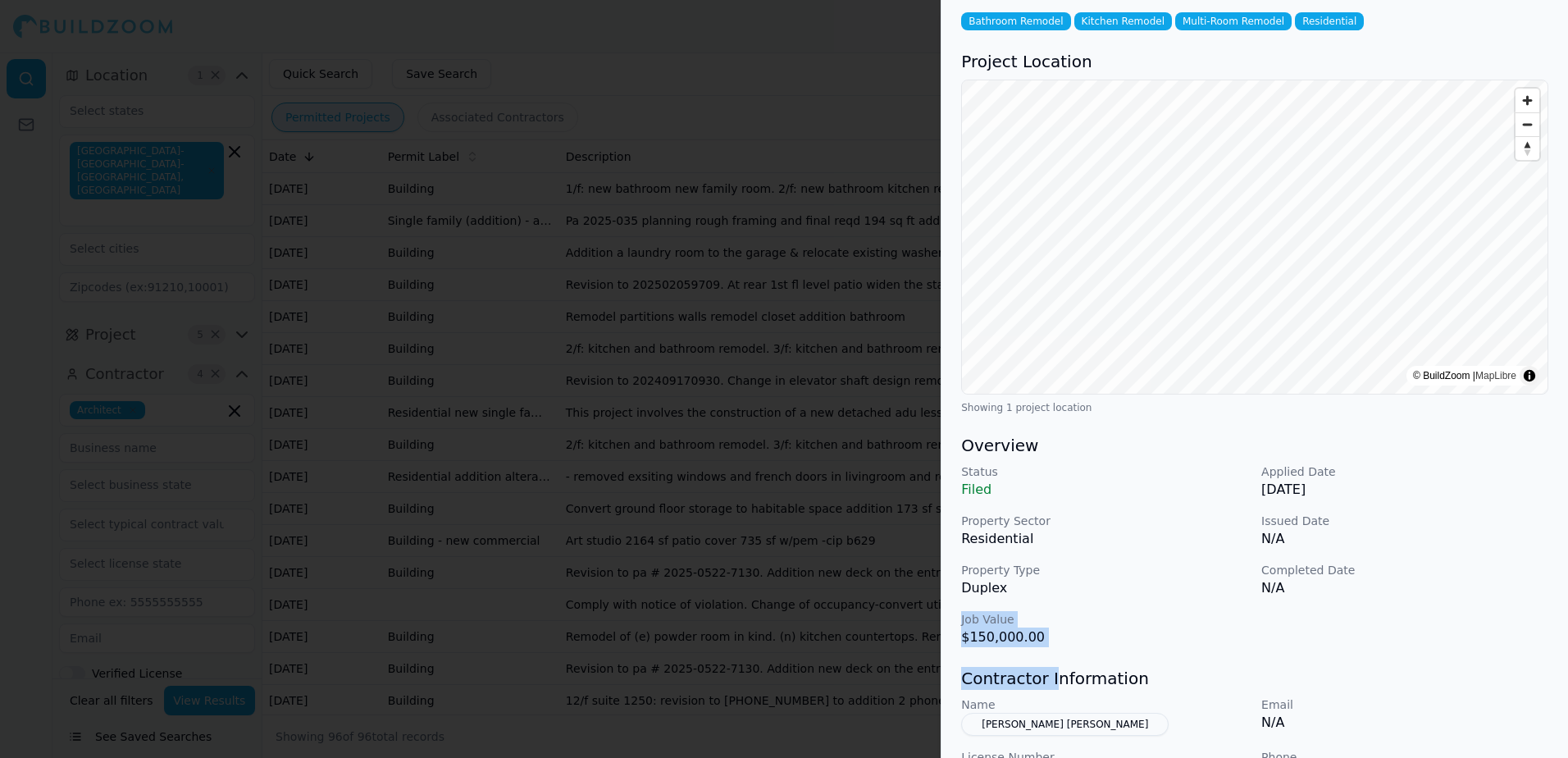
drag, startPoint x: 1050, startPoint y: 648, endPoint x: 1071, endPoint y: 640, distance: 22.5
click at [1071, 640] on p "$150,000.00" at bounding box center [1105, 636] width 287 height 19
drag, startPoint x: 962, startPoint y: 617, endPoint x: 1030, endPoint y: 635, distance: 70.3
click at [1030, 635] on div "Job Value $150,000.00" at bounding box center [1105, 628] width 287 height 36
drag, startPoint x: 1030, startPoint y: 635, endPoint x: 993, endPoint y: 631, distance: 37.2
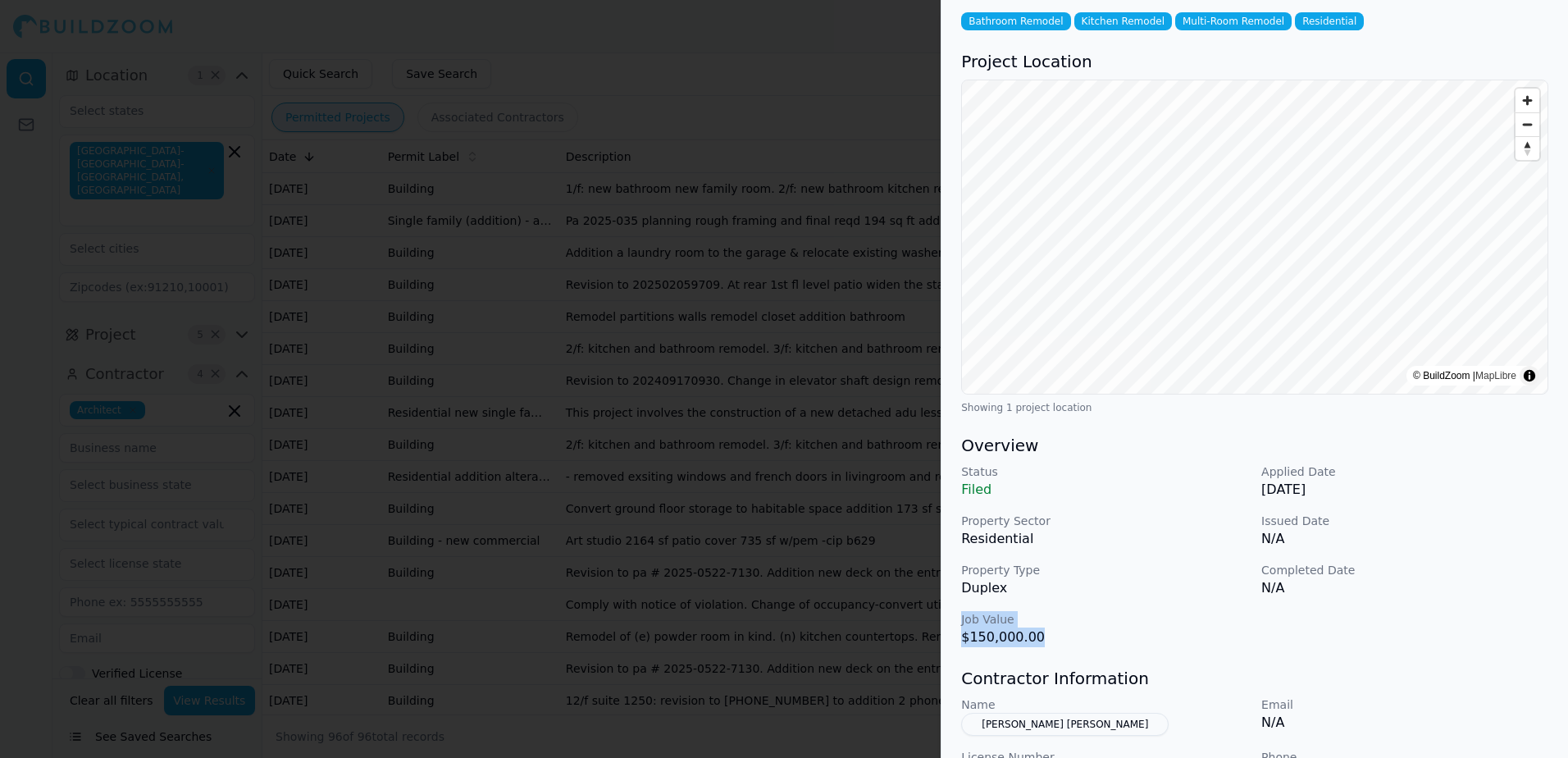
copy div "Job Value $150,000.00"
click at [906, 92] on div at bounding box center [784, 379] width 1568 height 758
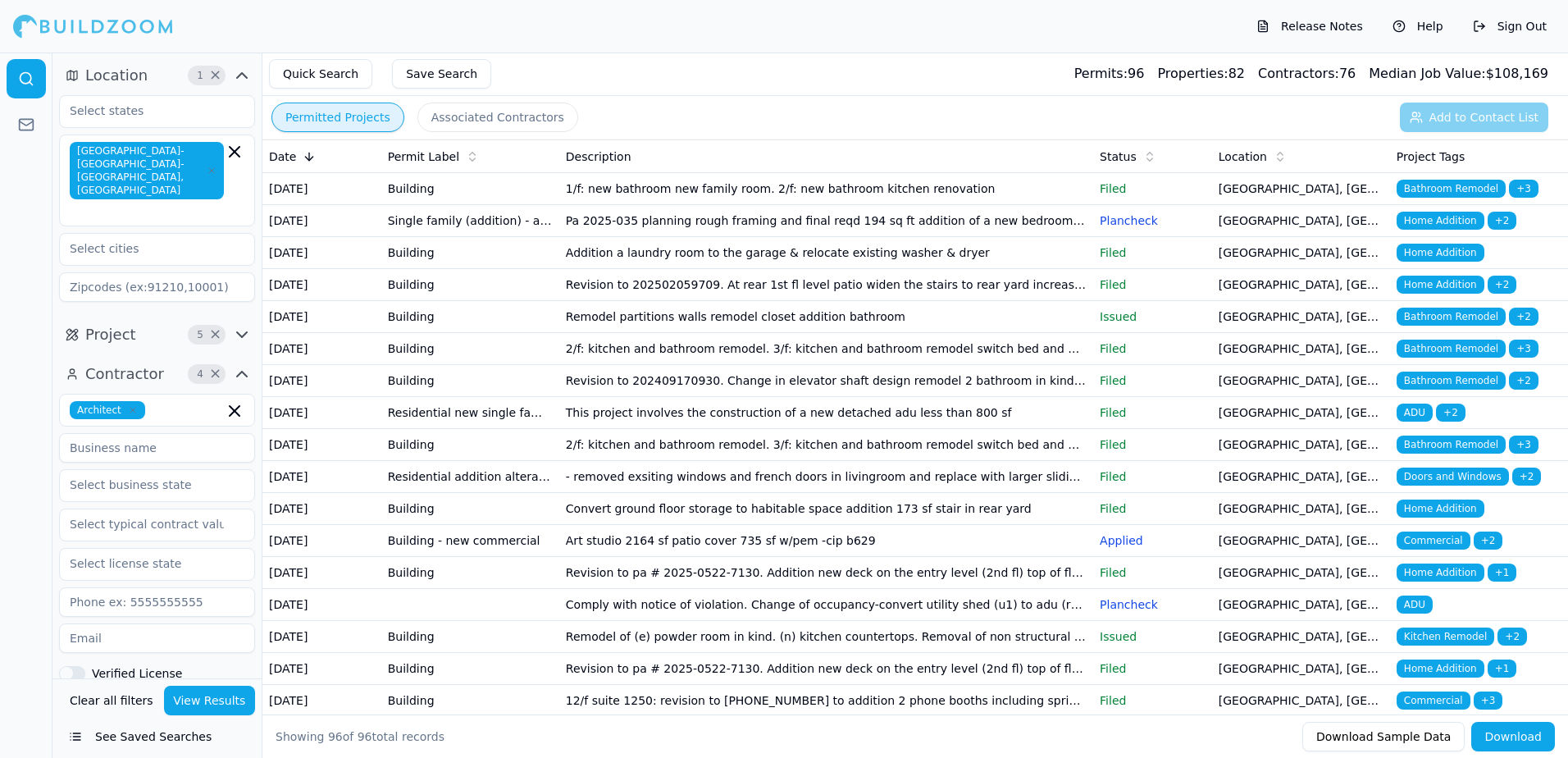
click at [1439, 326] on span "Bathroom Remodel" at bounding box center [1451, 317] width 109 height 18
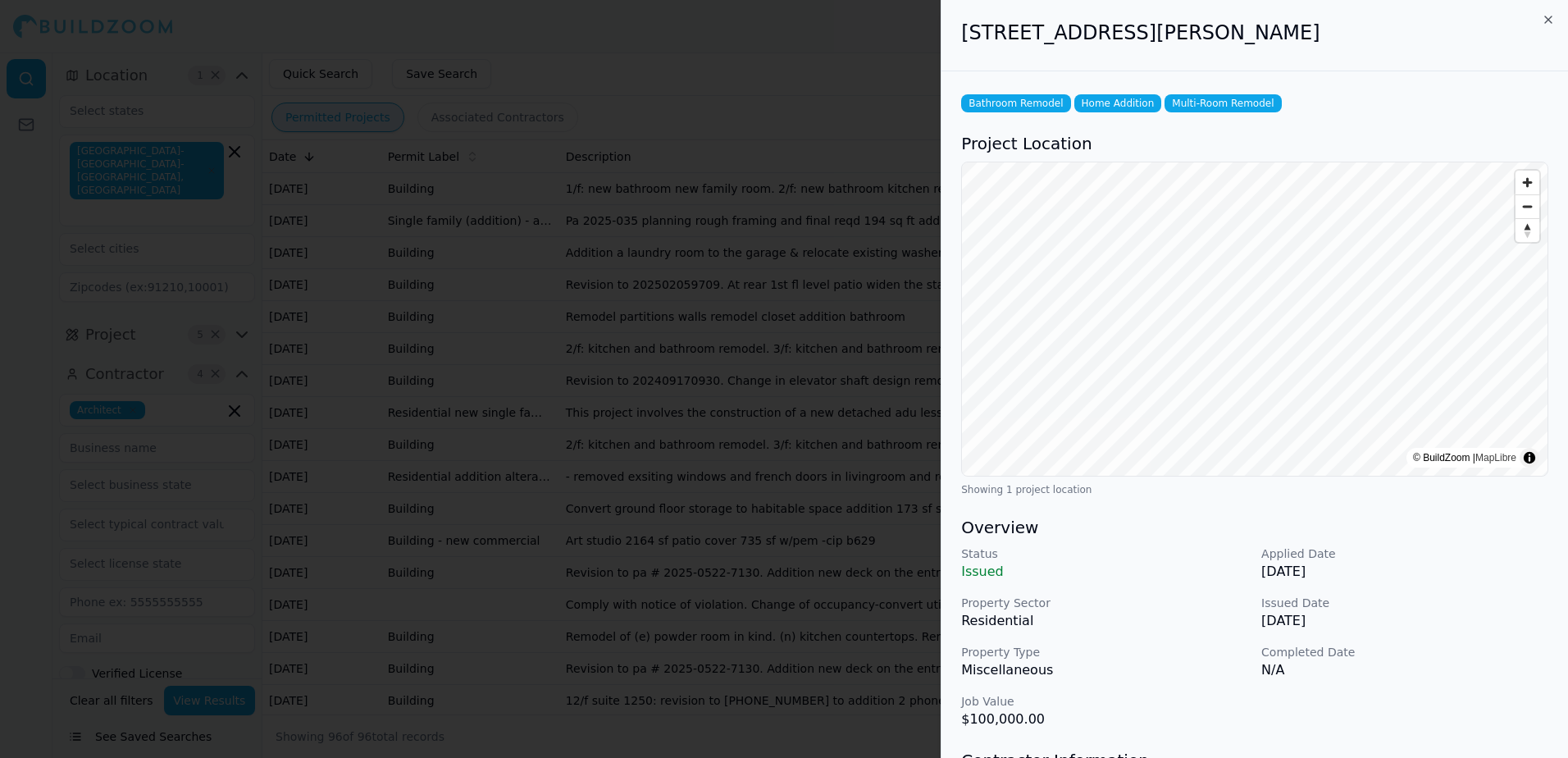
click at [862, 70] on div at bounding box center [784, 379] width 1568 height 758
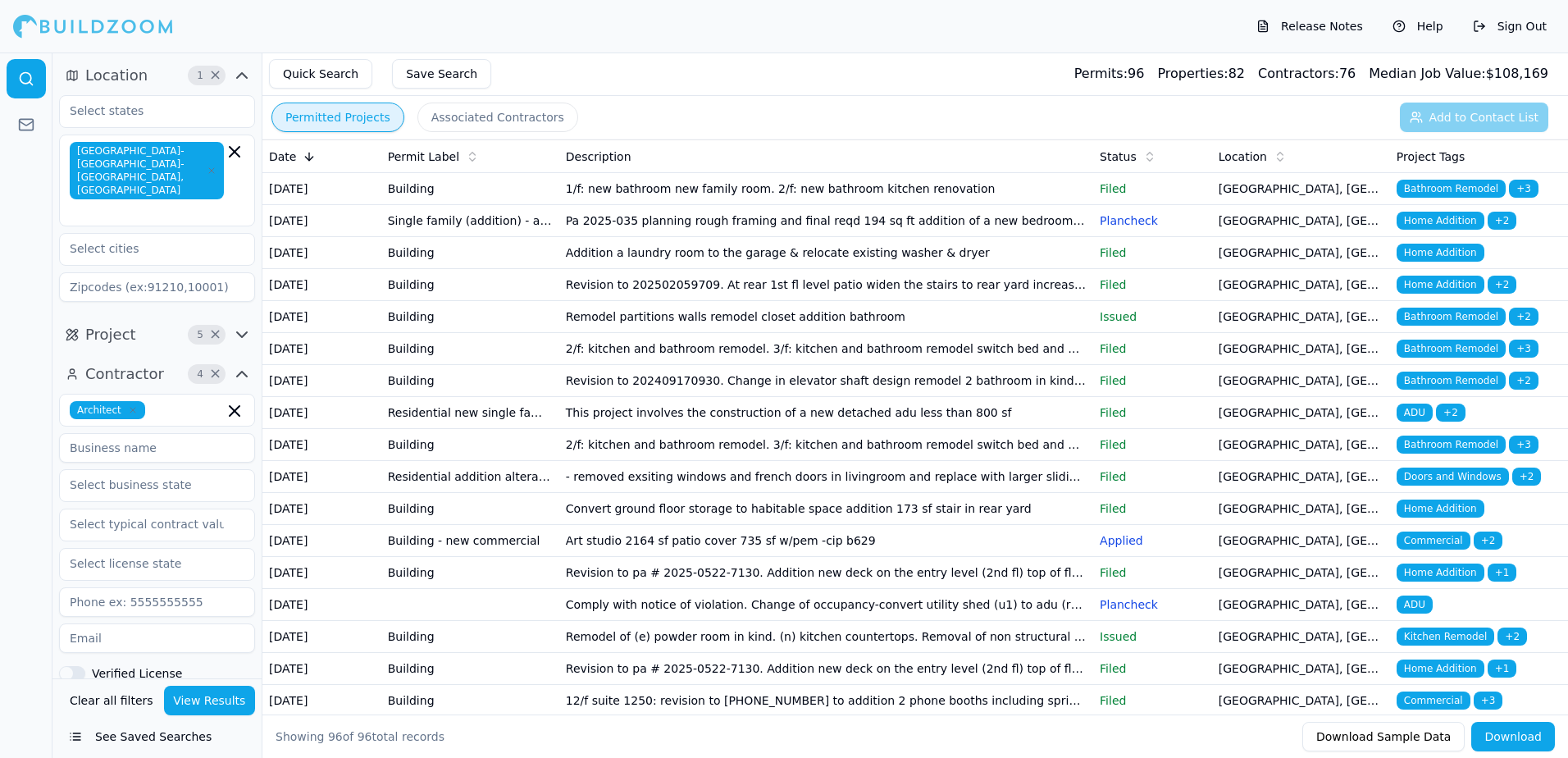
click at [1419, 358] on span "Bathroom Remodel" at bounding box center [1451, 349] width 109 height 18
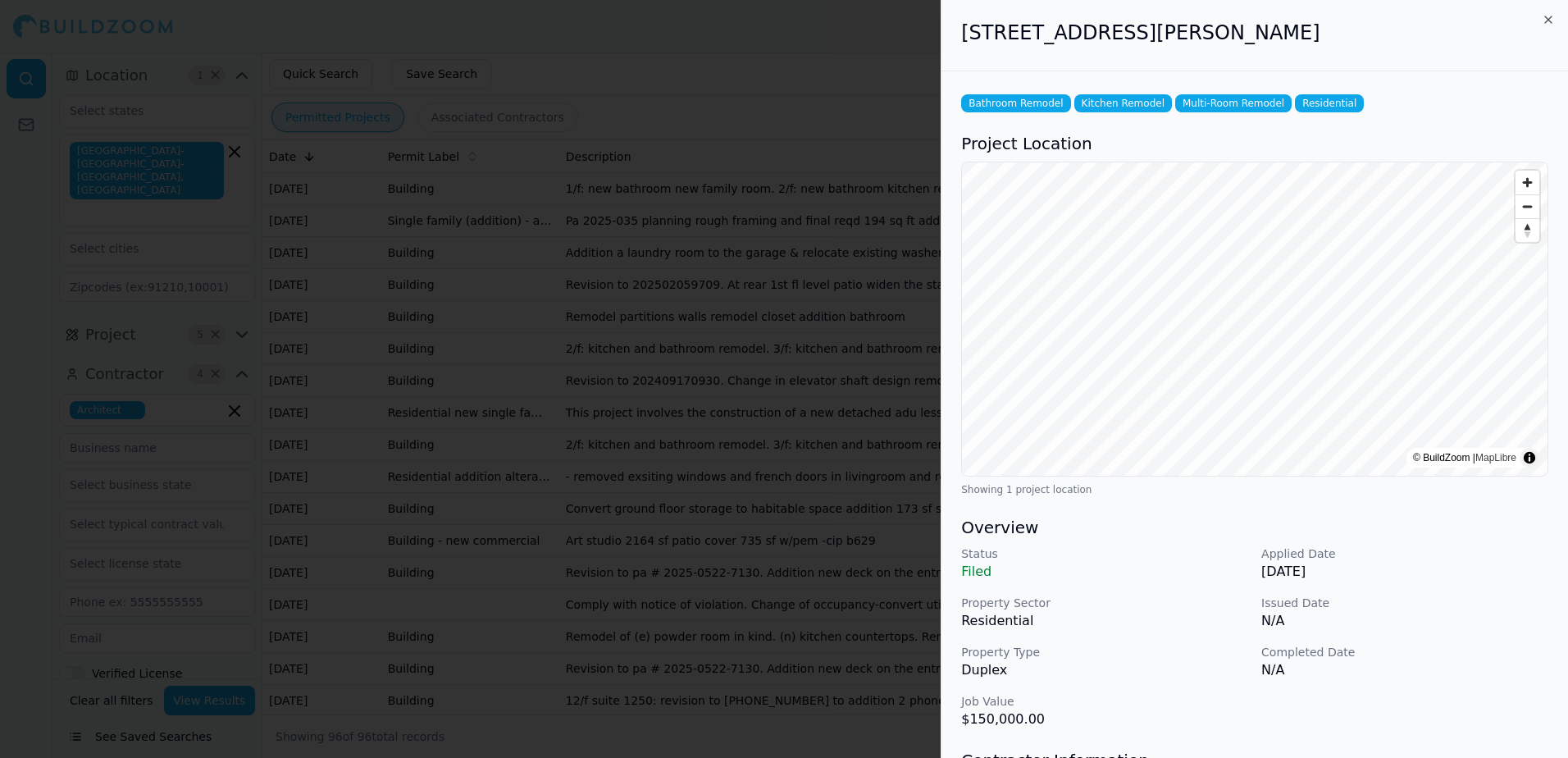
click at [826, 38] on div at bounding box center [784, 379] width 1568 height 758
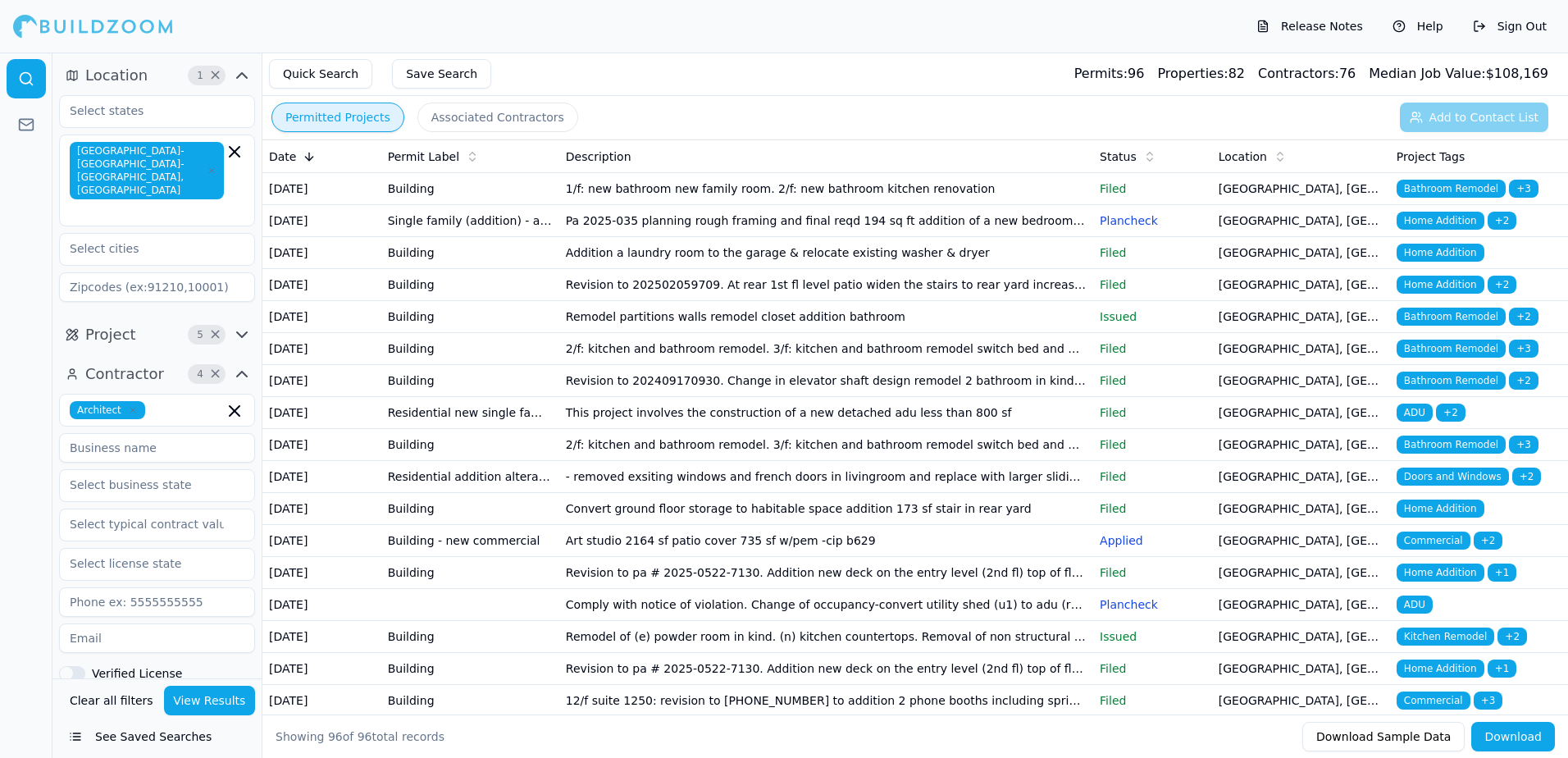
click at [1430, 389] on span "Bathroom Remodel" at bounding box center [1451, 381] width 109 height 18
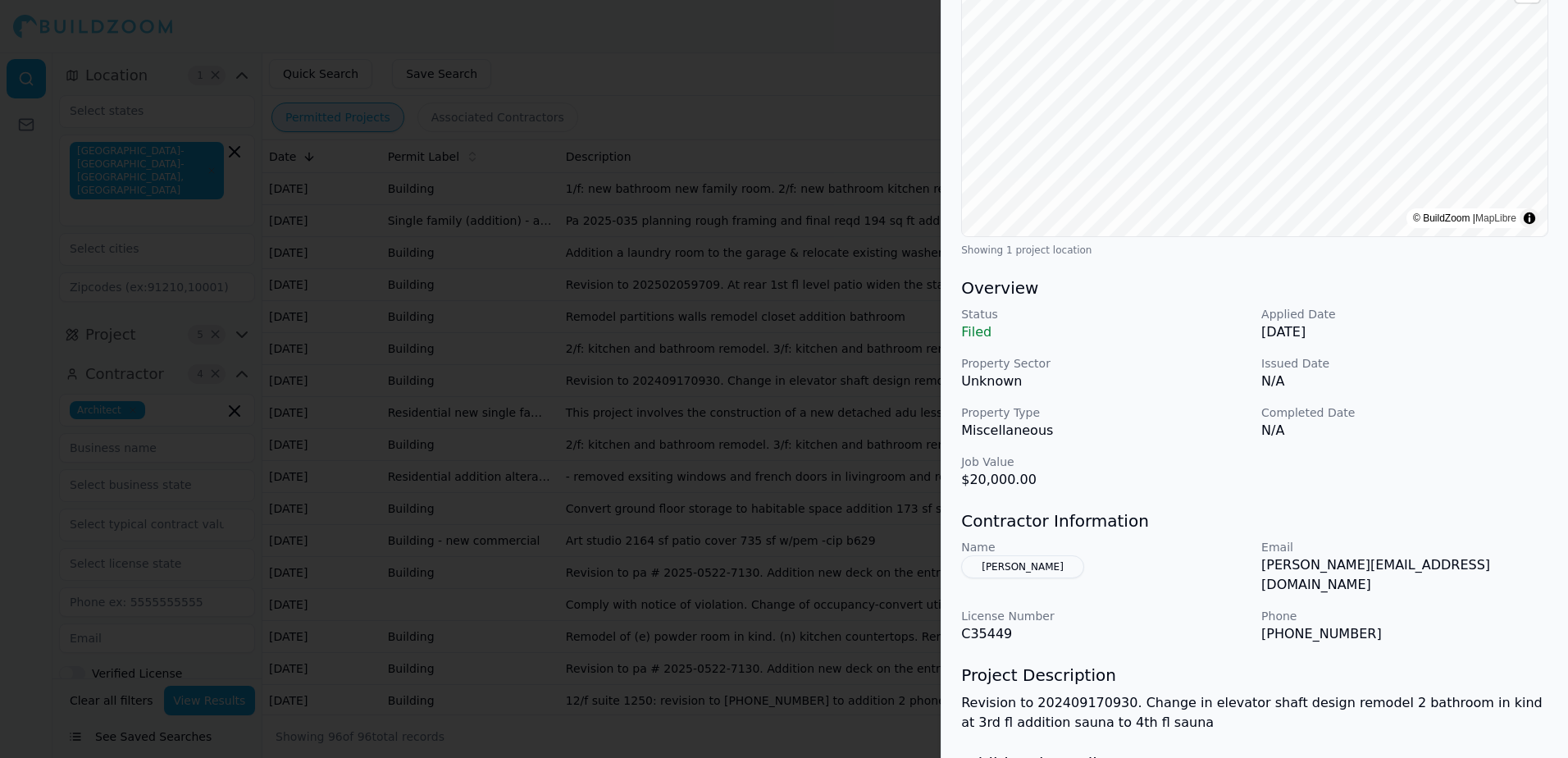
scroll to position [328, 0]
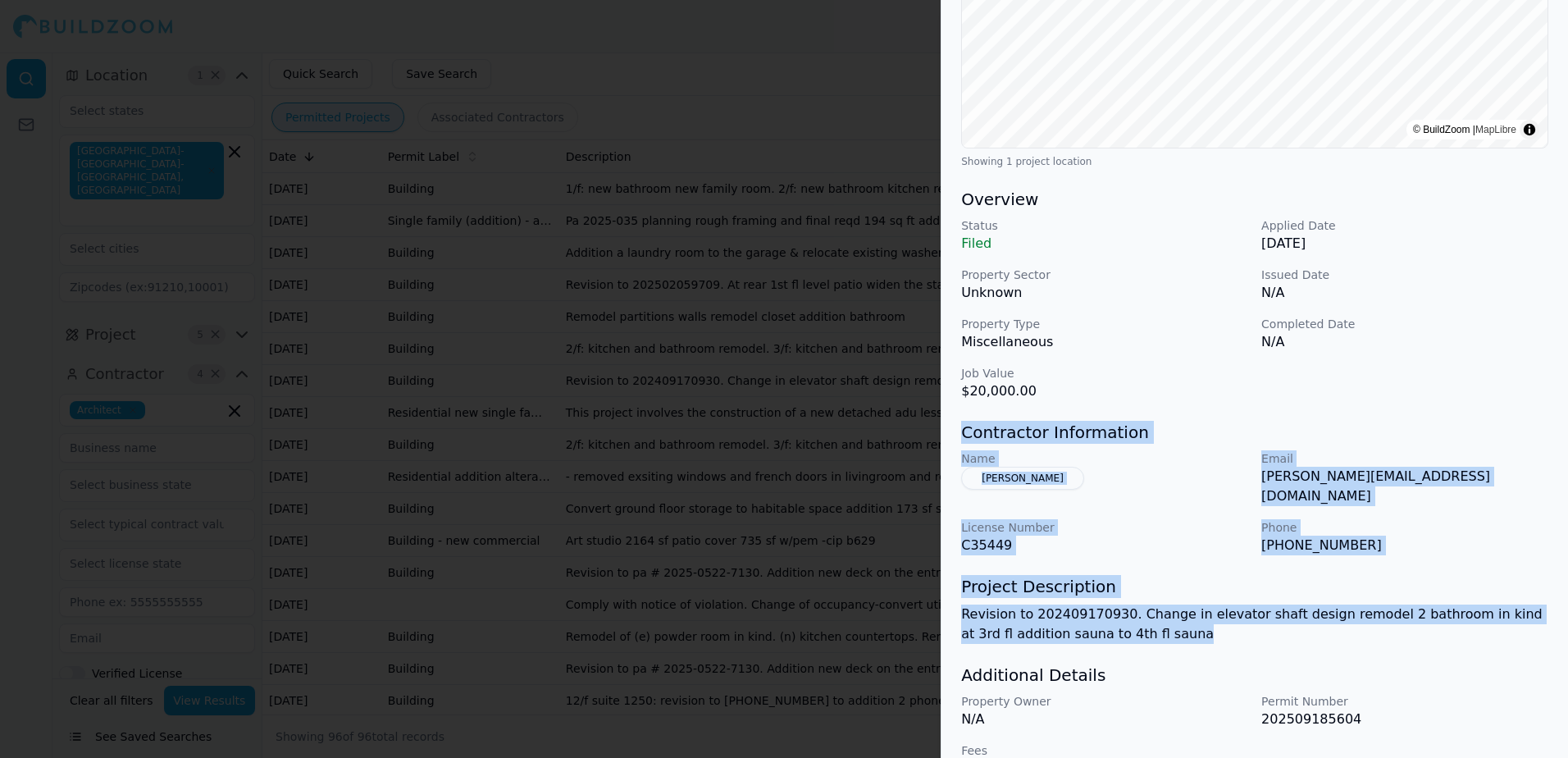
drag, startPoint x: 963, startPoint y: 430, endPoint x: 1396, endPoint y: 624, distance: 474.5
click at [1396, 624] on div "Bathroom Remodel Home Addition Multi-Room Remodel Project Location © BuildZoom …" at bounding box center [1255, 271] width 626 height 1055
drag, startPoint x: 1396, startPoint y: 624, endPoint x: 1400, endPoint y: 601, distance: 23.3
copy div "Contractor Information Name Nazarov Nina Email nina@berkeley.edu License Number…"
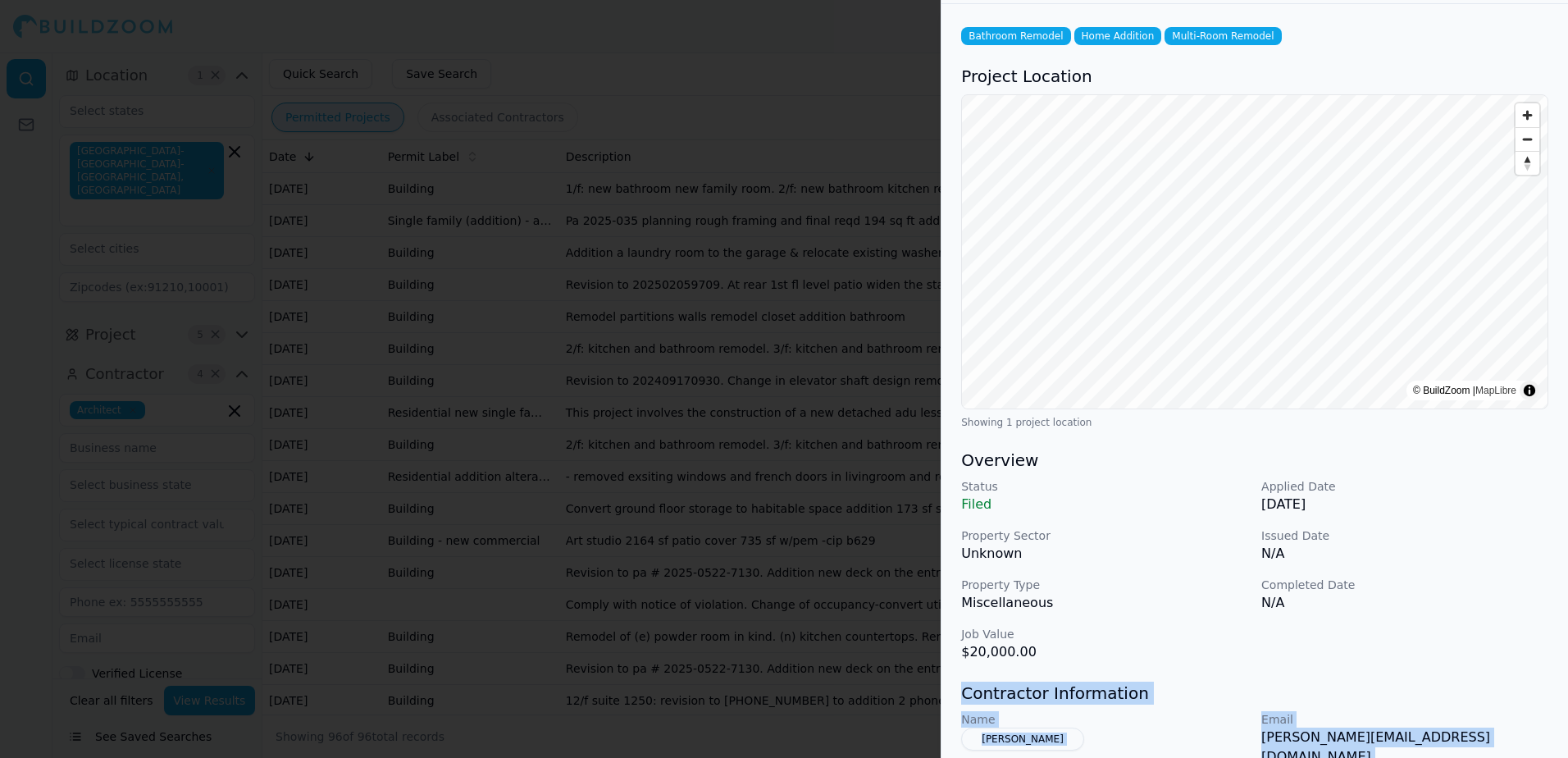
scroll to position [0, 0]
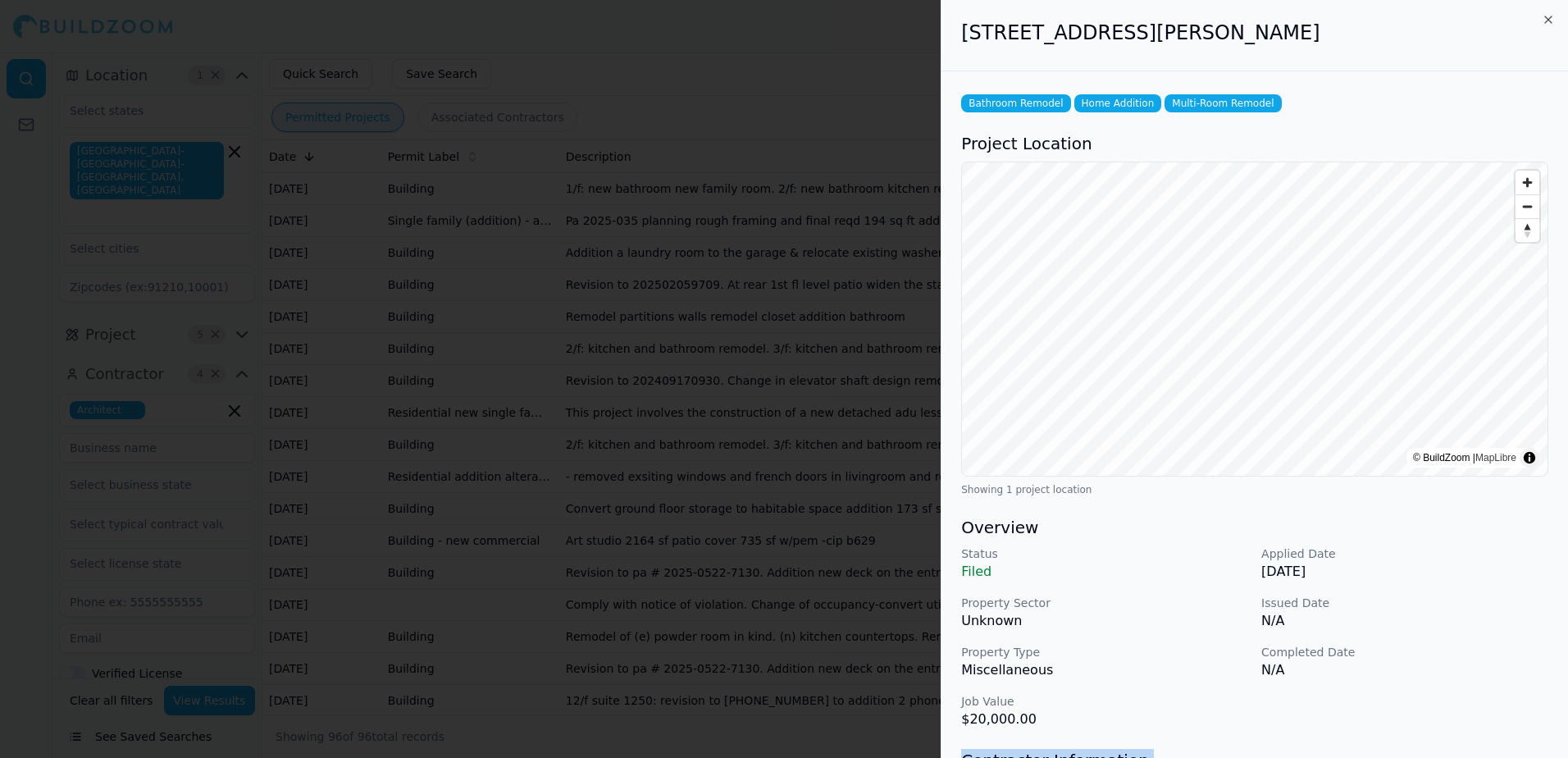
drag, startPoint x: 959, startPoint y: 36, endPoint x: 1319, endPoint y: 50, distance: 360.3
click at [1319, 50] on div "593 Waller St, San Francisco, CA, 94117" at bounding box center [1255, 36] width 626 height 71
drag, startPoint x: 1319, startPoint y: 50, endPoint x: 1292, endPoint y: 35, distance: 30.9
copy h2 "593 Waller St, San Francisco, CA, 94117"
click at [864, 70] on div at bounding box center [784, 379] width 1568 height 758
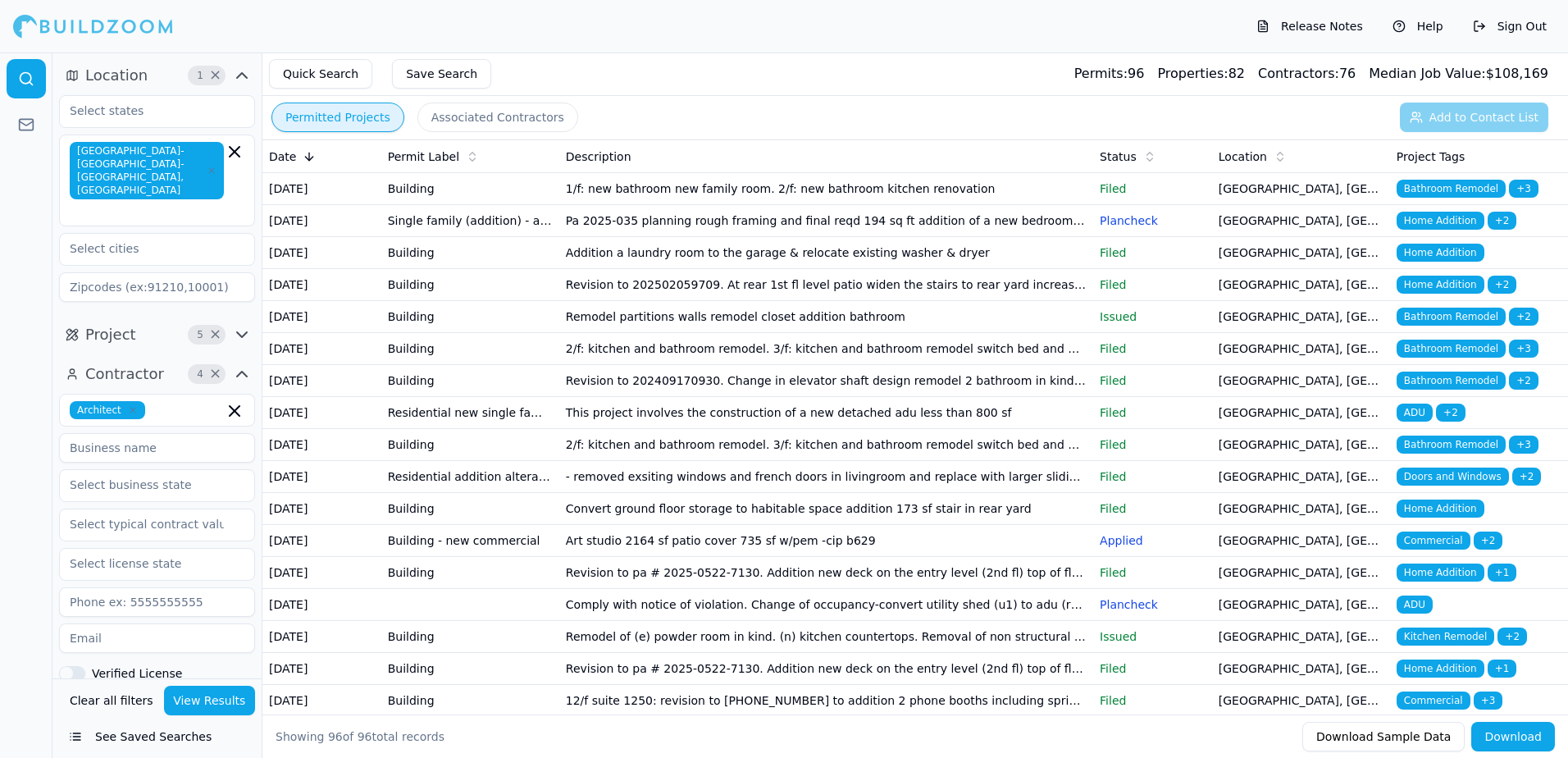
click at [1466, 358] on span "Bathroom Remodel" at bounding box center [1451, 349] width 109 height 18
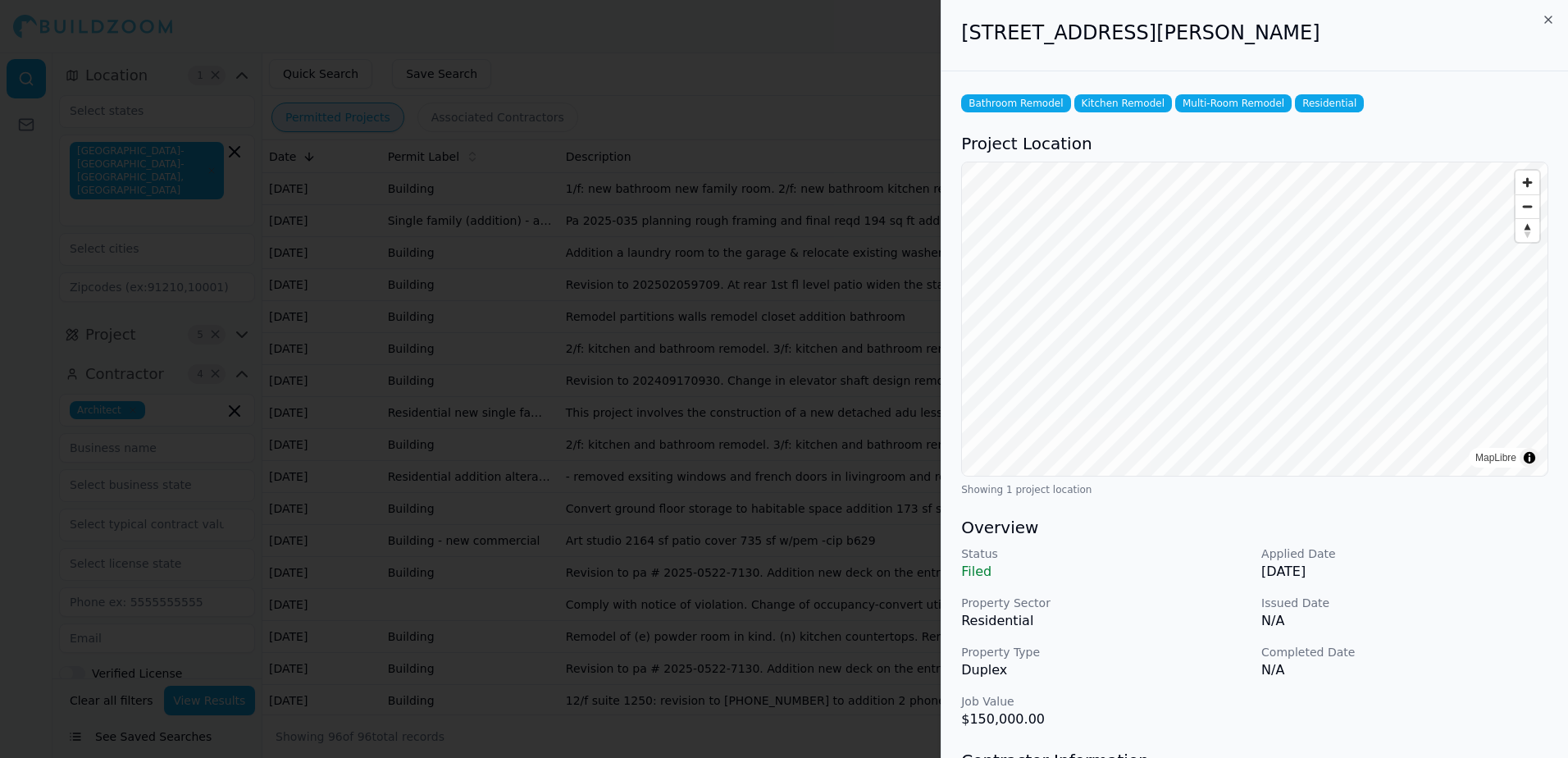
click at [742, 84] on div at bounding box center [784, 379] width 1568 height 758
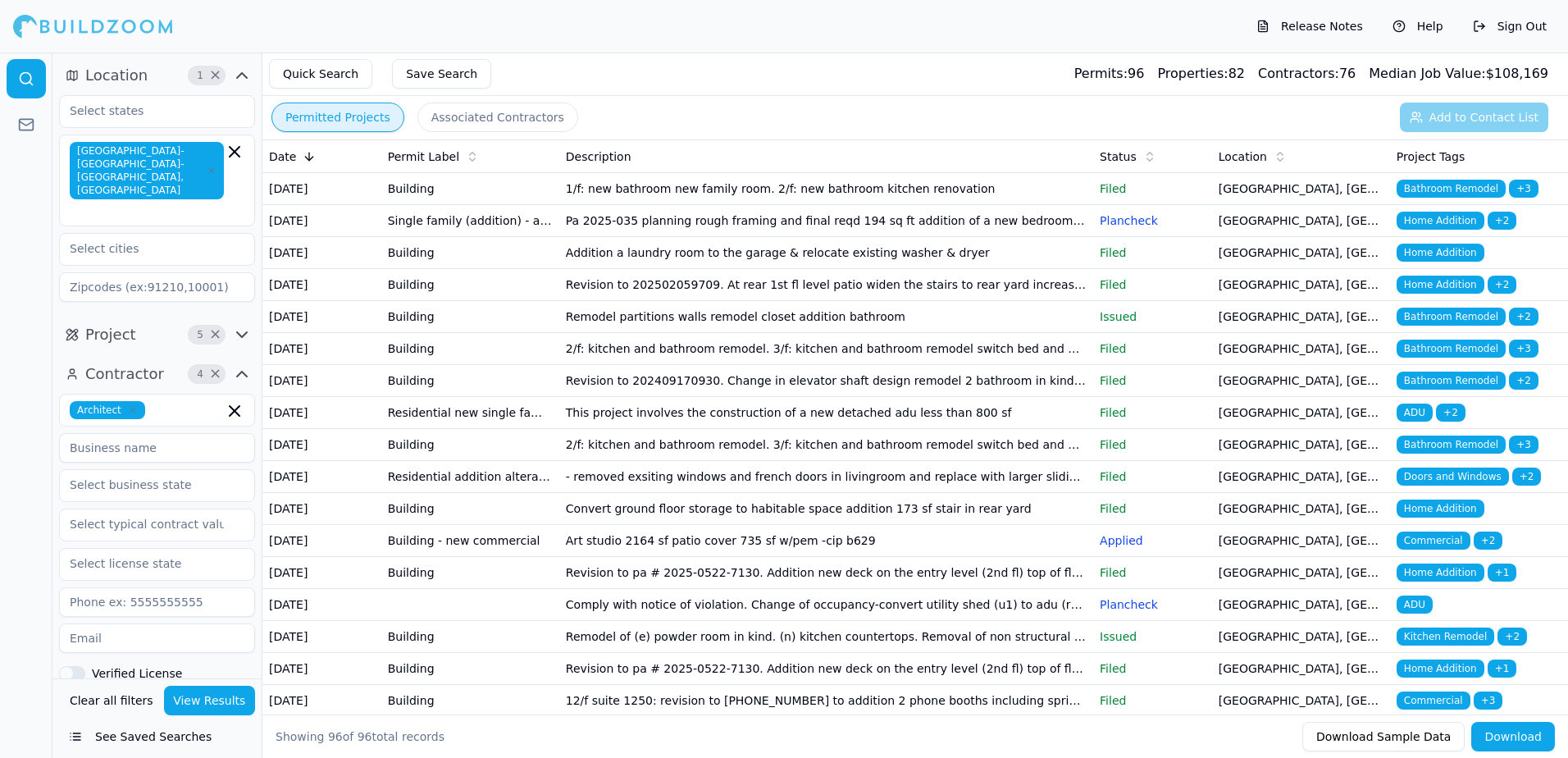
click at [1434, 389] on span "Bathroom Remodel" at bounding box center [1451, 381] width 109 height 18
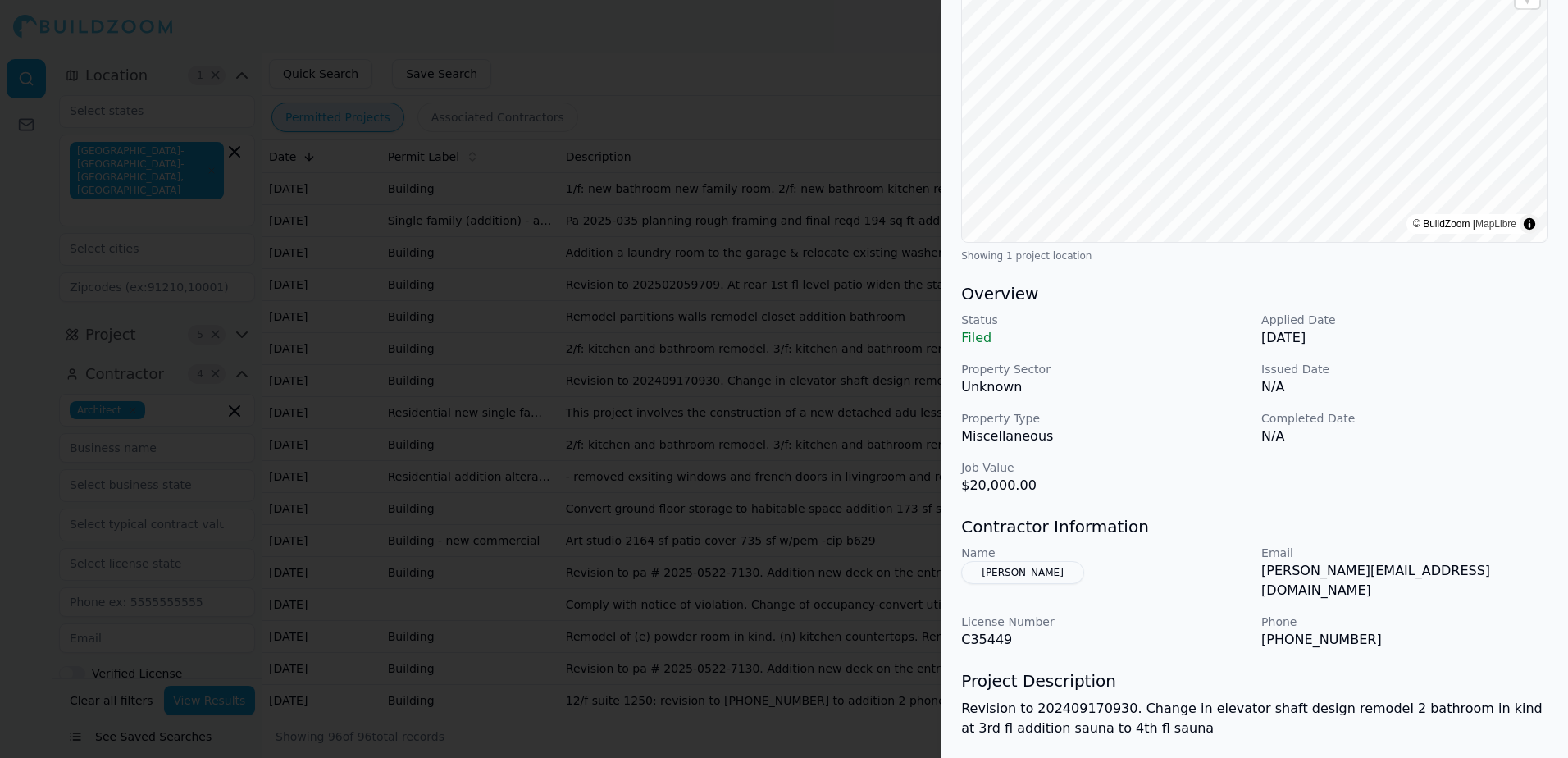
scroll to position [246, 0]
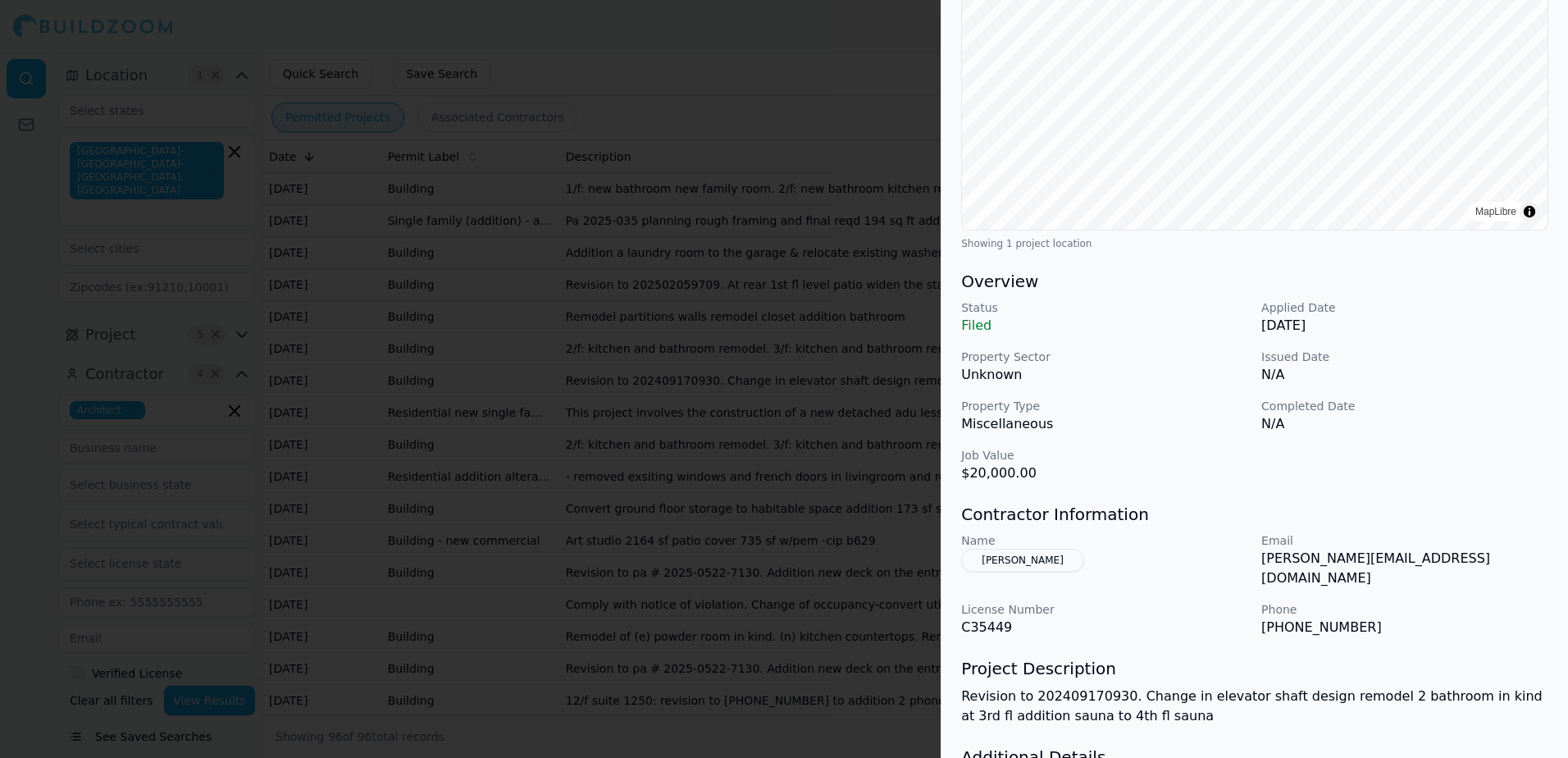
click at [789, 70] on div at bounding box center [784, 379] width 1568 height 758
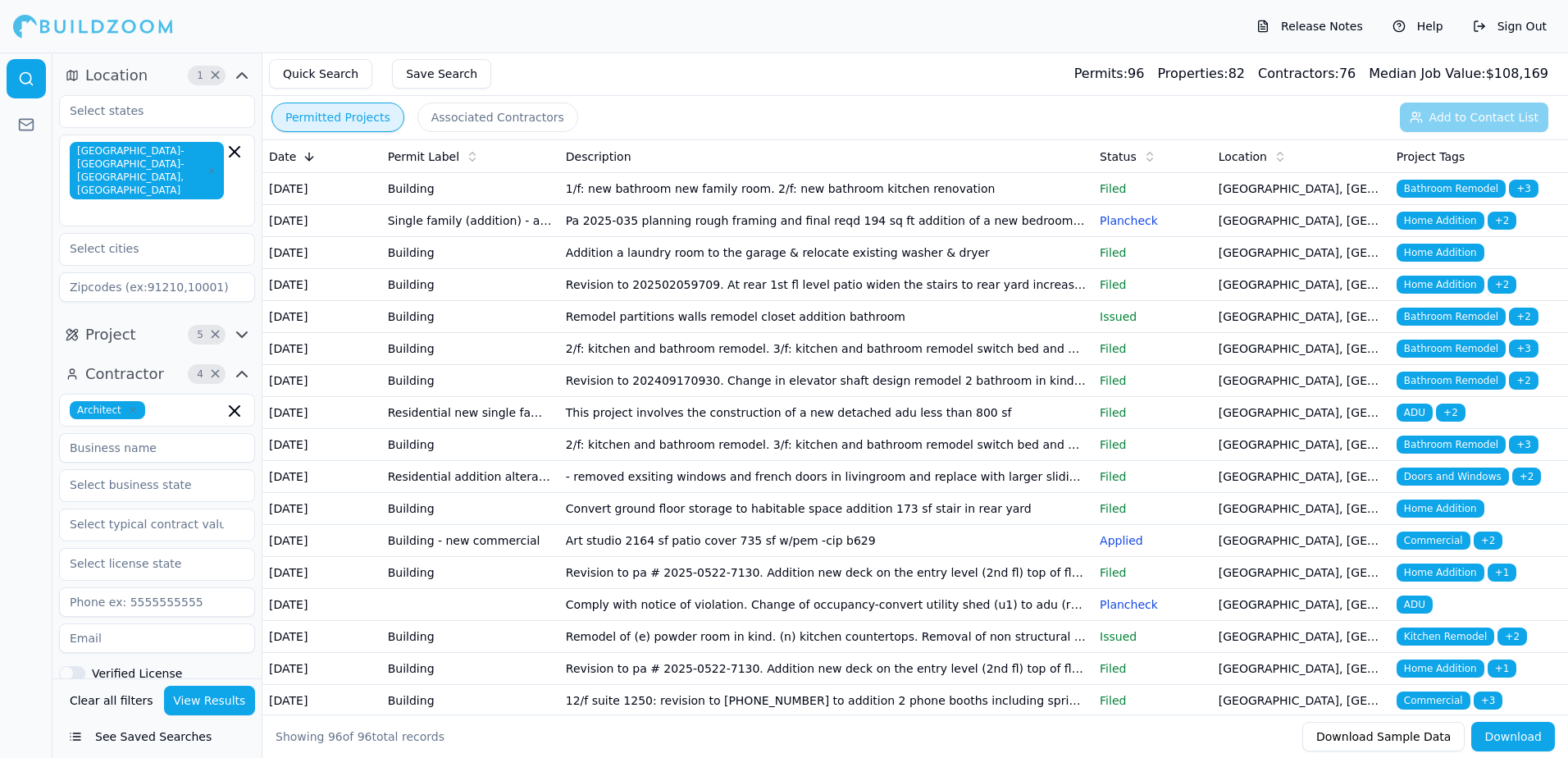
click at [1435, 389] on span "Bathroom Remodel" at bounding box center [1451, 381] width 109 height 18
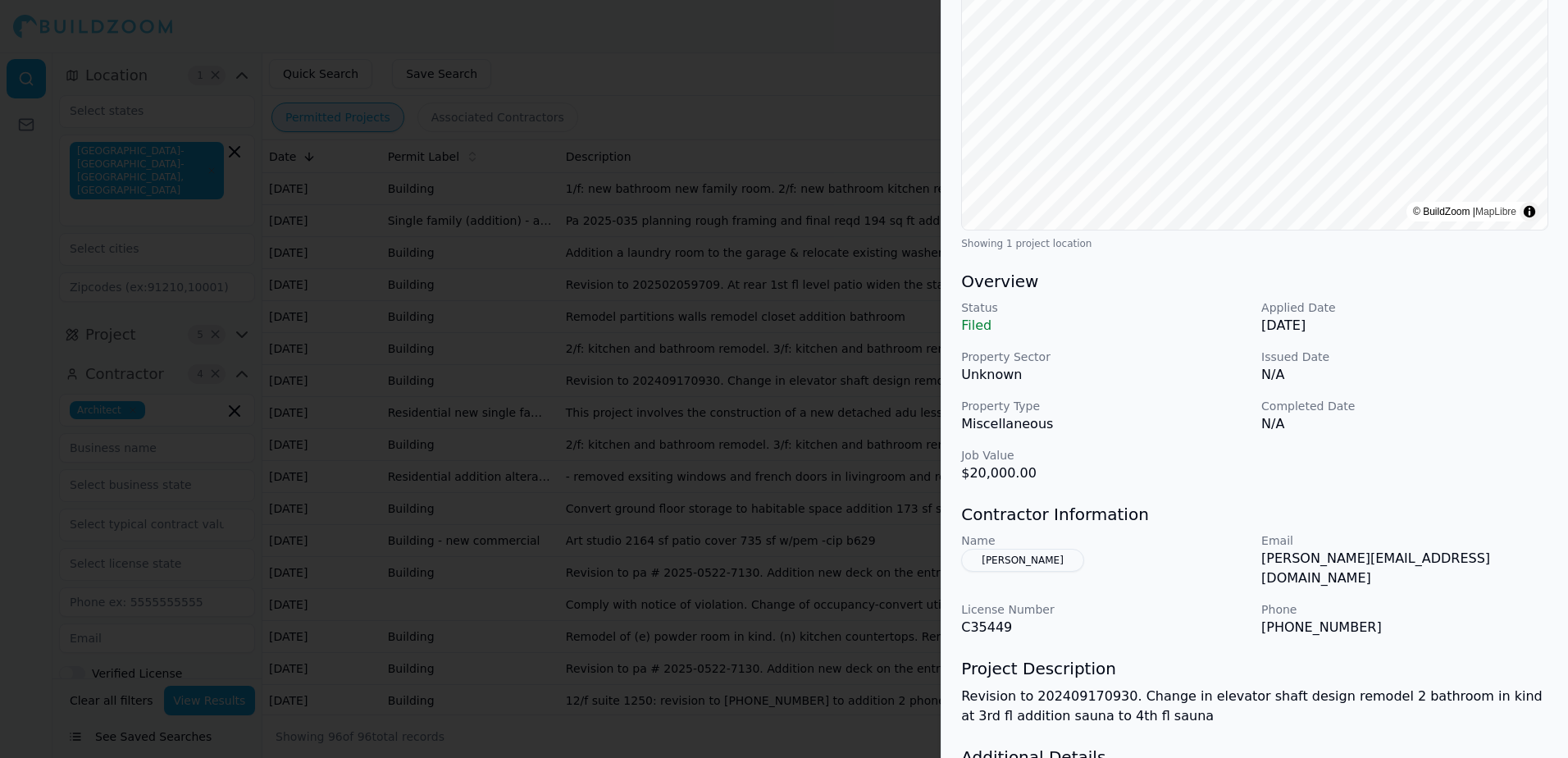
click at [782, 65] on div at bounding box center [784, 379] width 1568 height 758
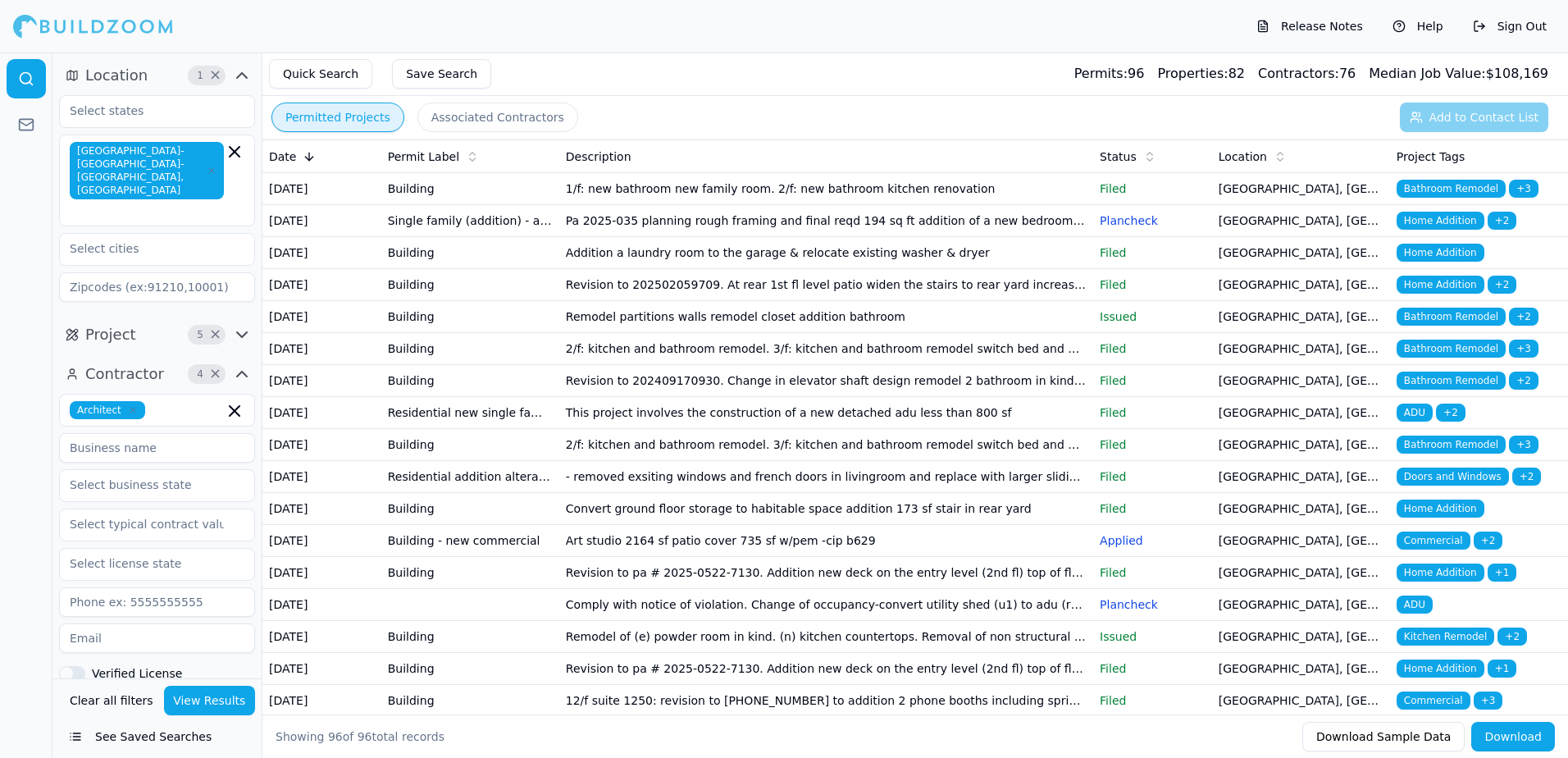
click at [1414, 421] on span "ADU" at bounding box center [1414, 413] width 36 height 18
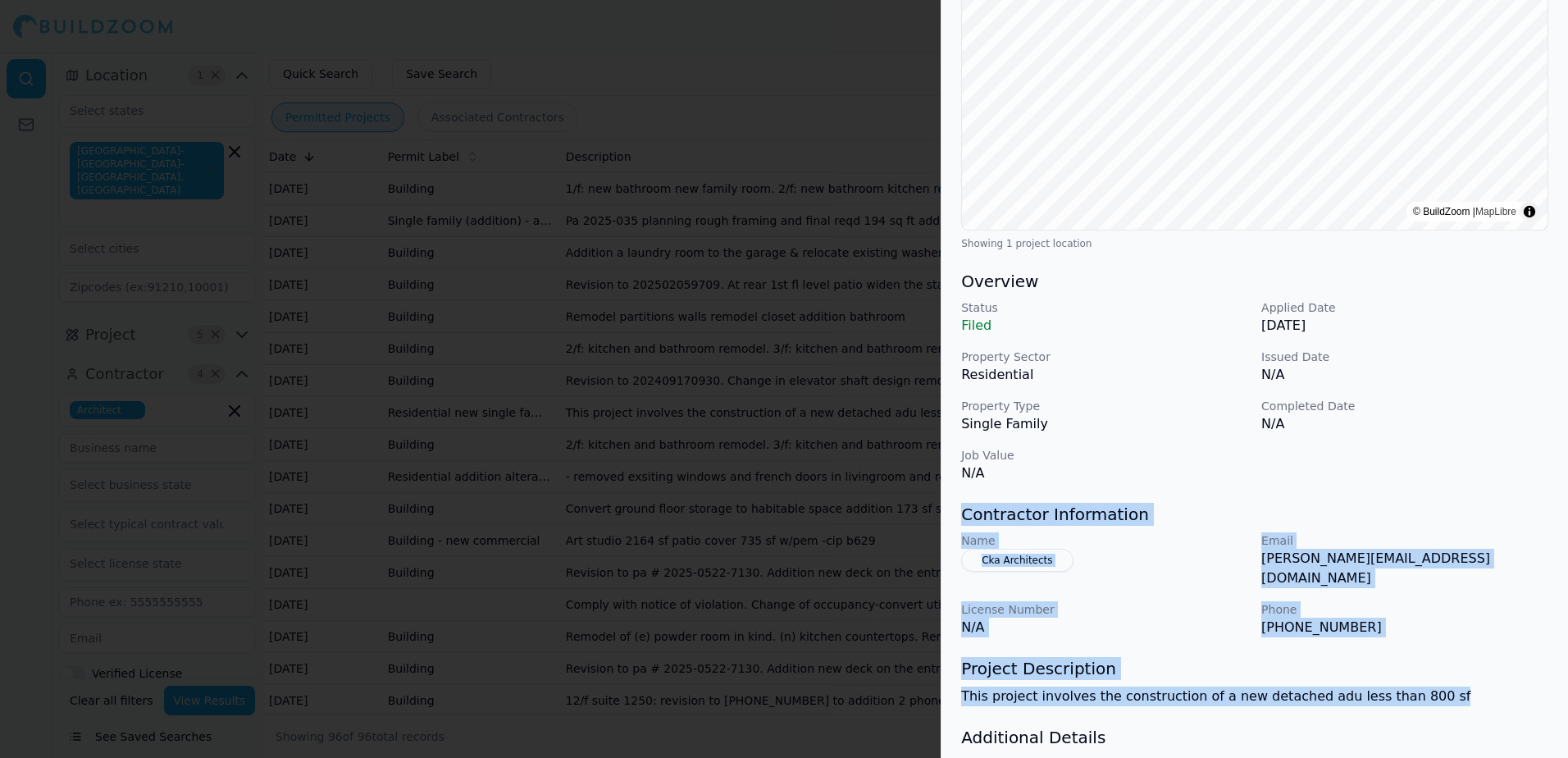
drag, startPoint x: 964, startPoint y: 514, endPoint x: 1423, endPoint y: 680, distance: 488.1
click at [1423, 680] on div "ADU New Construction Residential Project Location © BuildZoom | MapLibre Showin…" at bounding box center [1255, 342] width 626 height 1034
drag, startPoint x: 1423, startPoint y: 680, endPoint x: 1370, endPoint y: 683, distance: 53.1
copy div "Contractor Information Name Cka Architects Email chris@cka-architects.com Licen…"
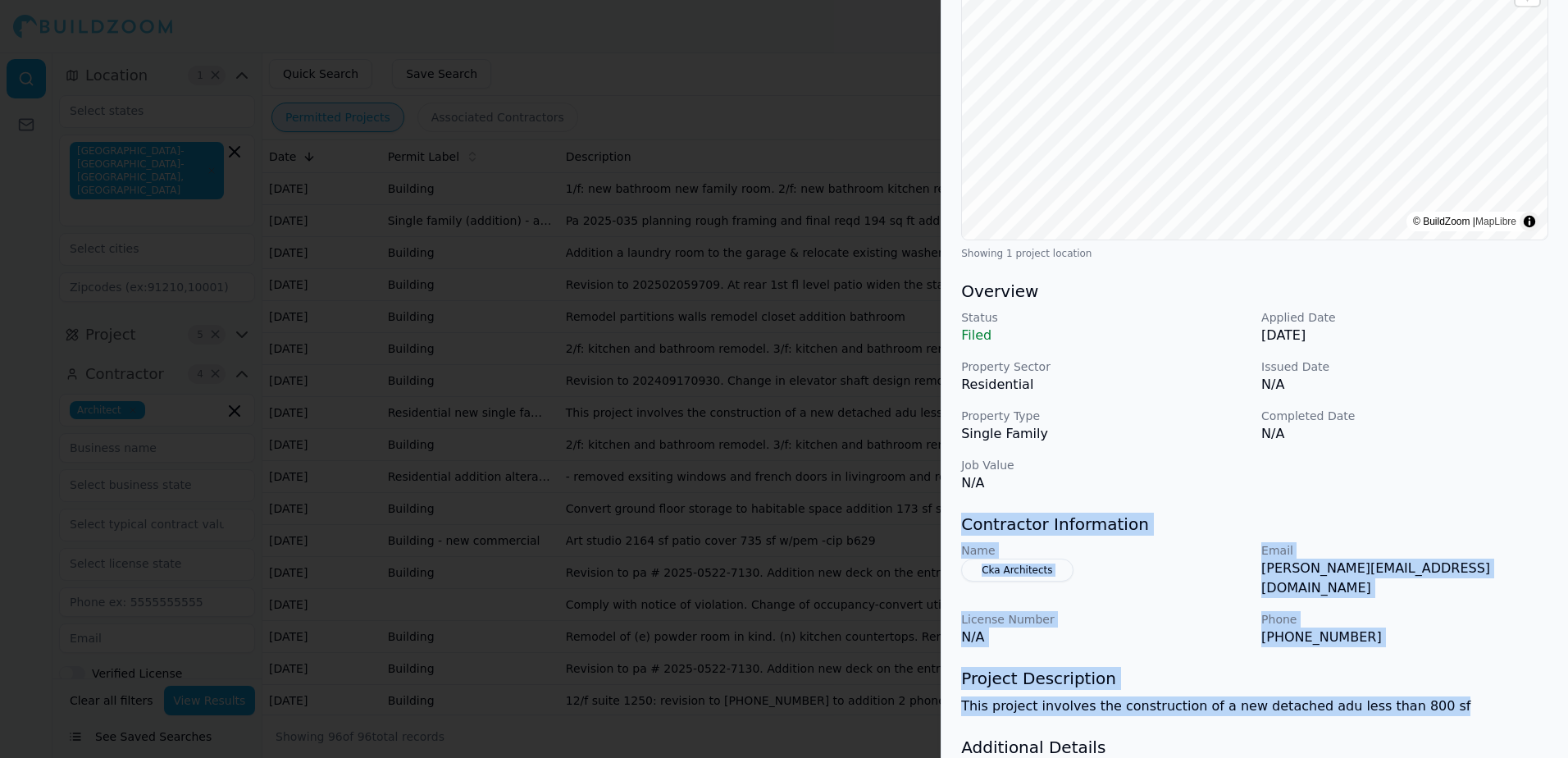
scroll to position [0, 0]
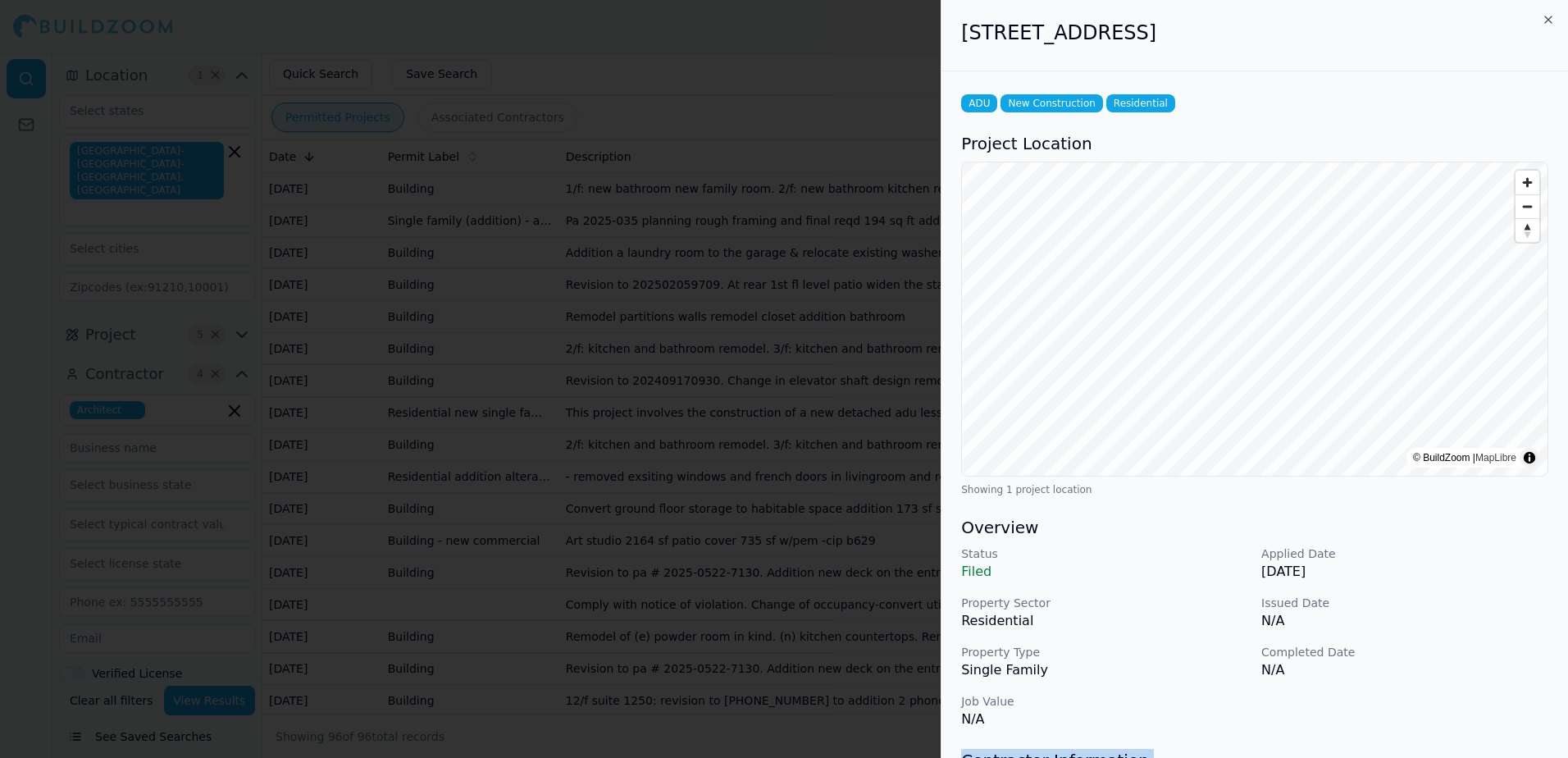
drag, startPoint x: 966, startPoint y: 33, endPoint x: 1356, endPoint y: 38, distance: 390.0
click at [1356, 38] on h2 "619 Glenloch Way, Emerald Hills, CA, 94062" at bounding box center [1255, 32] width 587 height 27
drag, startPoint x: 1356, startPoint y: 38, endPoint x: 1288, endPoint y: 25, distance: 69.2
click at [908, 91] on div at bounding box center [784, 379] width 1568 height 758
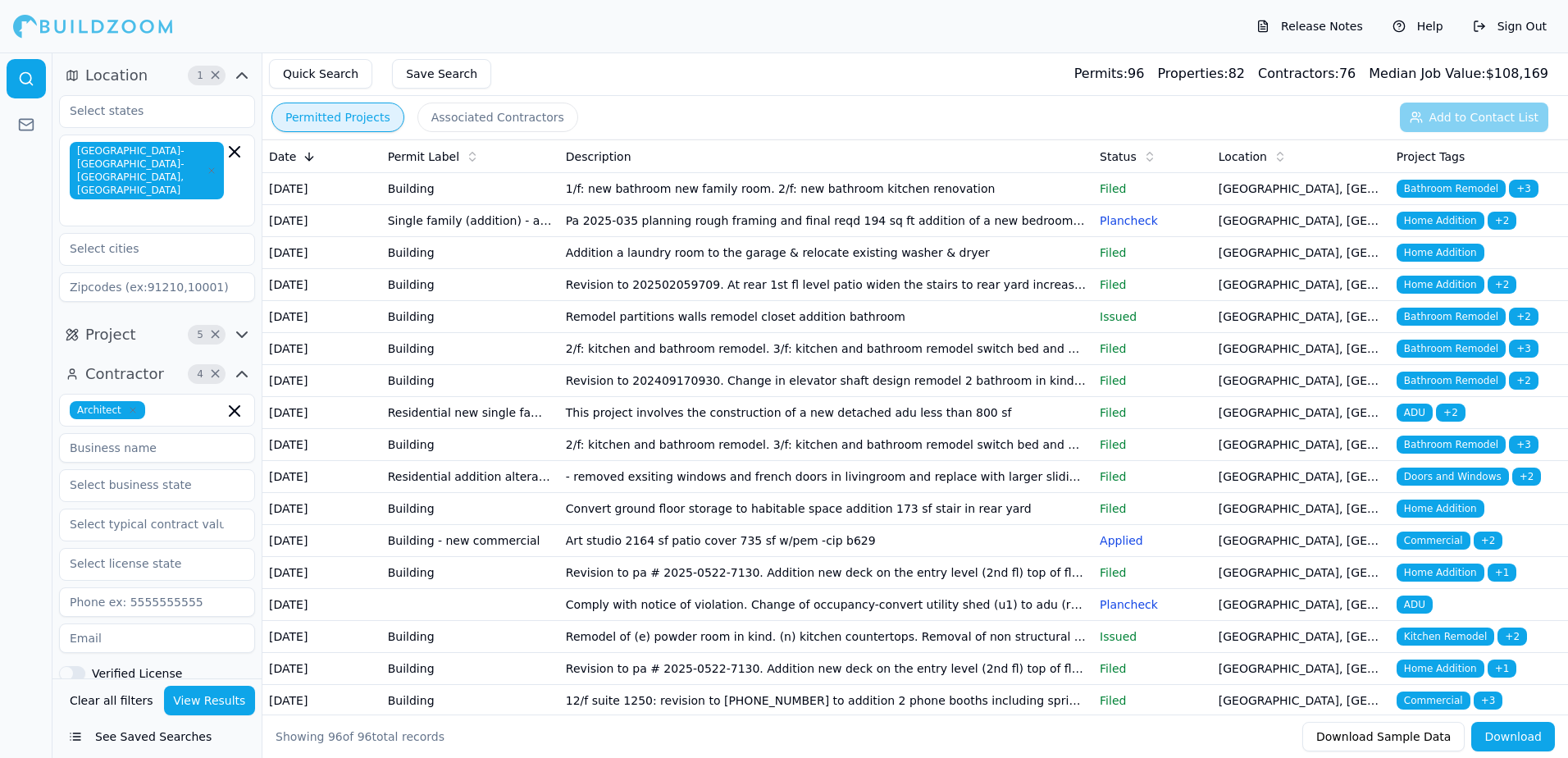
click at [1495, 453] on span "Bathroom Remodel" at bounding box center [1451, 445] width 109 height 18
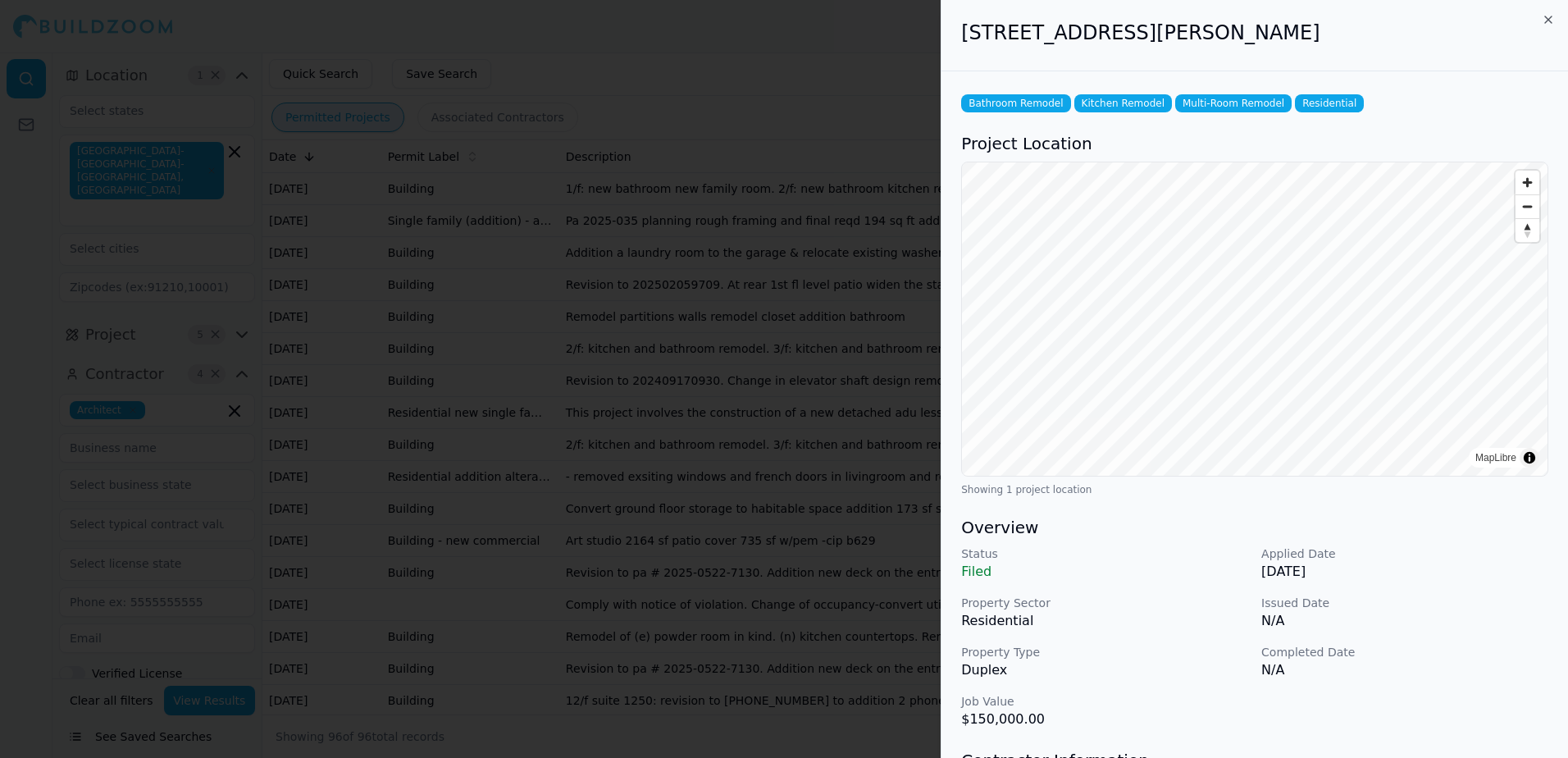
click at [784, 59] on div at bounding box center [784, 379] width 1568 height 758
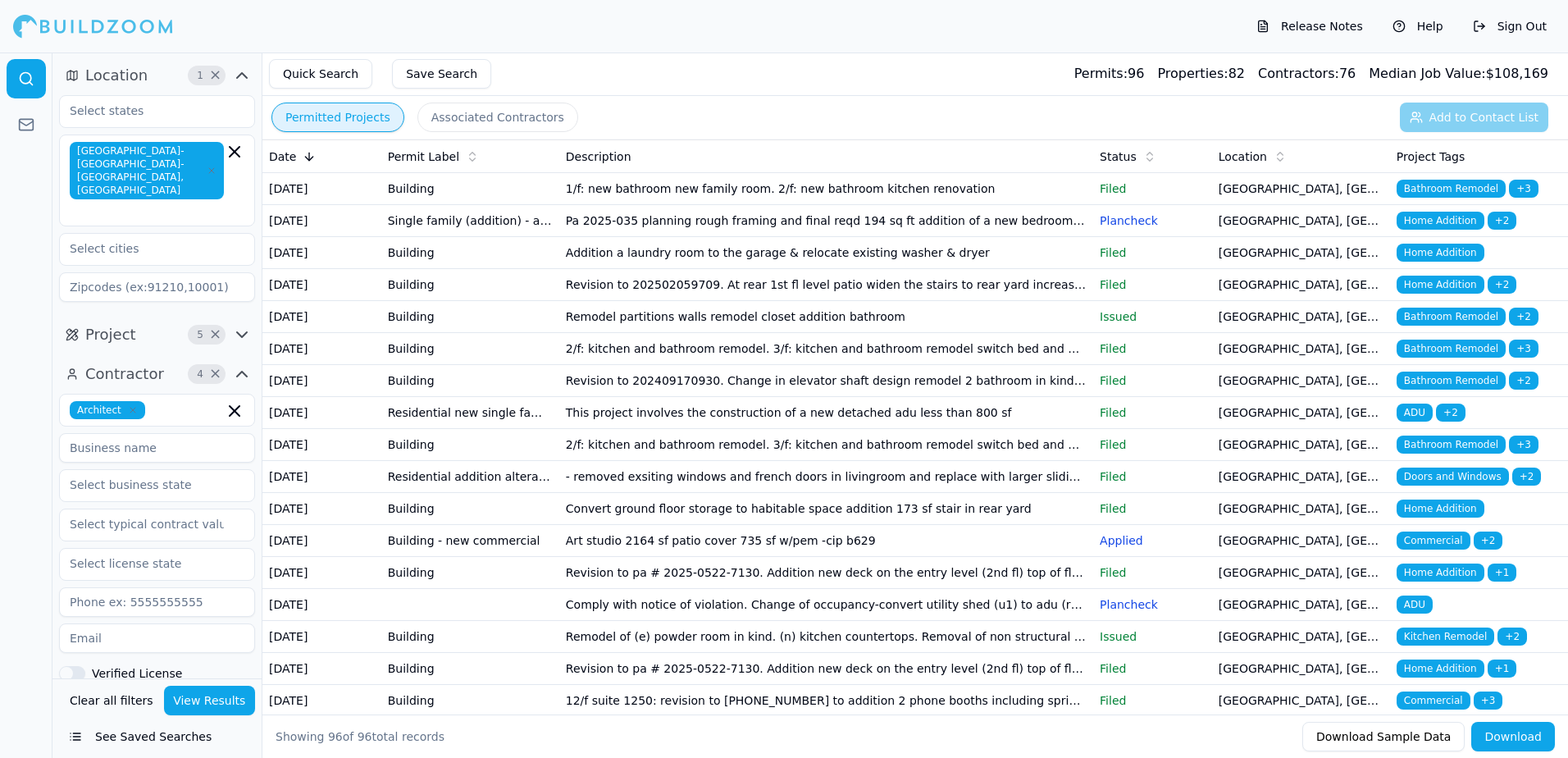
click at [1466, 485] on span "Doors and Windows" at bounding box center [1453, 477] width 113 height 18
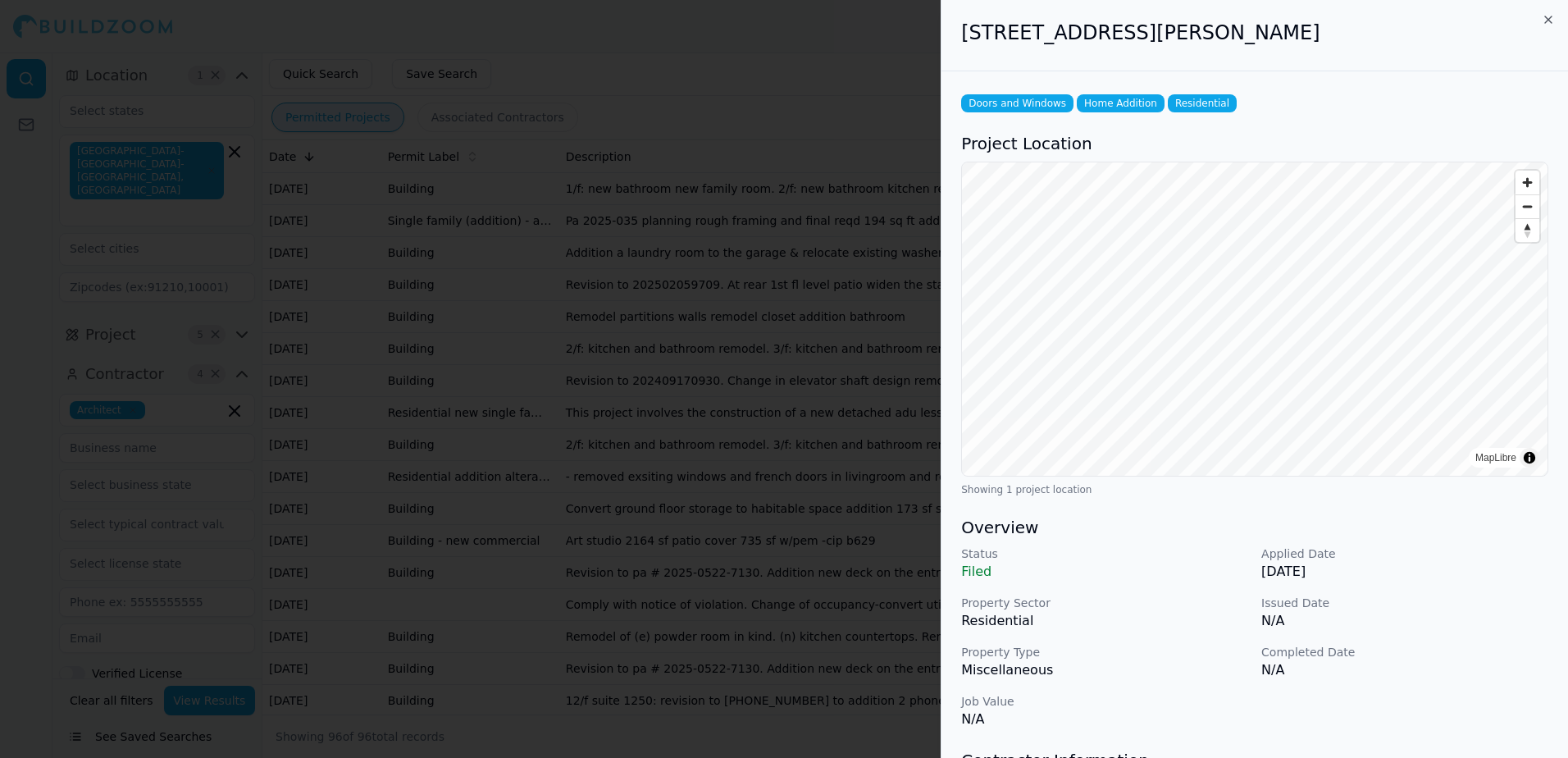
click at [820, 95] on div at bounding box center [784, 379] width 1568 height 758
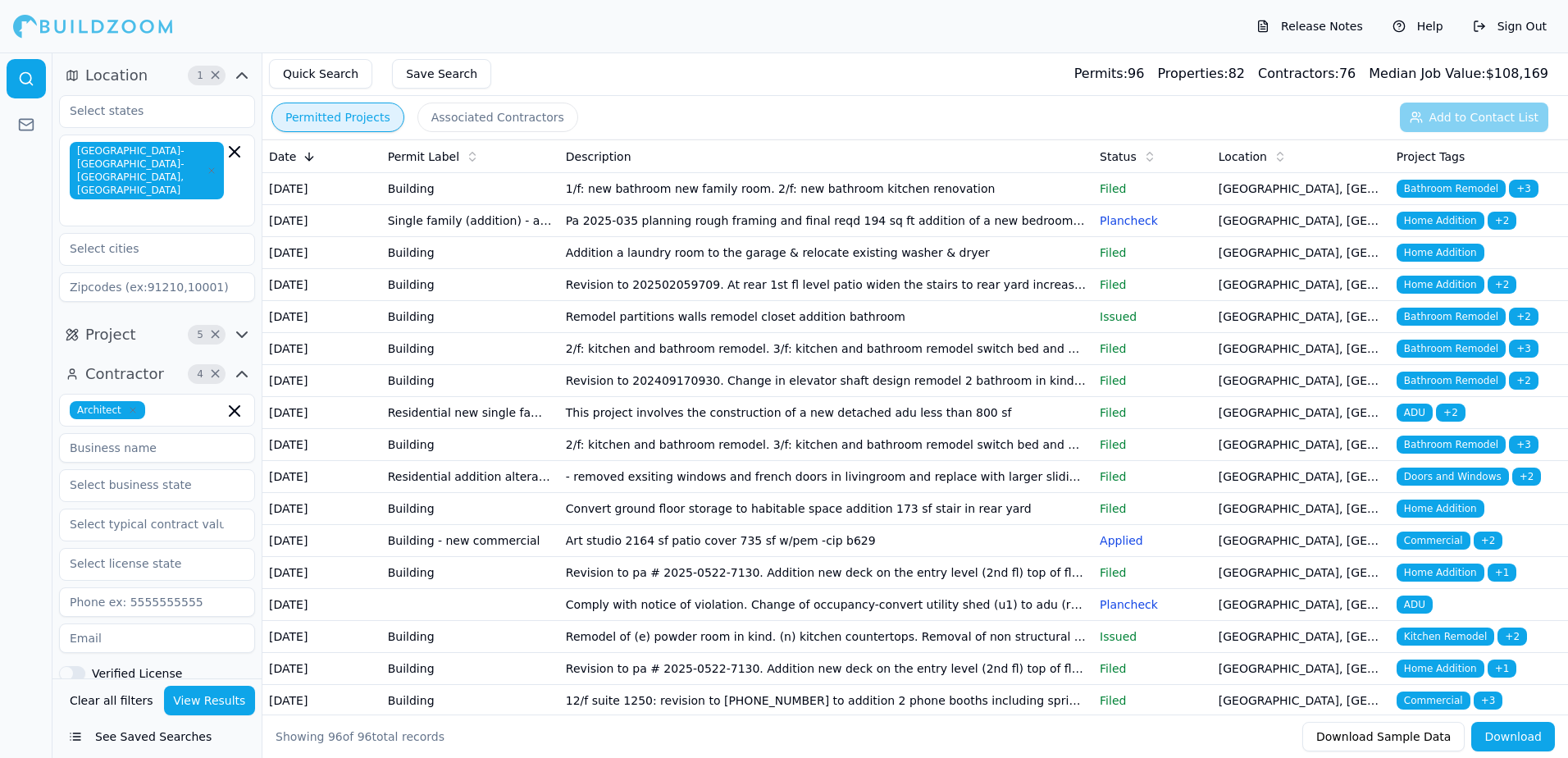
click at [1458, 517] on span "Home Addition" at bounding box center [1441, 508] width 88 height 18
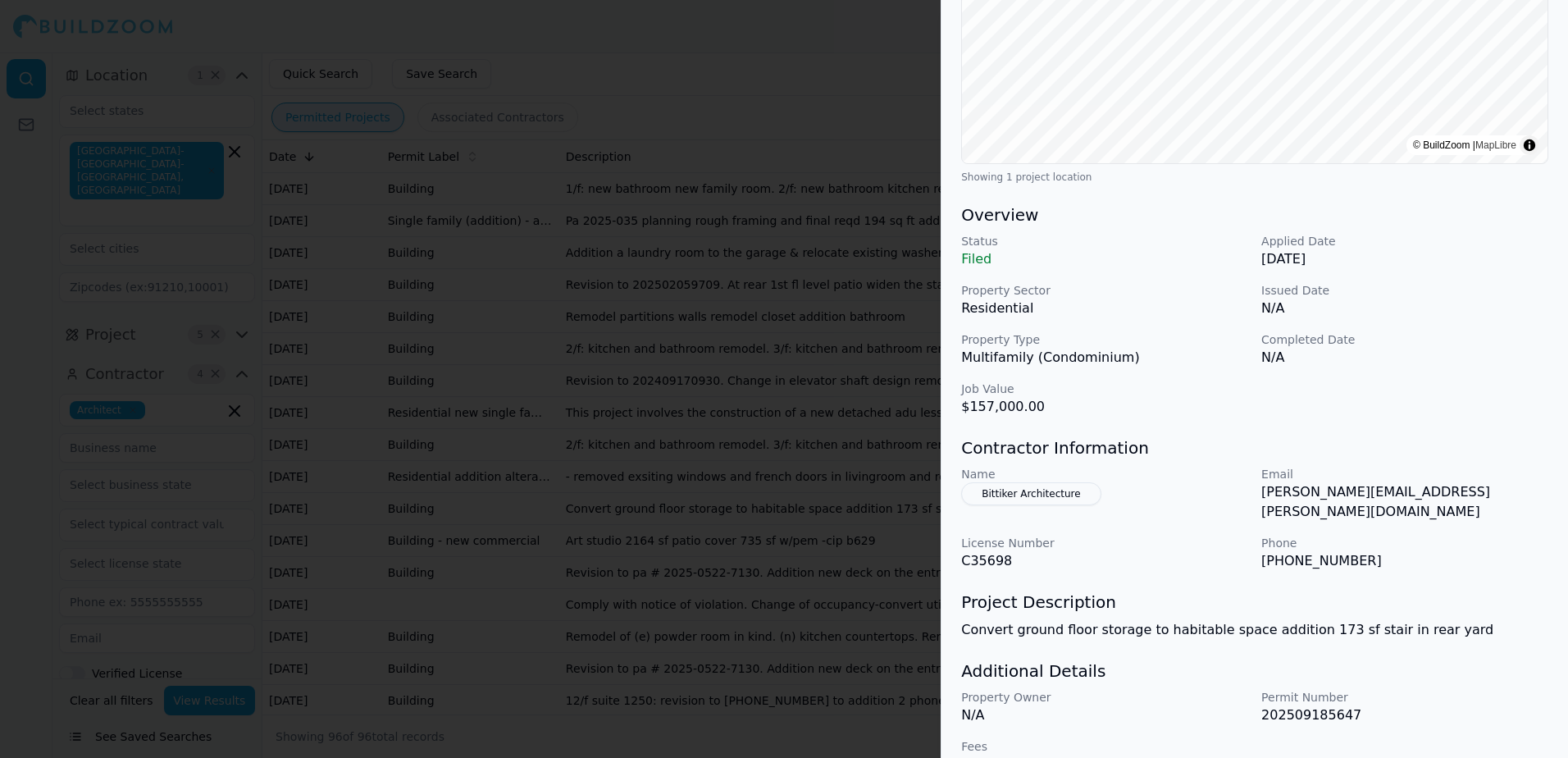
scroll to position [332, 0]
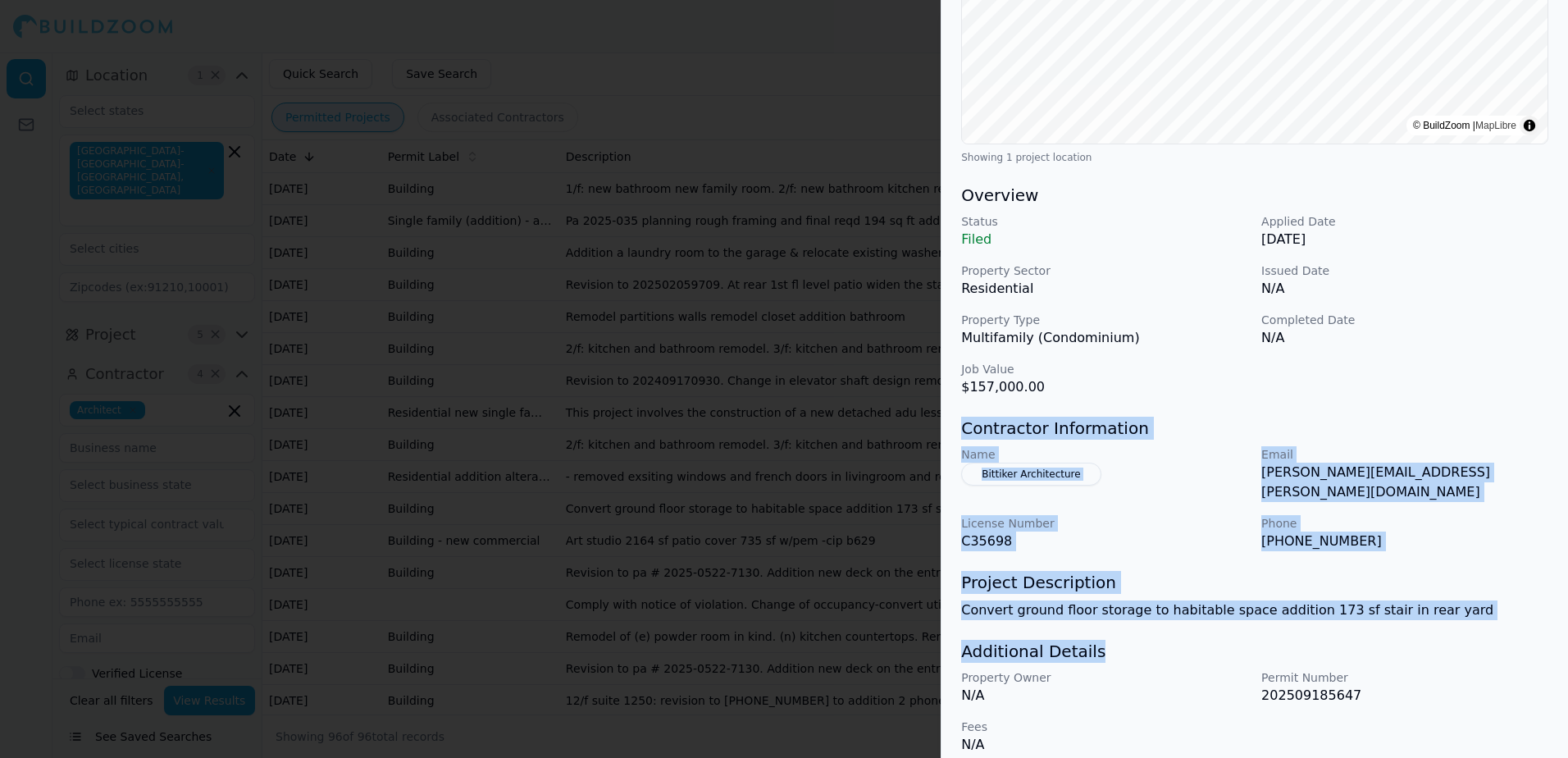
drag, startPoint x: 964, startPoint y: 428, endPoint x: 1443, endPoint y: 620, distance: 516.0
click at [1443, 620] on div "Home Addition Project Location © BuildZoom | MapLibre Showing 1 project locatio…" at bounding box center [1255, 256] width 626 height 1034
drag, startPoint x: 1443, startPoint y: 620, endPoint x: 1369, endPoint y: 592, distance: 79.1
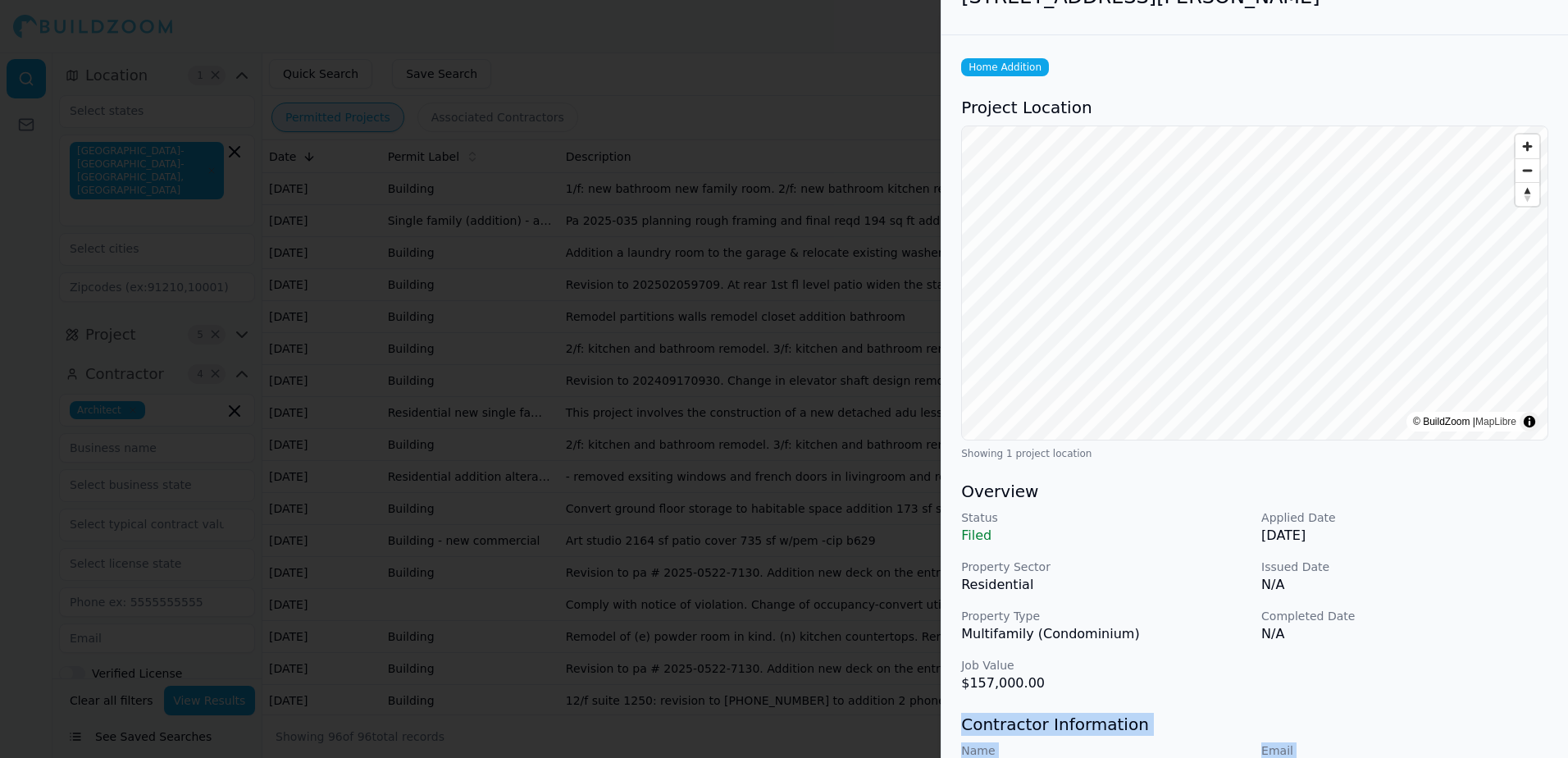
scroll to position [0, 0]
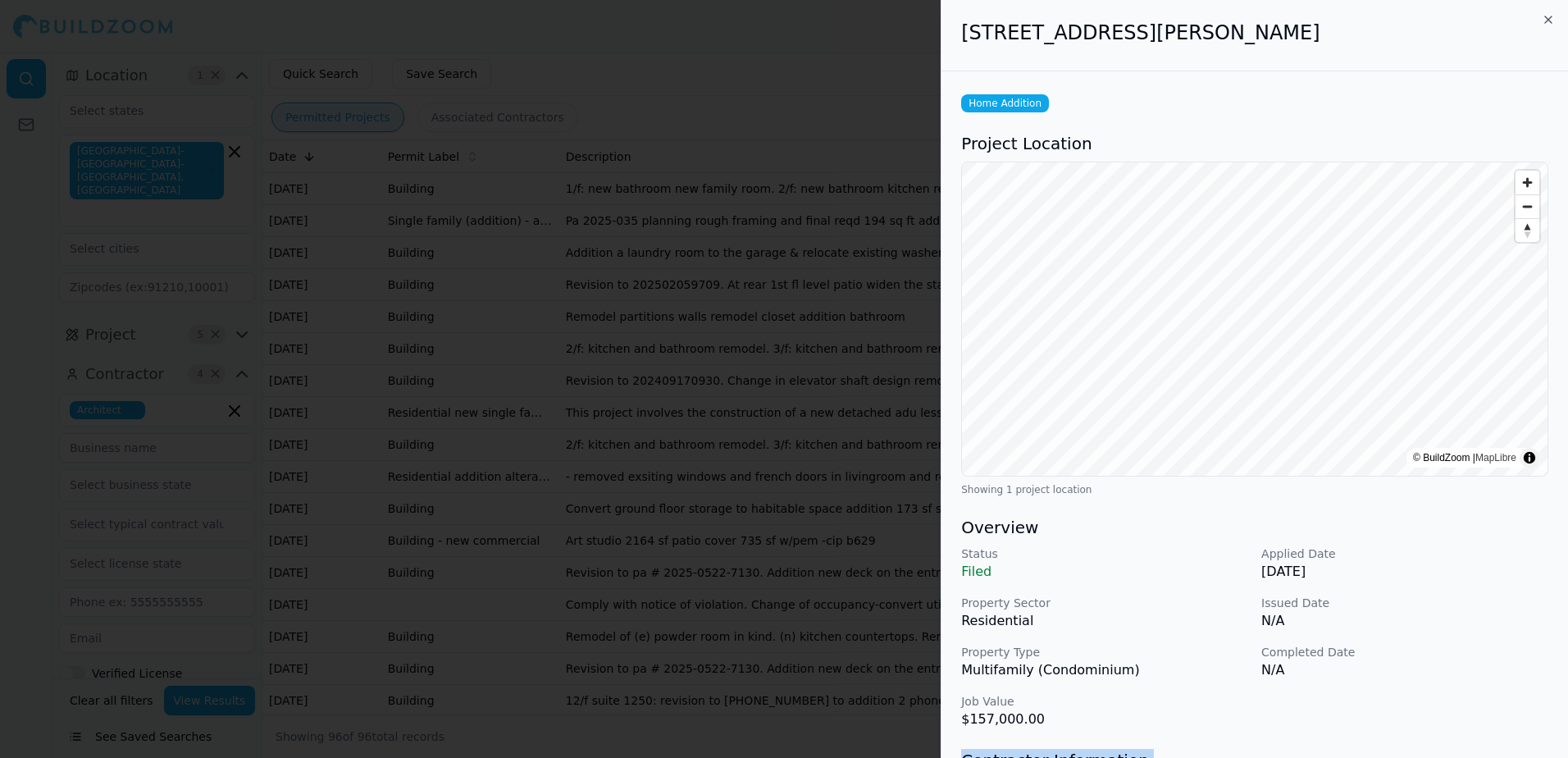
drag, startPoint x: 963, startPoint y: 35, endPoint x: 1358, endPoint y: 37, distance: 395.0
click at [1358, 37] on h2 "1180 Guerrero St, San Francisco, CA, 94110" at bounding box center [1255, 32] width 587 height 27
drag, startPoint x: 1358, startPoint y: 37, endPoint x: 1247, endPoint y: 36, distance: 111.0
click at [890, 68] on div at bounding box center [784, 379] width 1568 height 758
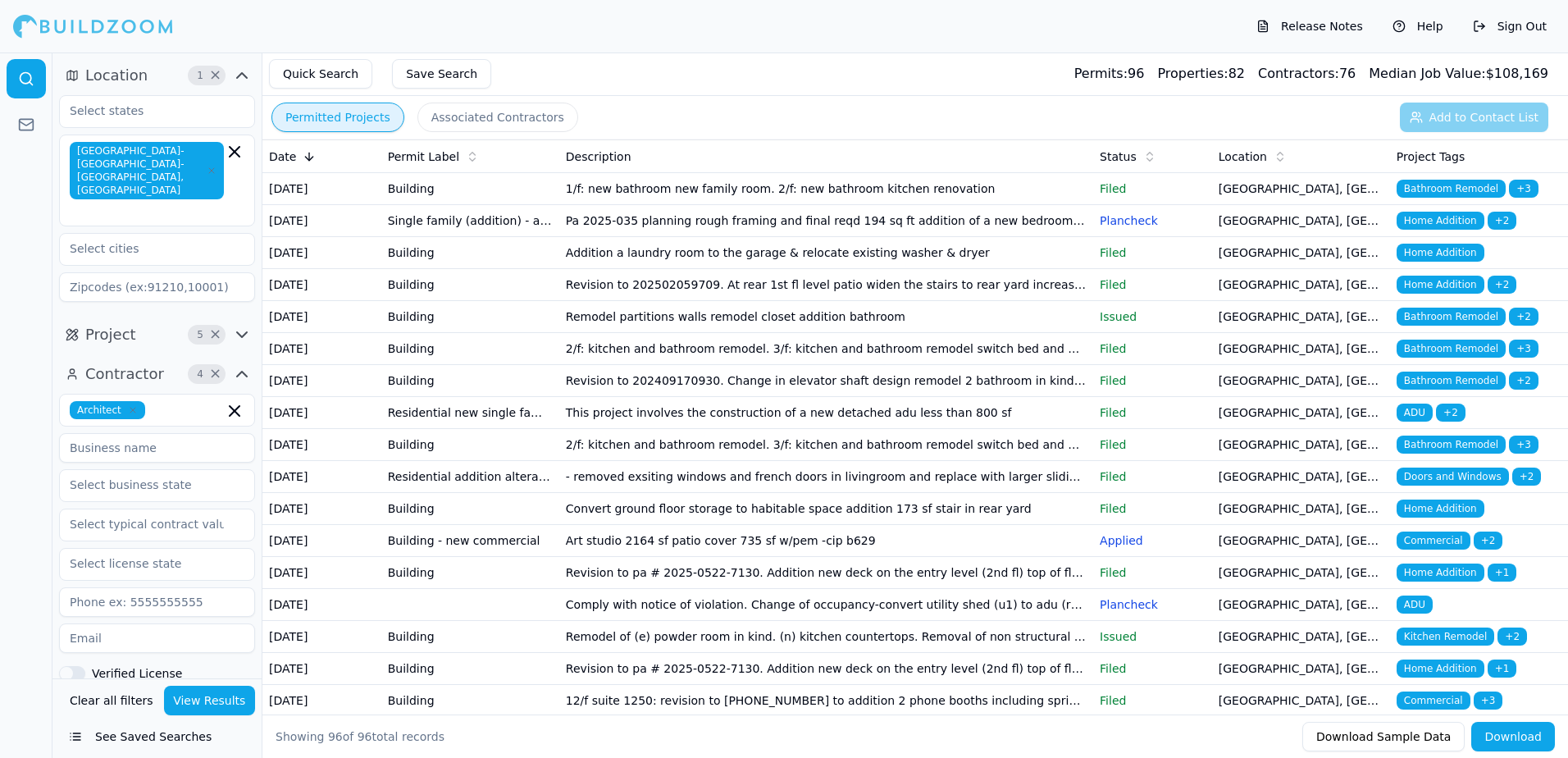
click at [1427, 517] on span "Home Addition" at bounding box center [1441, 508] width 88 height 18
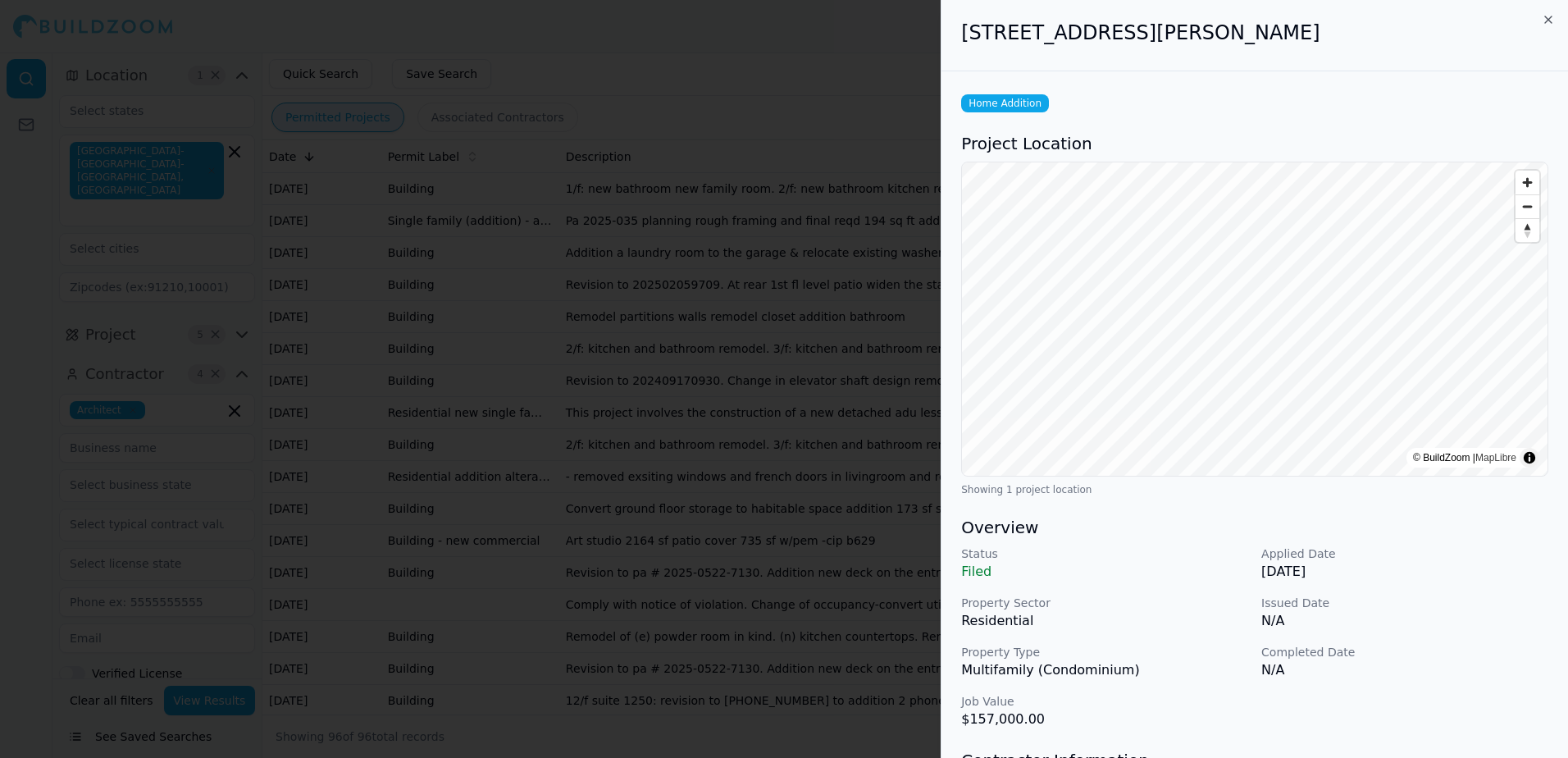
click at [603, 52] on div at bounding box center [784, 379] width 1568 height 758
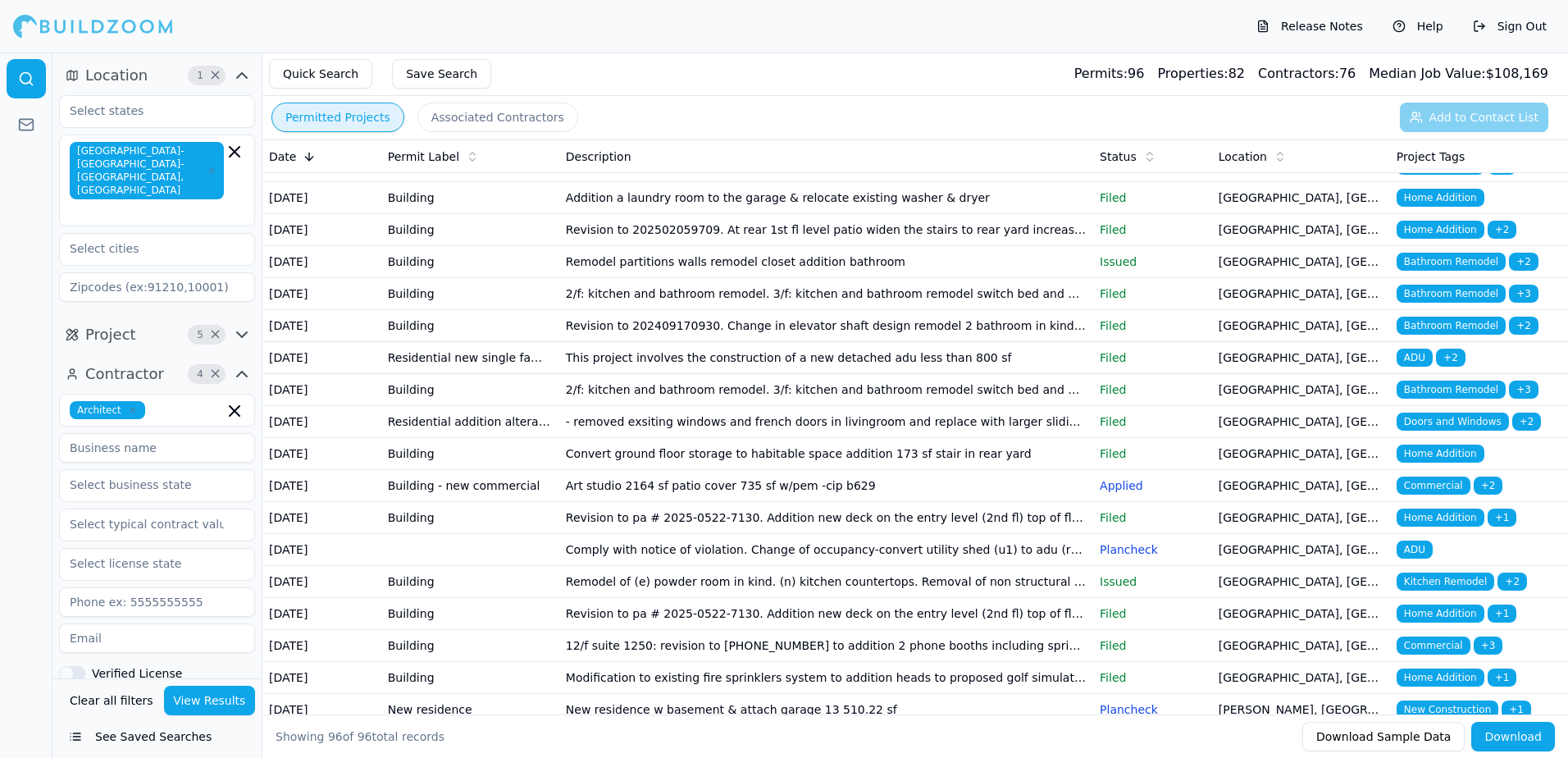
scroll to position [82, 0]
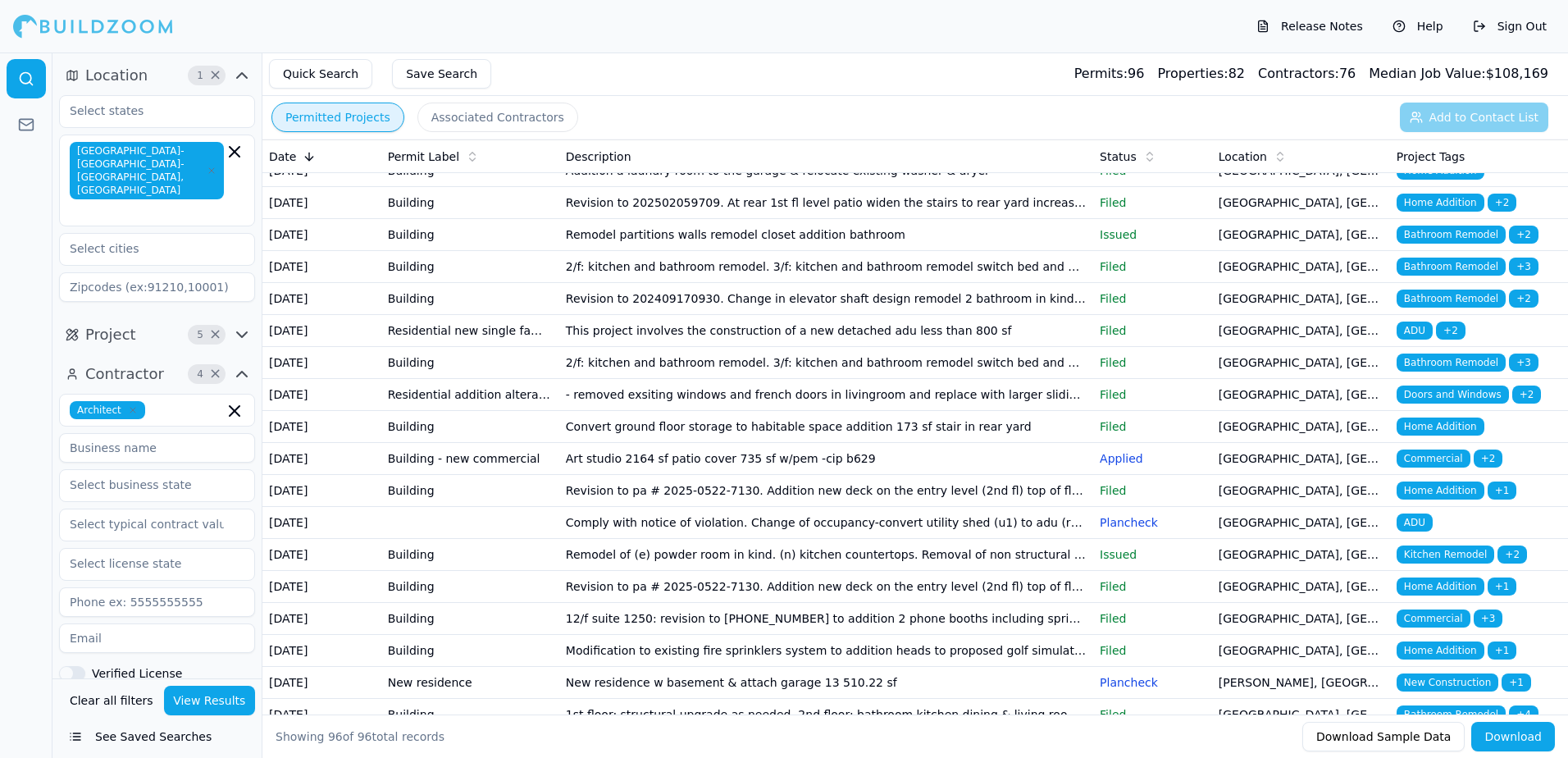
click at [1421, 499] on span "Home Addition" at bounding box center [1441, 491] width 88 height 18
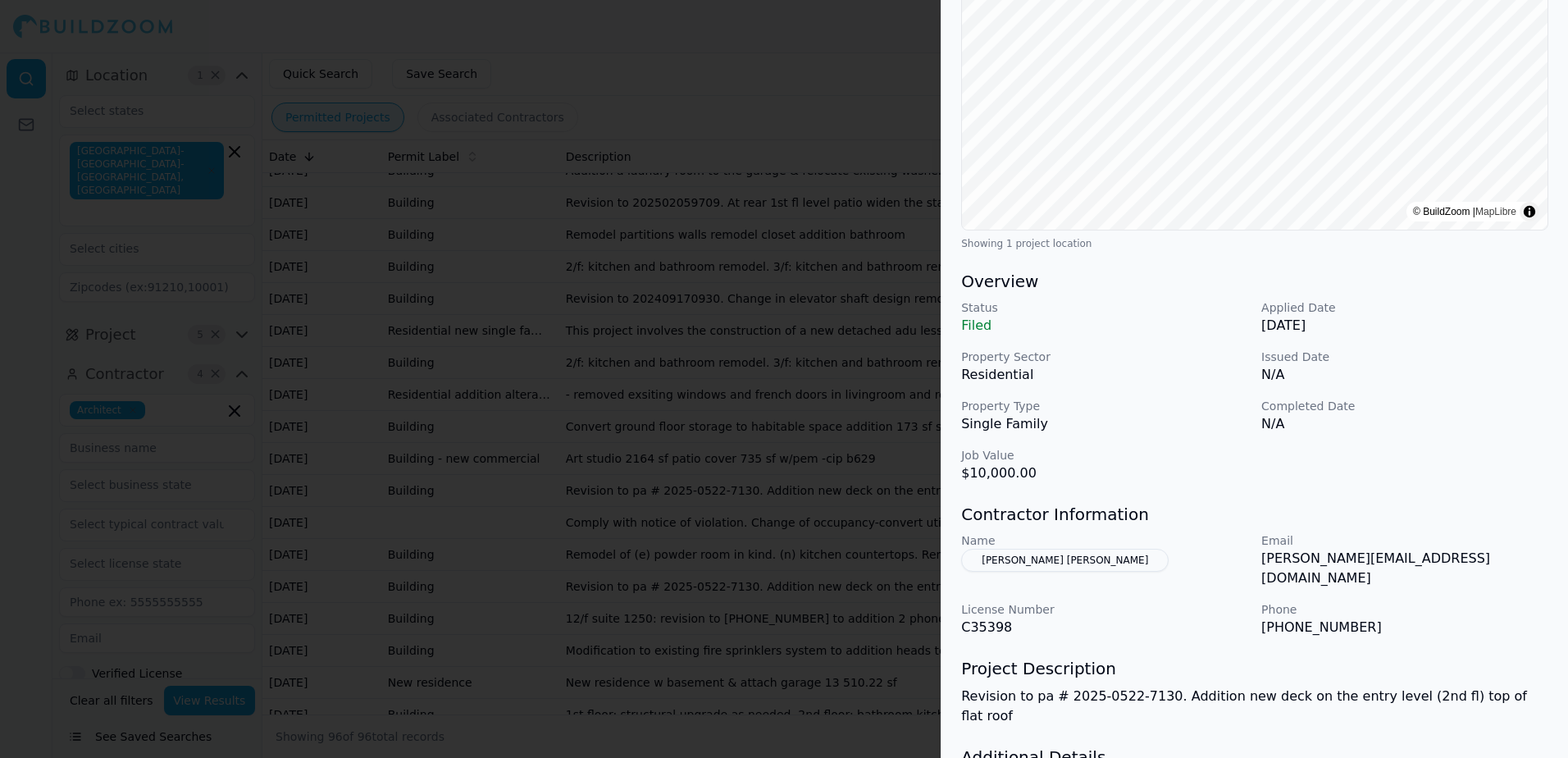
scroll to position [332, 0]
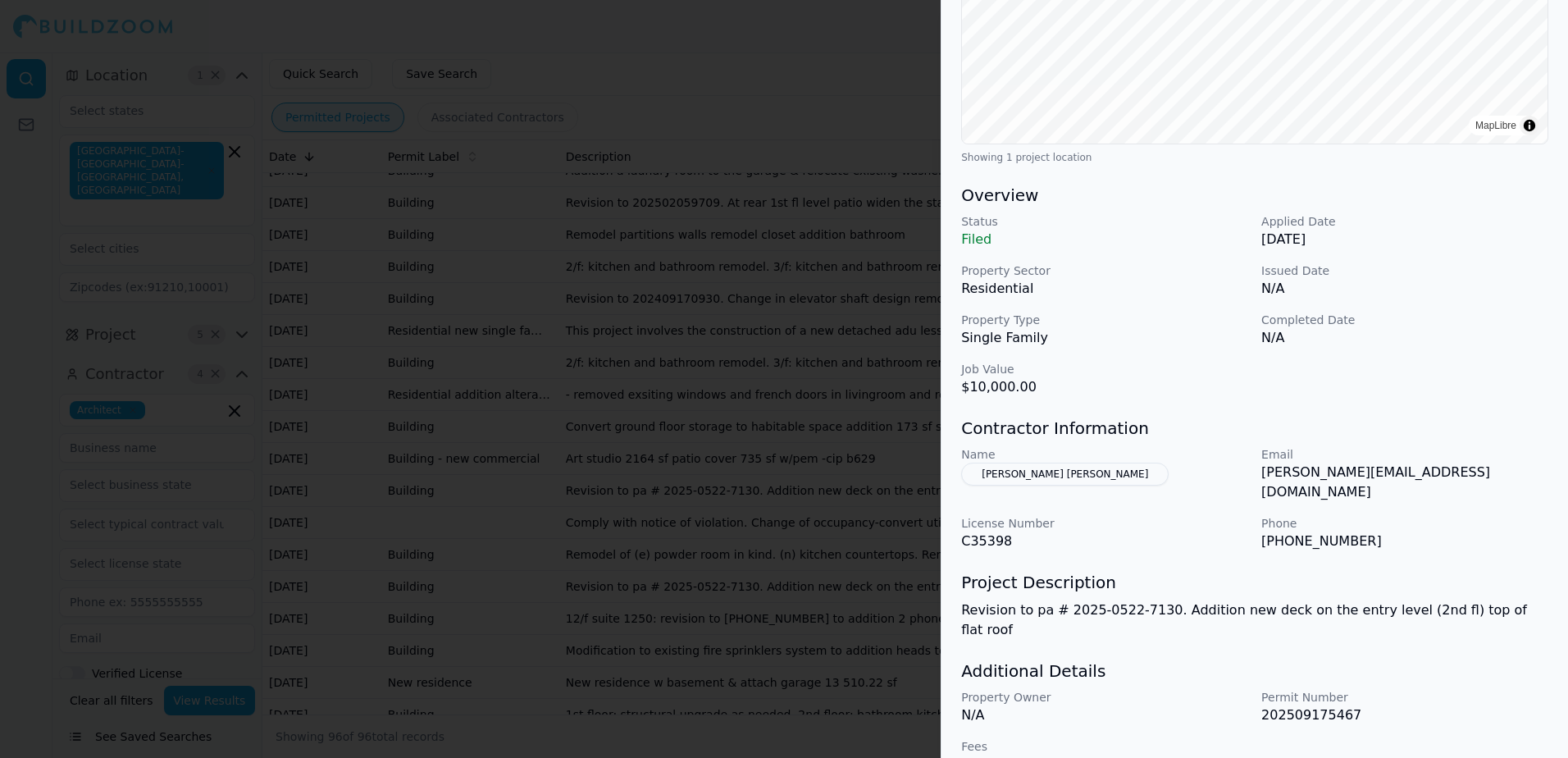
click at [747, 43] on div at bounding box center [784, 379] width 1568 height 758
